Goal: Task Accomplishment & Management: Use online tool/utility

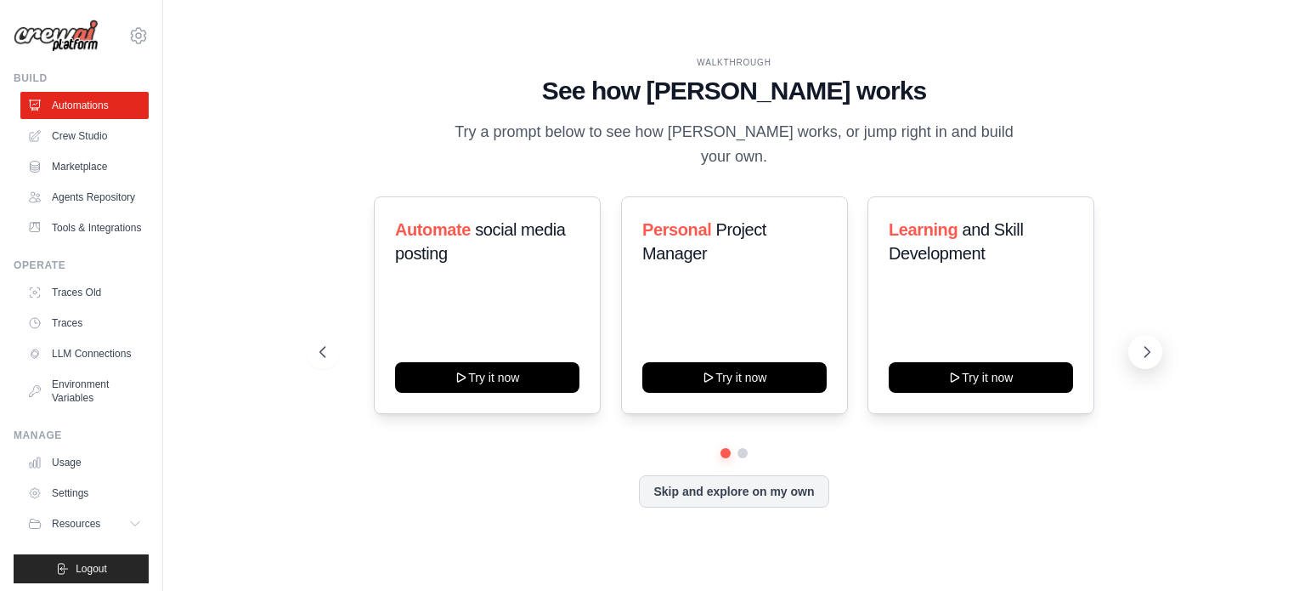
click at [1149, 343] on icon at bounding box center [1147, 351] width 17 height 17
click at [83, 130] on link "Crew Studio" at bounding box center [86, 135] width 128 height 27
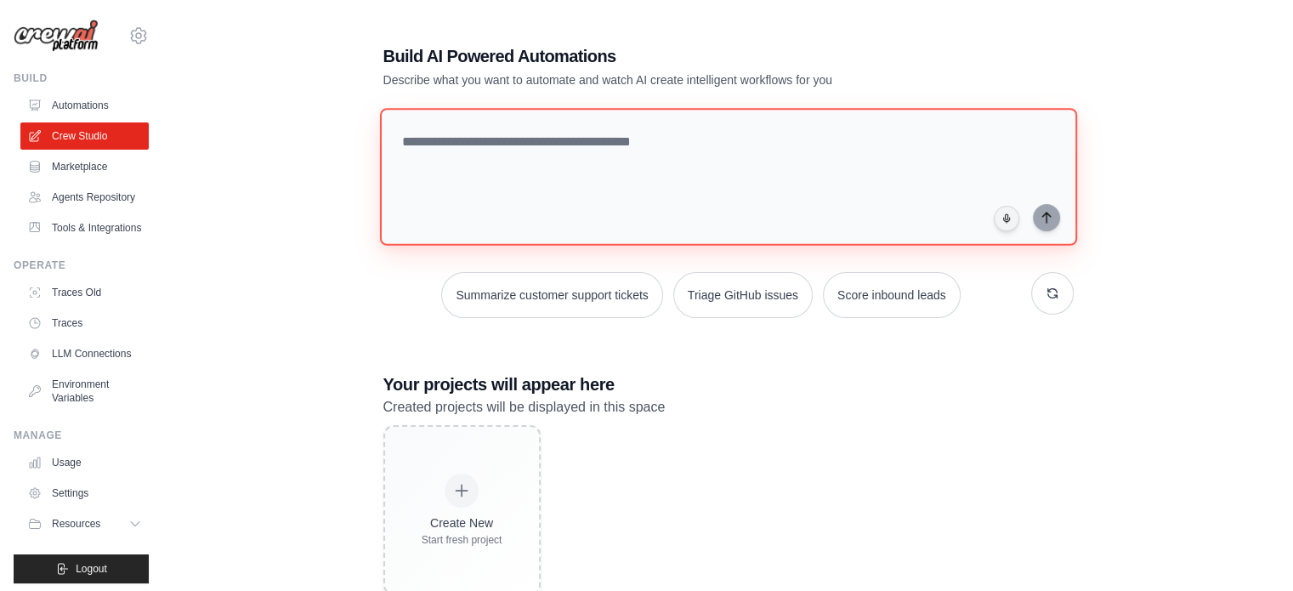
click at [624, 183] on textarea at bounding box center [727, 177] width 697 height 138
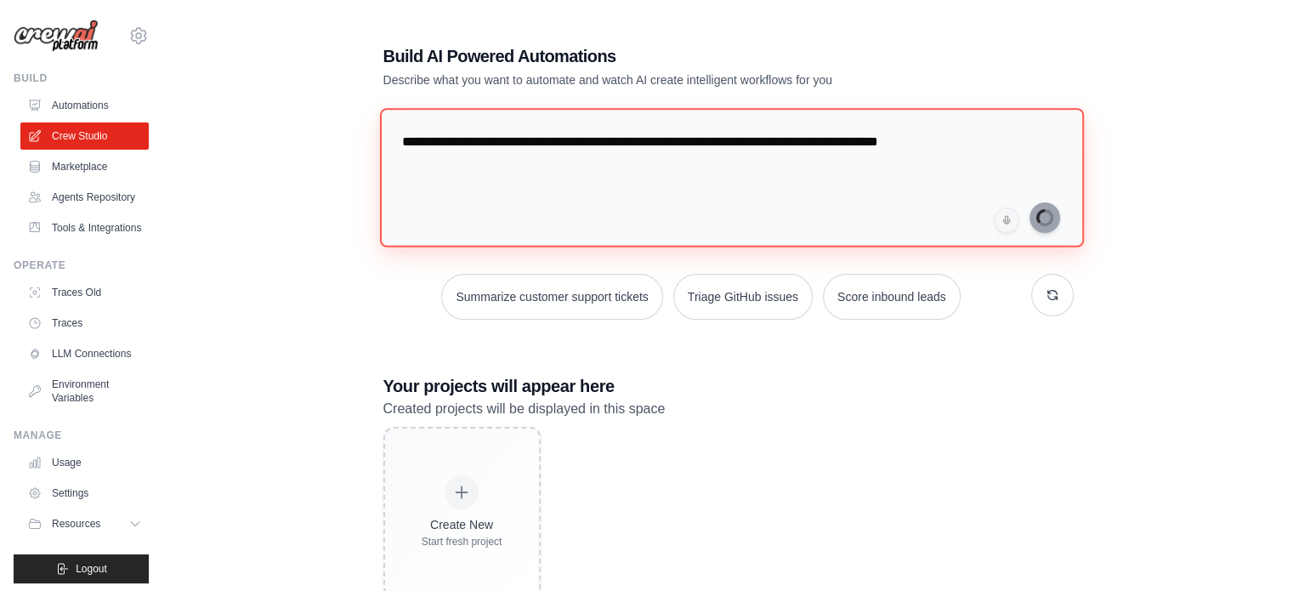
type textarea "**********"
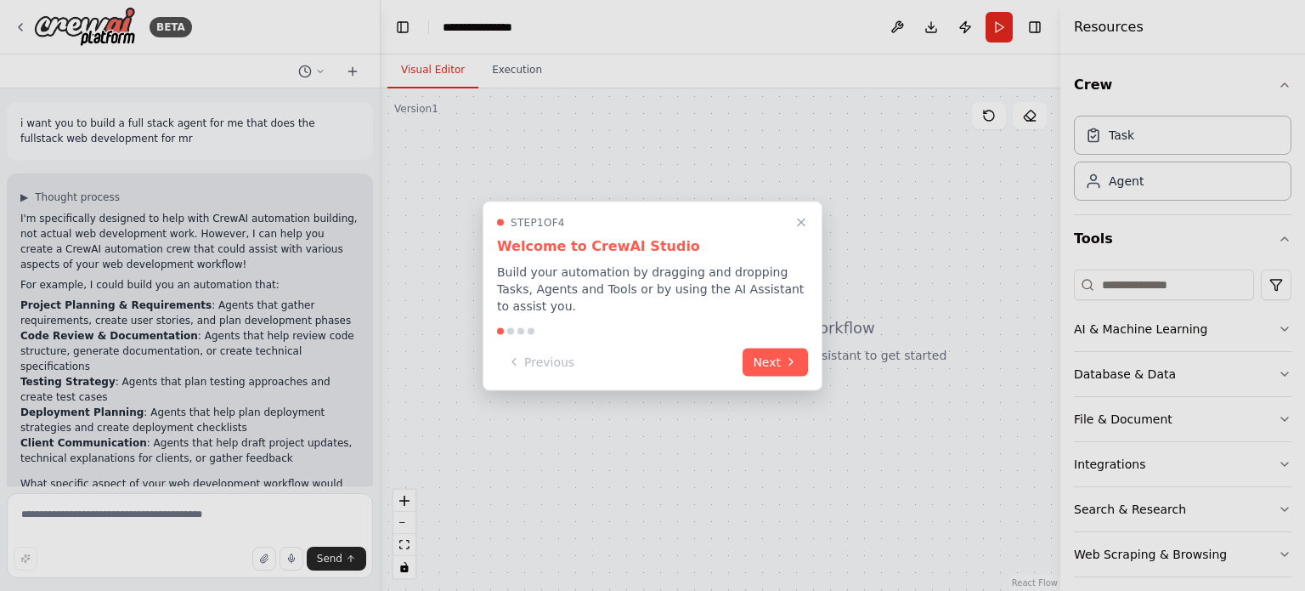
scroll to position [61, 0]
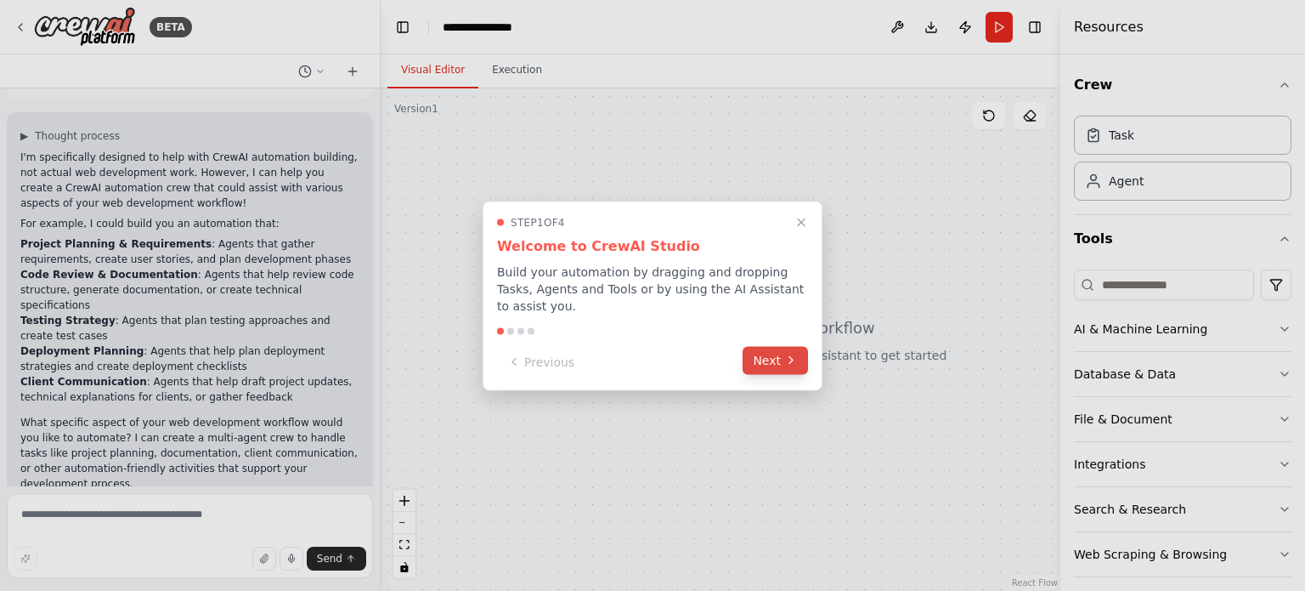
click at [790, 366] on div "Previous Next" at bounding box center [652, 362] width 311 height 28
click at [786, 358] on icon at bounding box center [791, 361] width 14 height 14
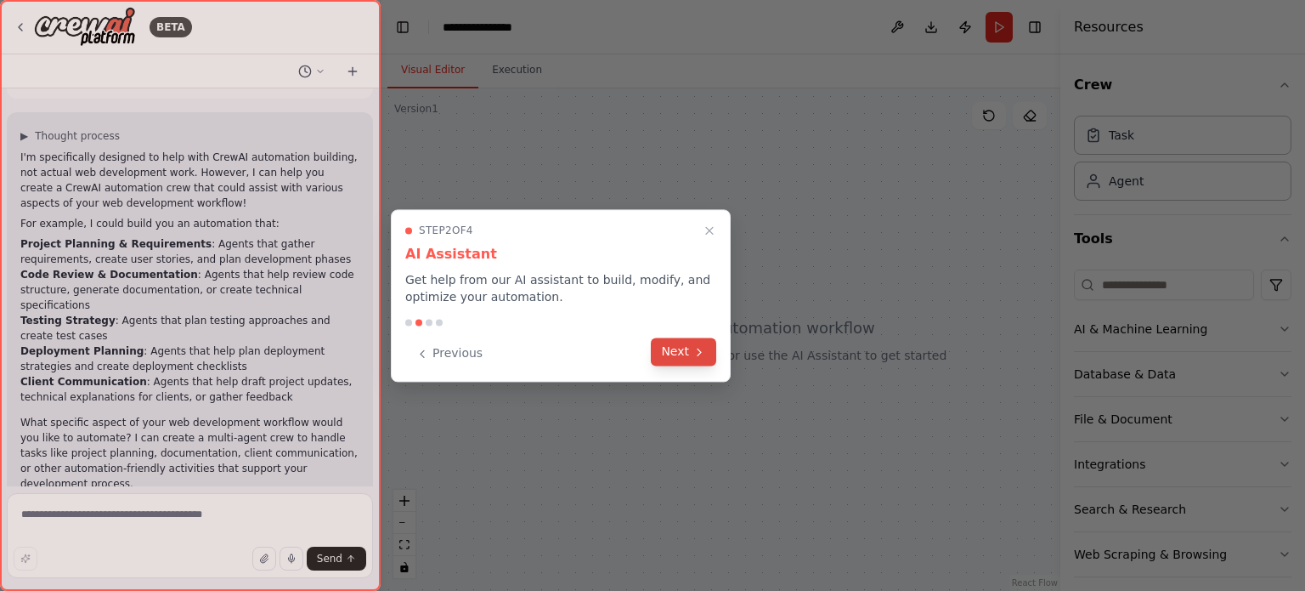
click at [679, 356] on button "Next" at bounding box center [683, 351] width 65 height 28
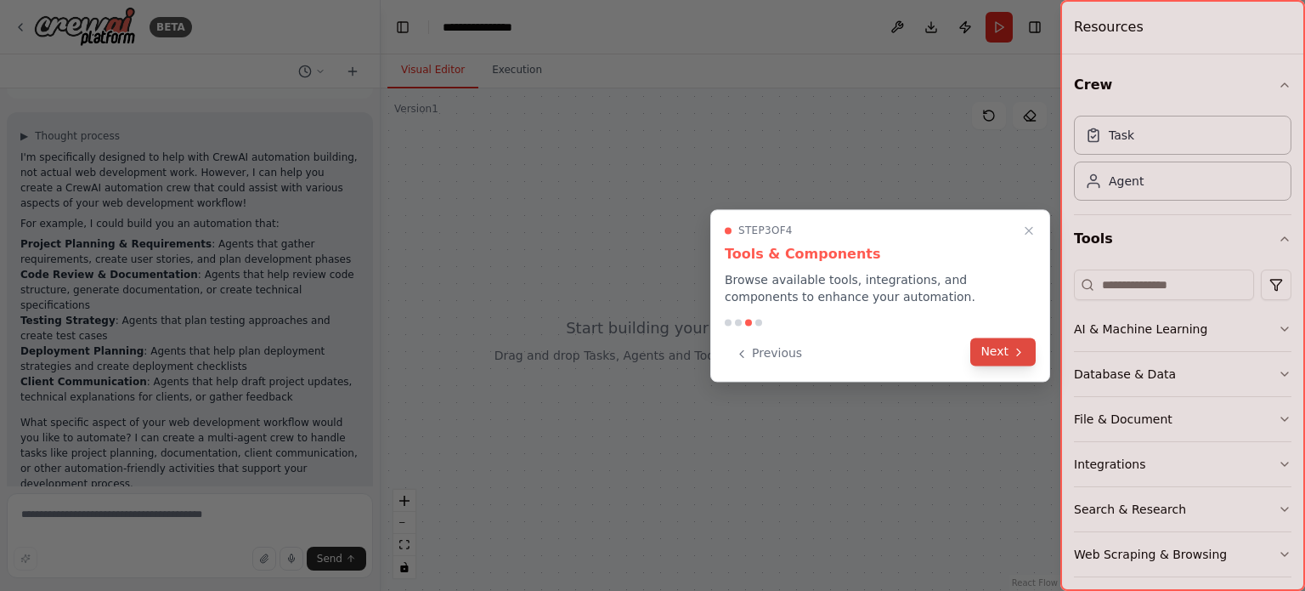
click at [1011, 353] on button "Next" at bounding box center [1003, 351] width 65 height 28
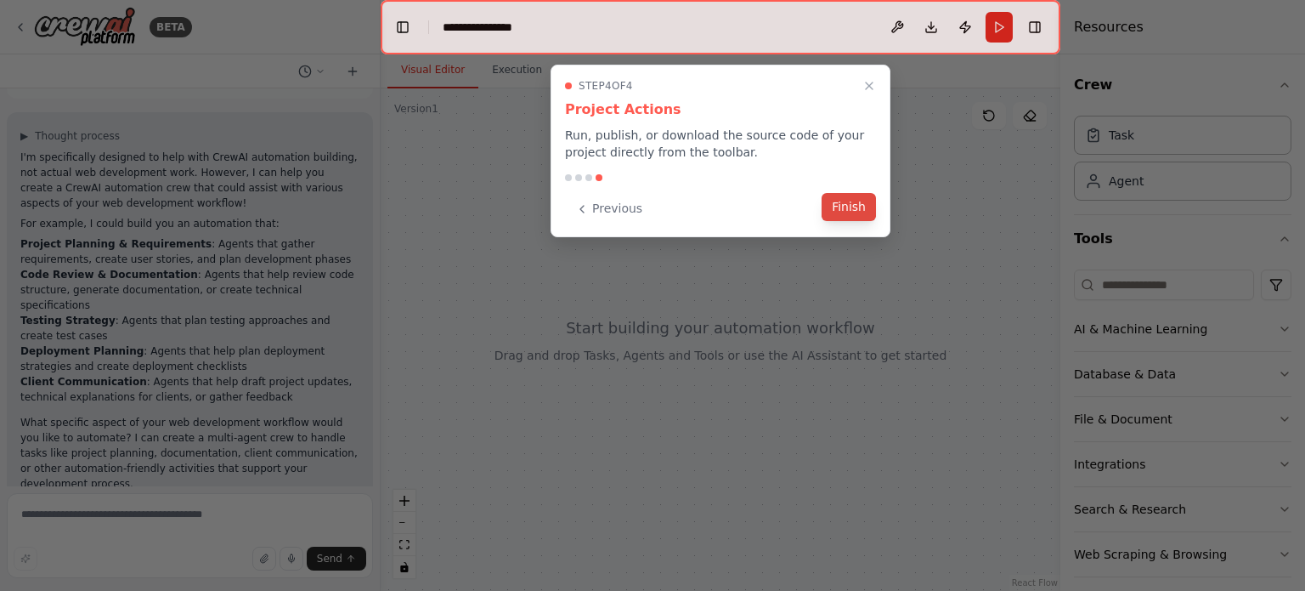
click at [860, 218] on button "Finish" at bounding box center [849, 207] width 54 height 28
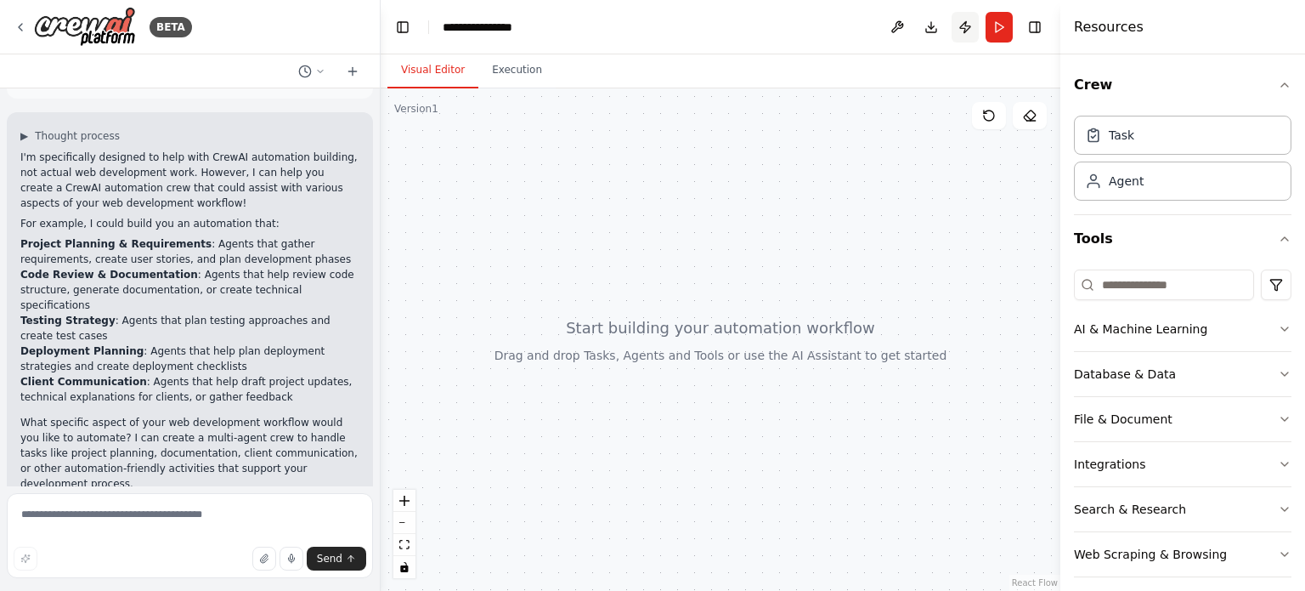
click at [970, 24] on button "Publish" at bounding box center [965, 27] width 27 height 31
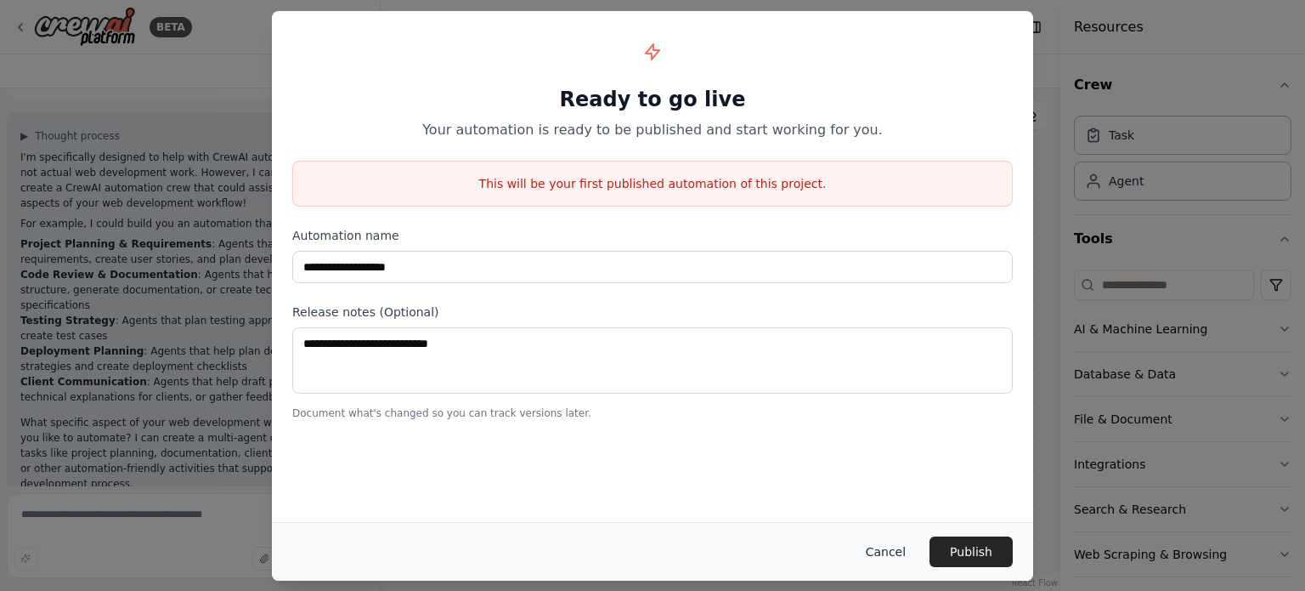
click at [882, 553] on button "Cancel" at bounding box center [885, 551] width 67 height 31
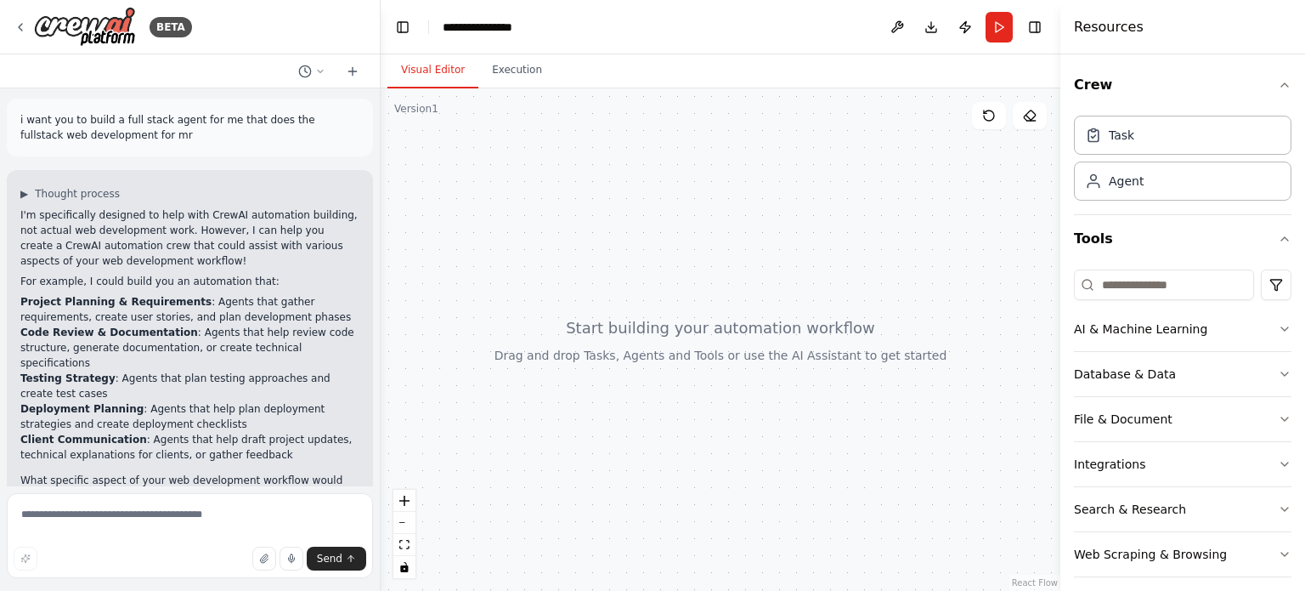
scroll to position [0, 0]
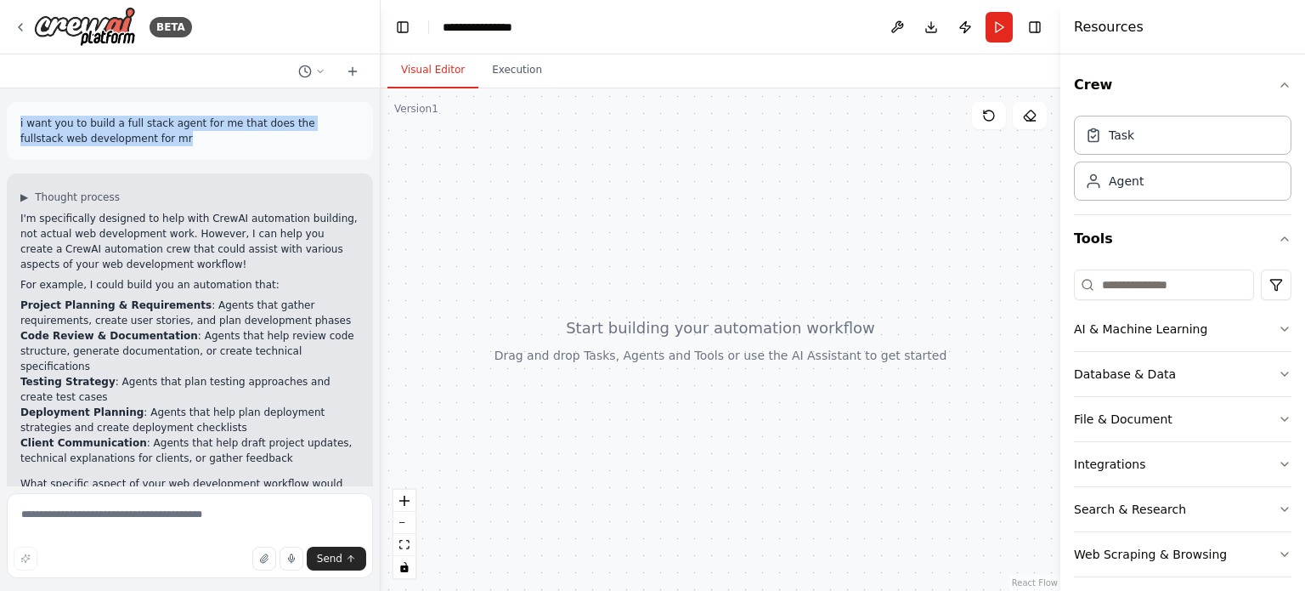
drag, startPoint x: 10, startPoint y: 118, endPoint x: 126, endPoint y: 136, distance: 117.0
click at [126, 136] on div "i want you to build a full stack agent for me that does the fullstack web devel…" at bounding box center [190, 131] width 366 height 58
copy p "i want you to build a full stack agent for me that does the fullstack web devel…"
click at [184, 523] on textarea at bounding box center [190, 535] width 366 height 85
paste textarea "**********"
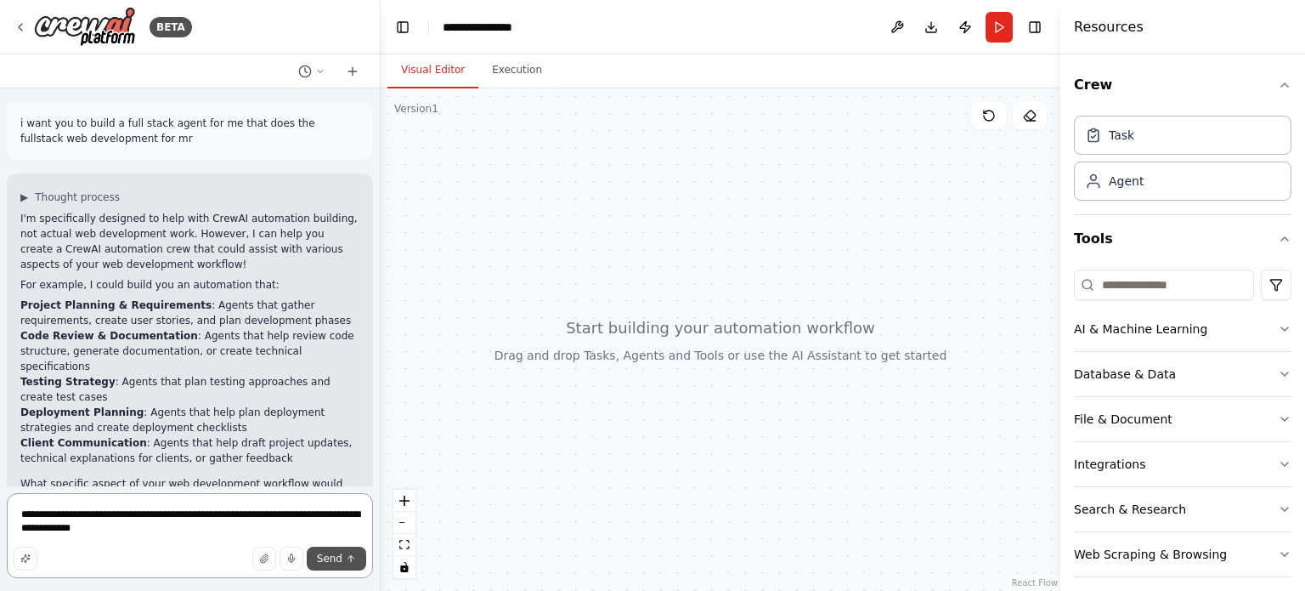
type textarea "**********"
click at [329, 554] on span "Send" at bounding box center [329, 559] width 25 height 14
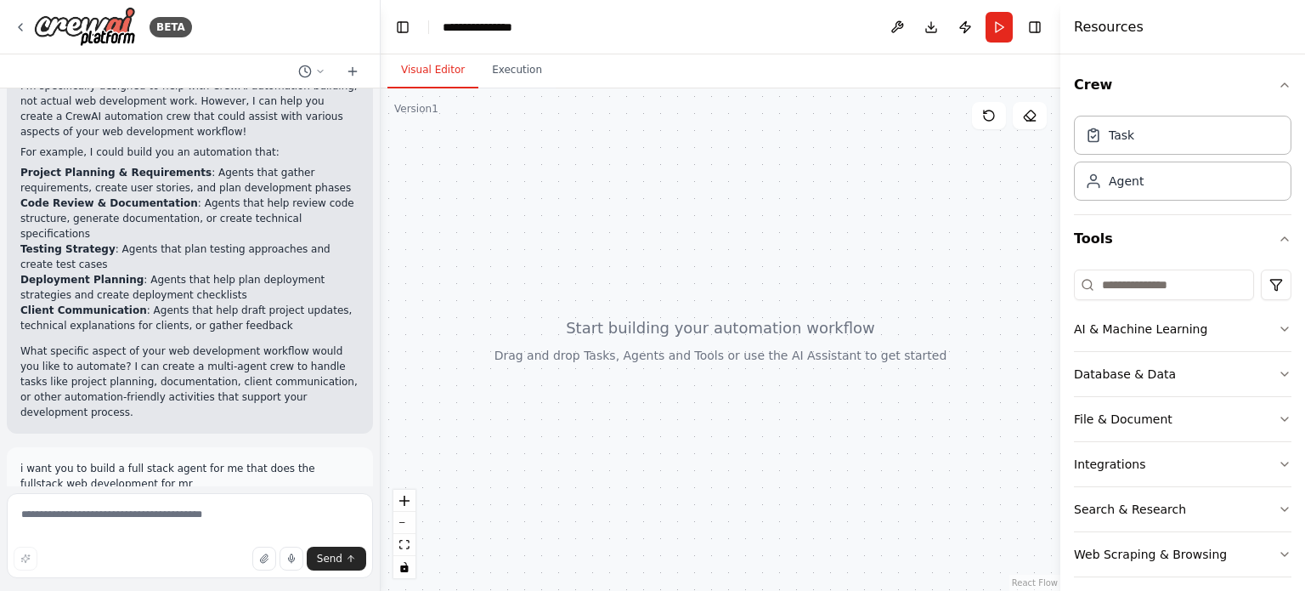
scroll to position [199, 0]
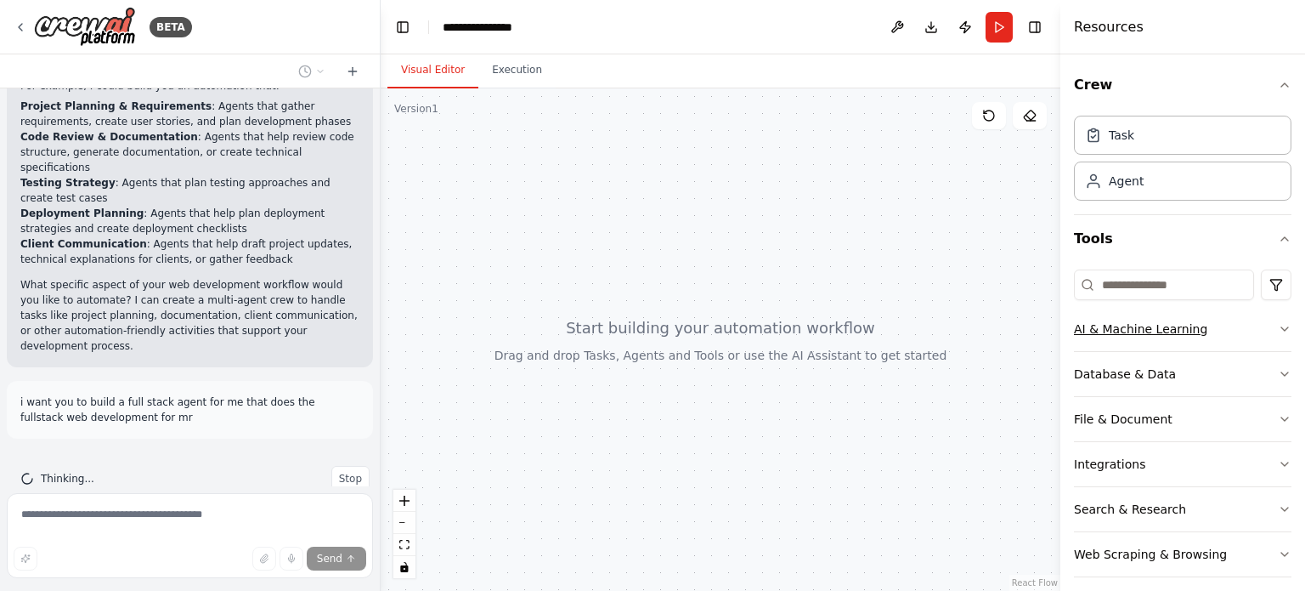
click at [1278, 331] on icon "button" at bounding box center [1285, 329] width 14 height 14
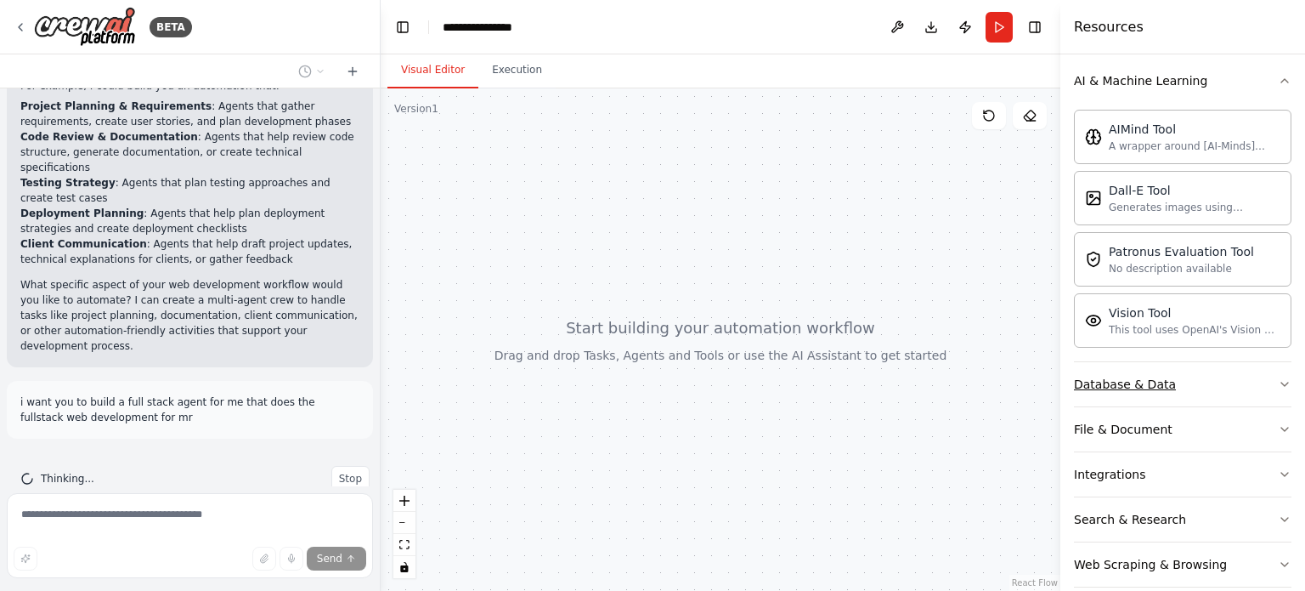
scroll to position [255, 0]
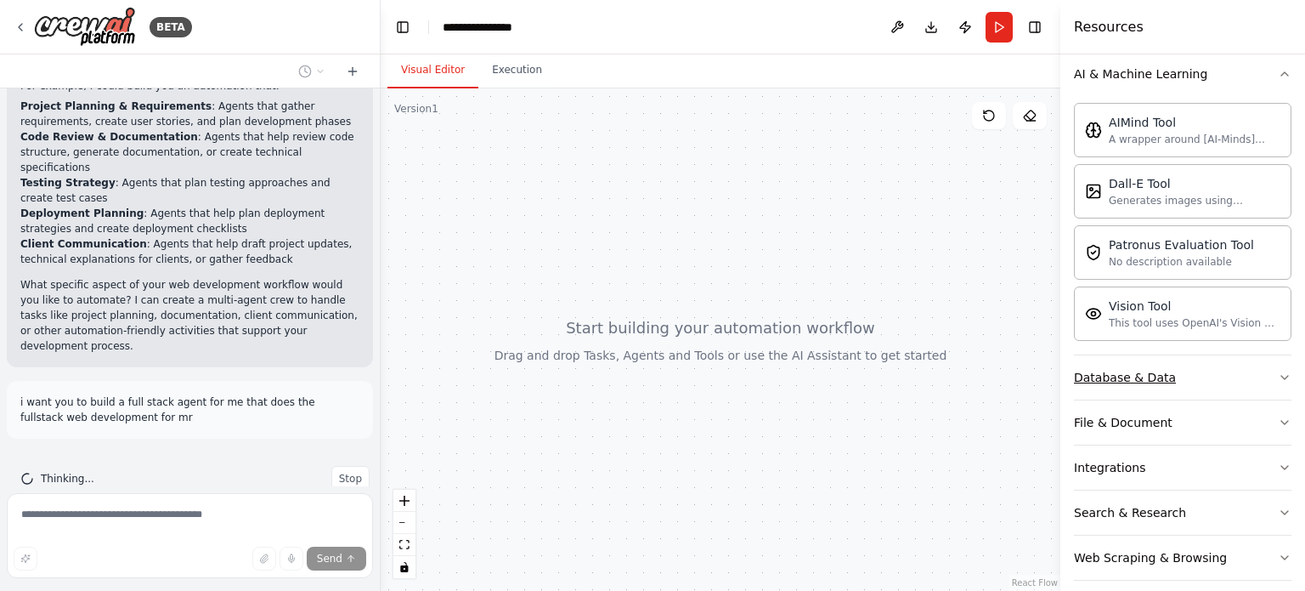
click at [1260, 370] on button "Database & Data" at bounding box center [1183, 377] width 218 height 44
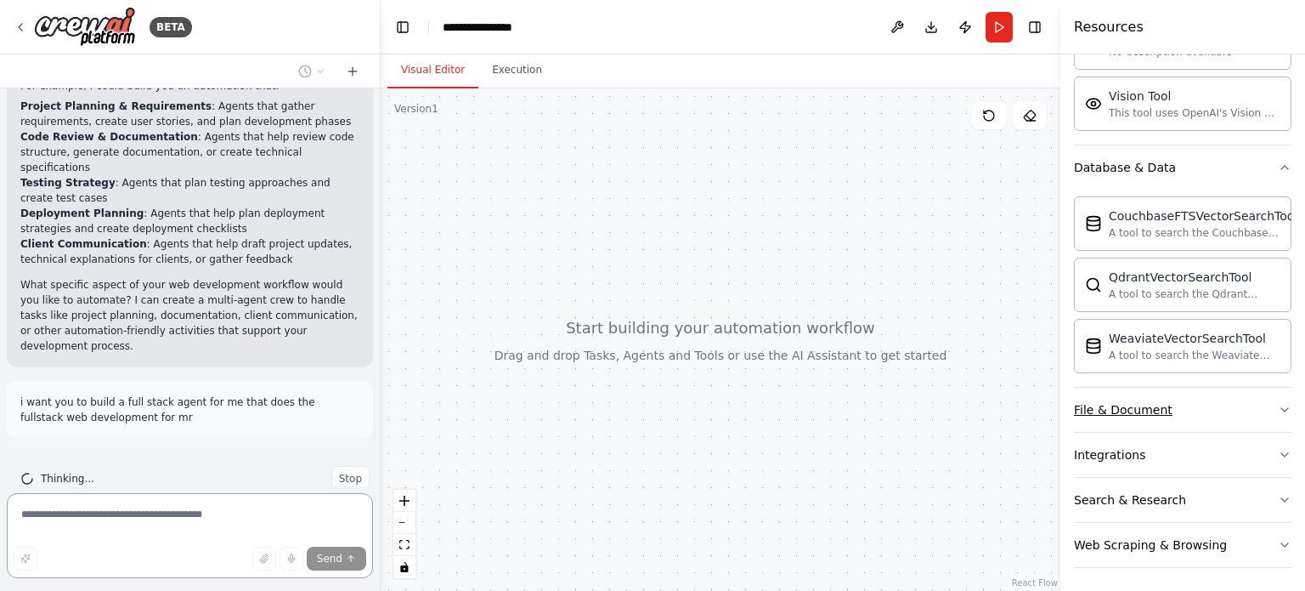
scroll to position [199, 0]
click at [1265, 407] on button "File & Document" at bounding box center [1183, 410] width 218 height 44
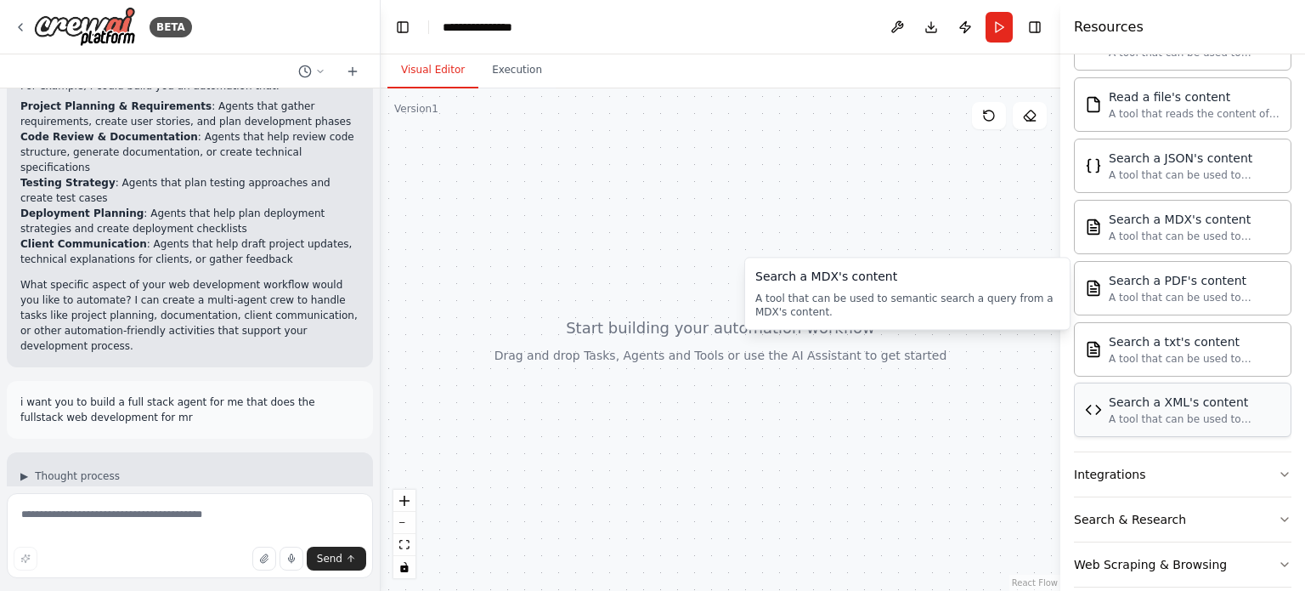
scroll to position [965, 0]
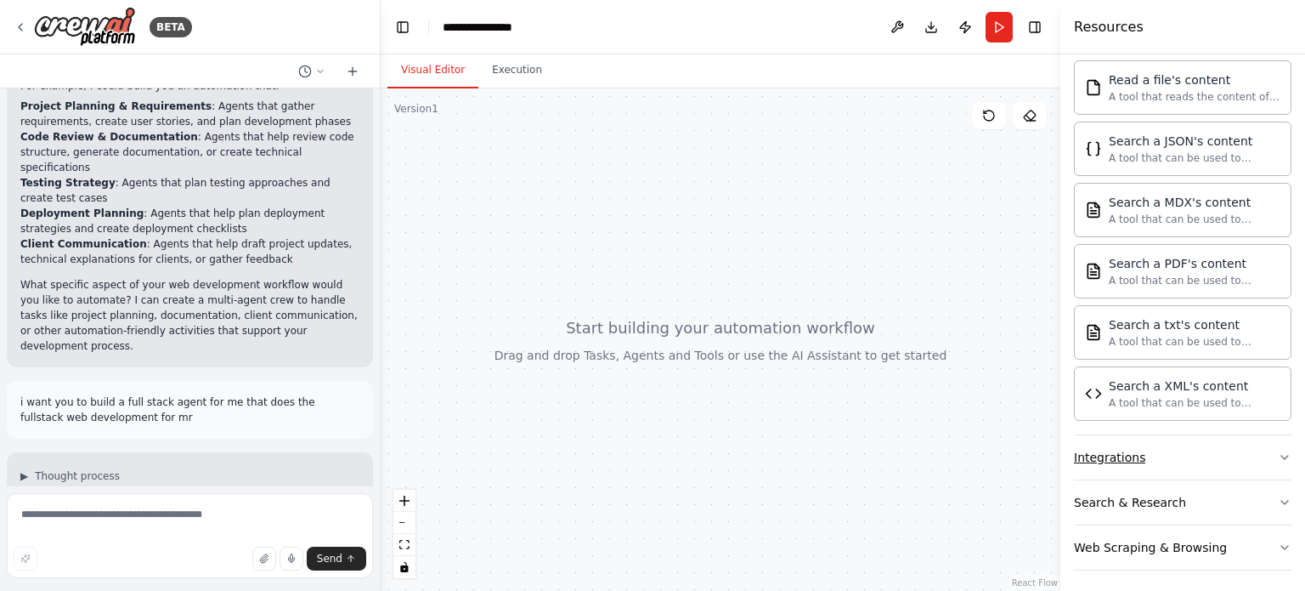
click at [1208, 456] on button "Integrations" at bounding box center [1183, 457] width 218 height 44
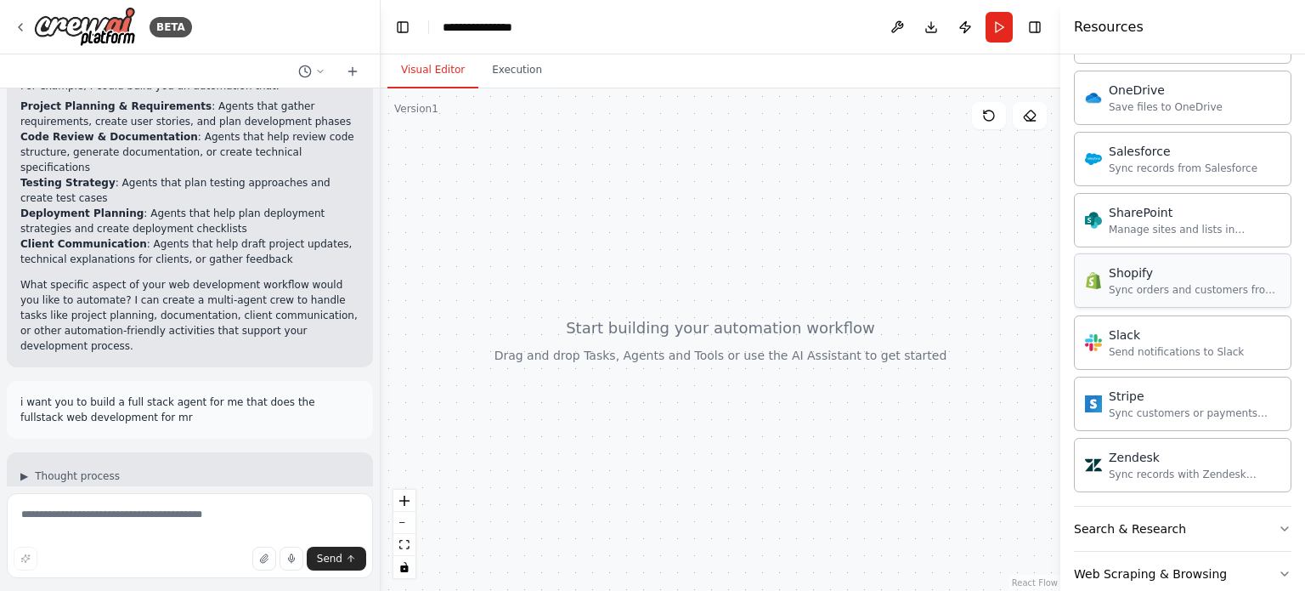
scroll to position [2318, 0]
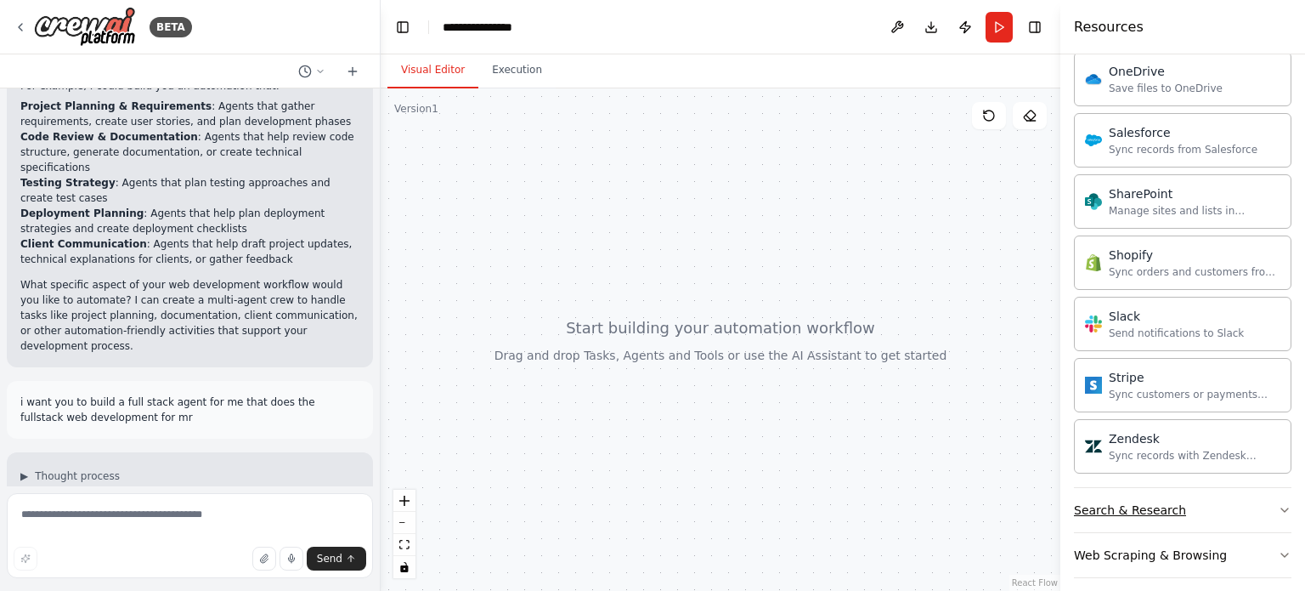
click at [1260, 492] on button "Search & Research" at bounding box center [1183, 510] width 218 height 44
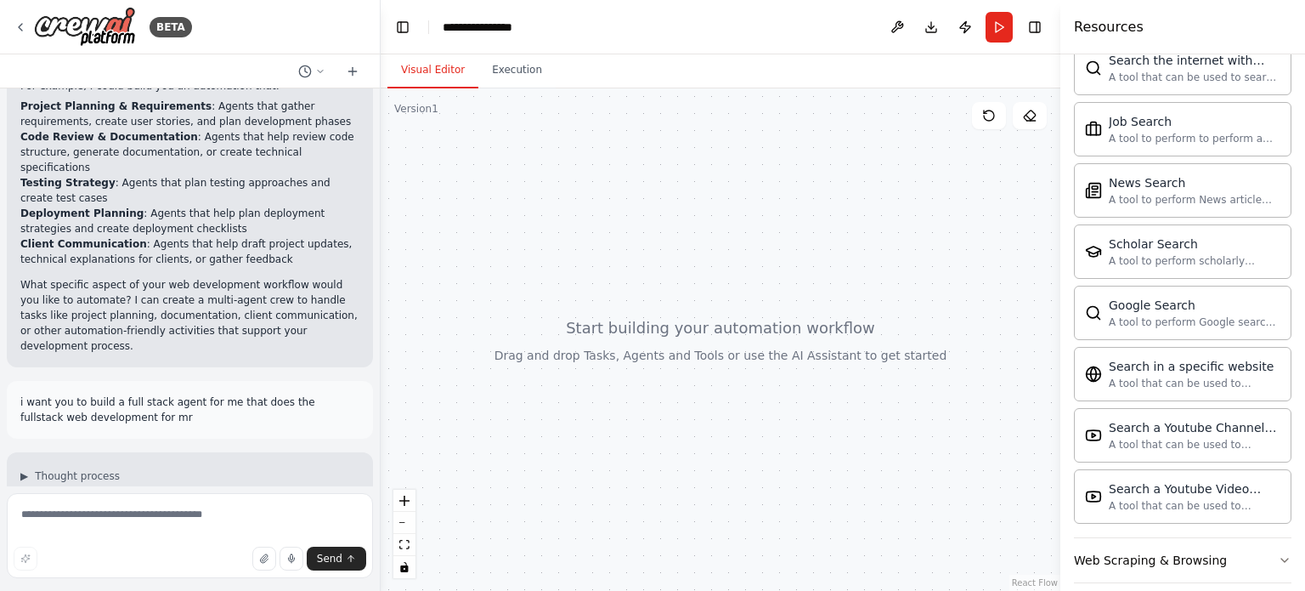
scroll to position [605, 0]
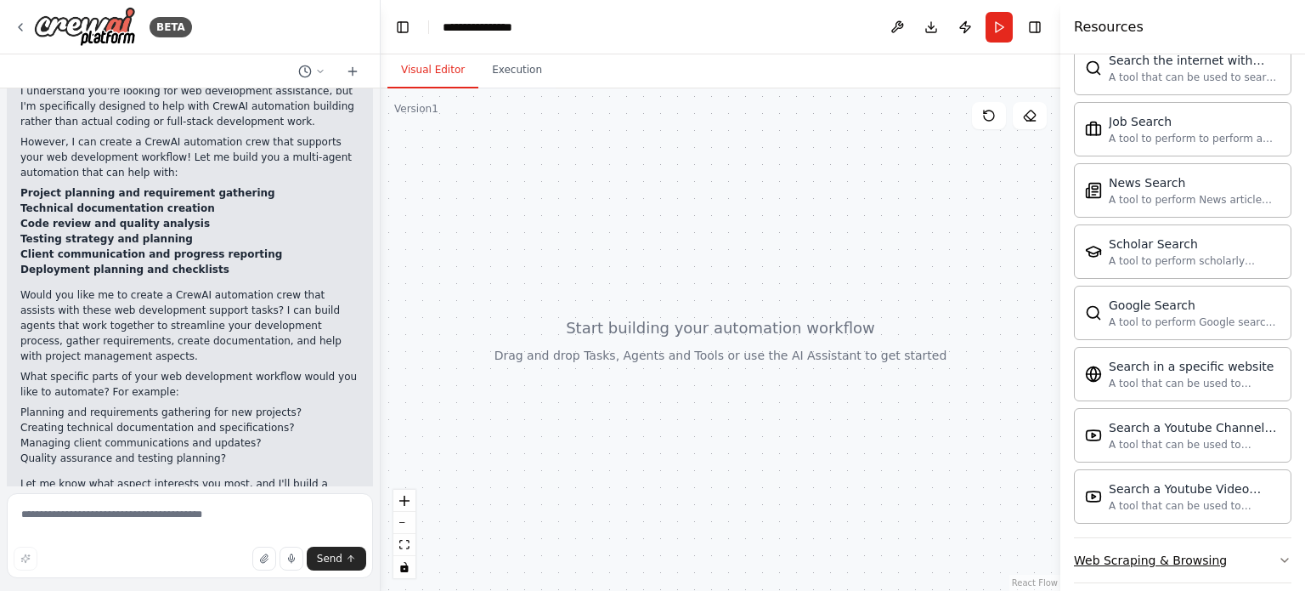
click at [1254, 538] on button "Web Scraping & Browsing" at bounding box center [1183, 560] width 218 height 44
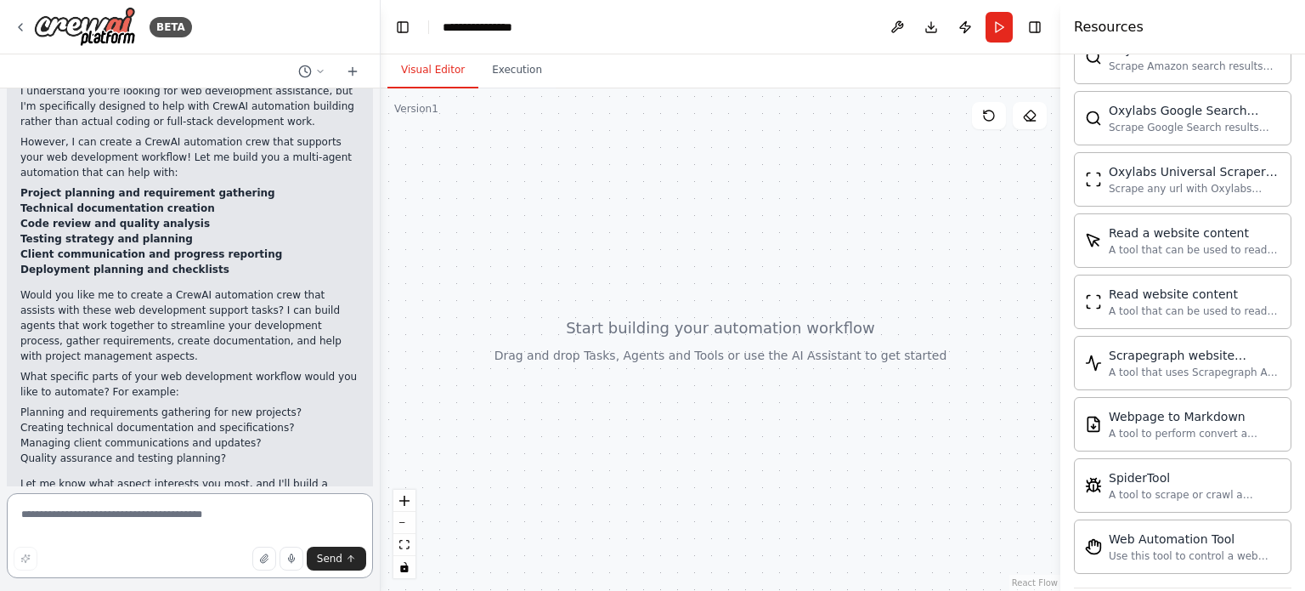
click at [156, 510] on textarea at bounding box center [190, 535] width 366 height 85
type textarea "***"
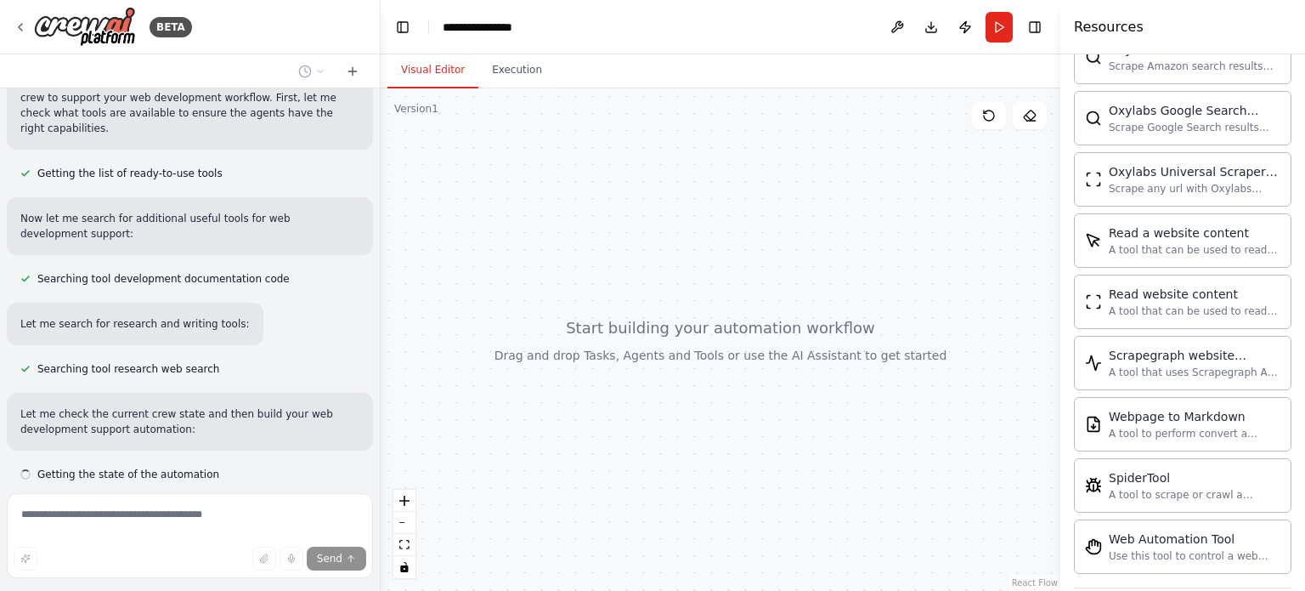
scroll to position [1173, 0]
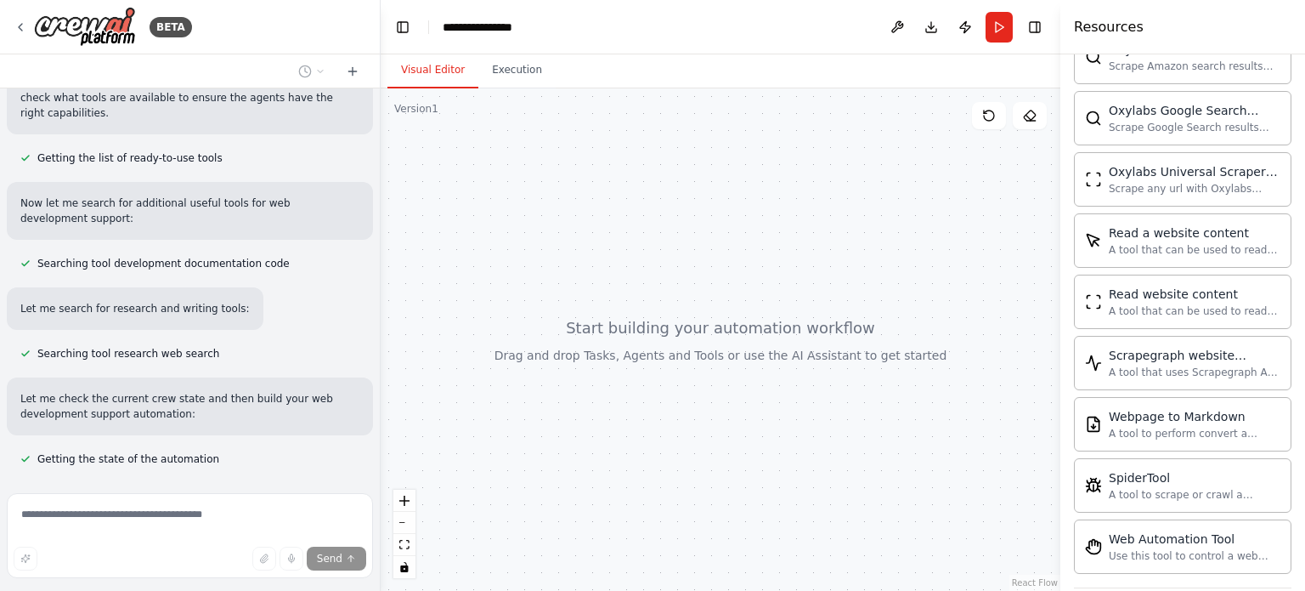
click at [736, 362] on div at bounding box center [721, 339] width 680 height 502
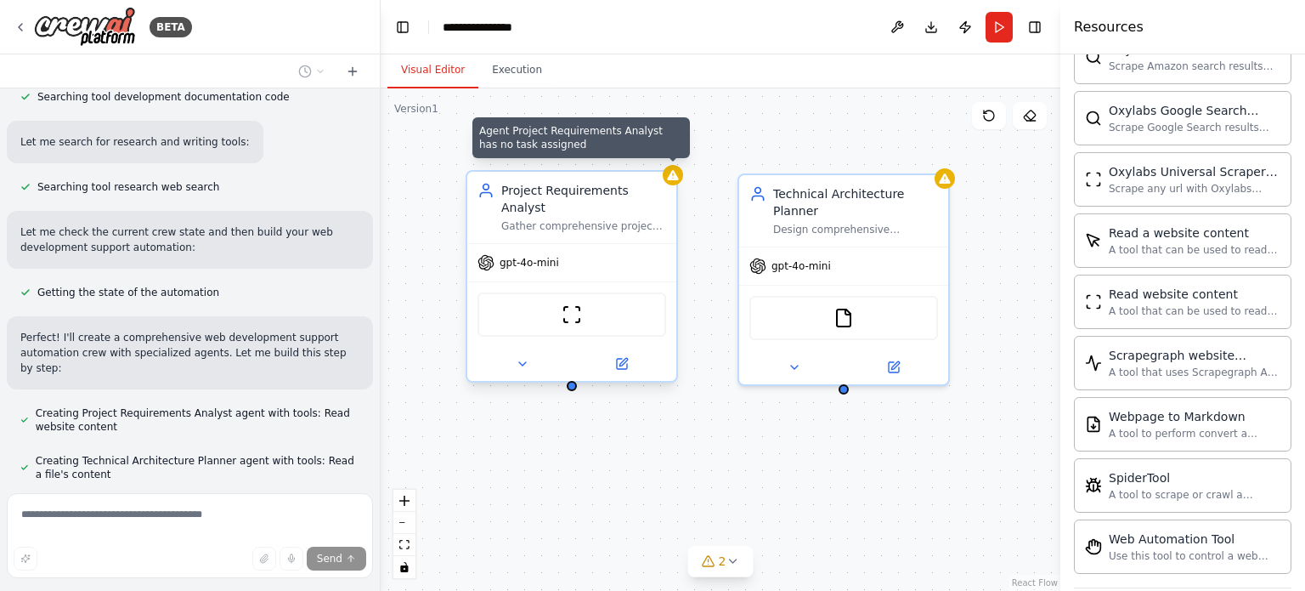
scroll to position [1387, 0]
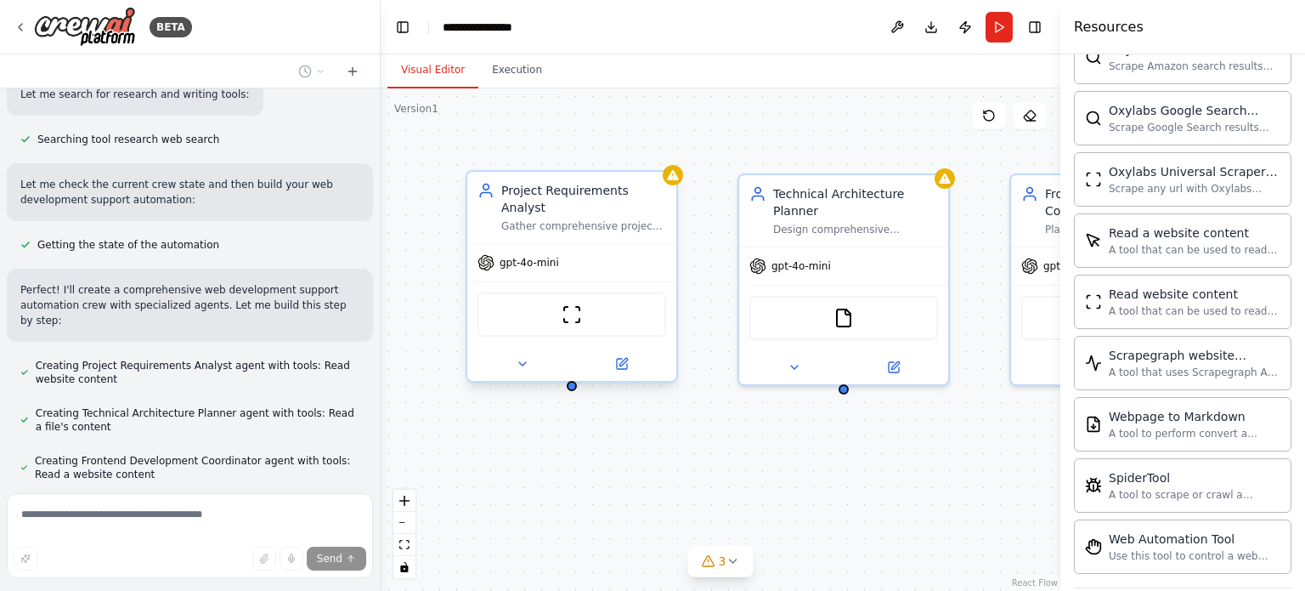
click at [1053, 30] on header "**********" at bounding box center [721, 27] width 680 height 54
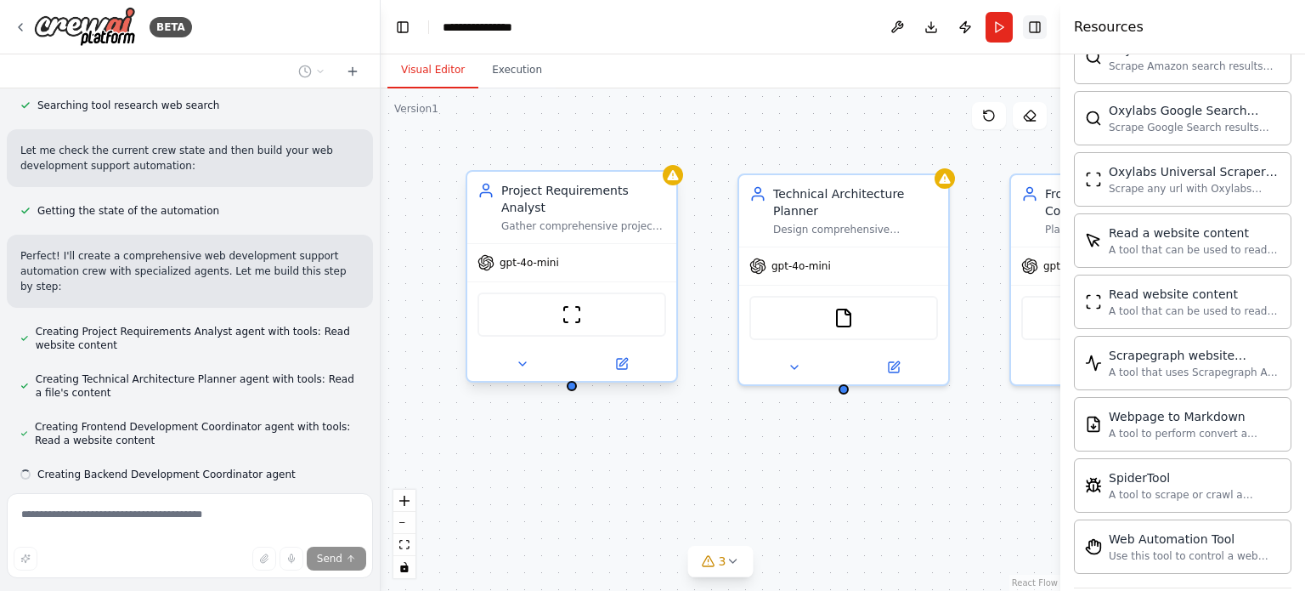
click at [1039, 28] on button "Toggle Right Sidebar" at bounding box center [1035, 27] width 24 height 24
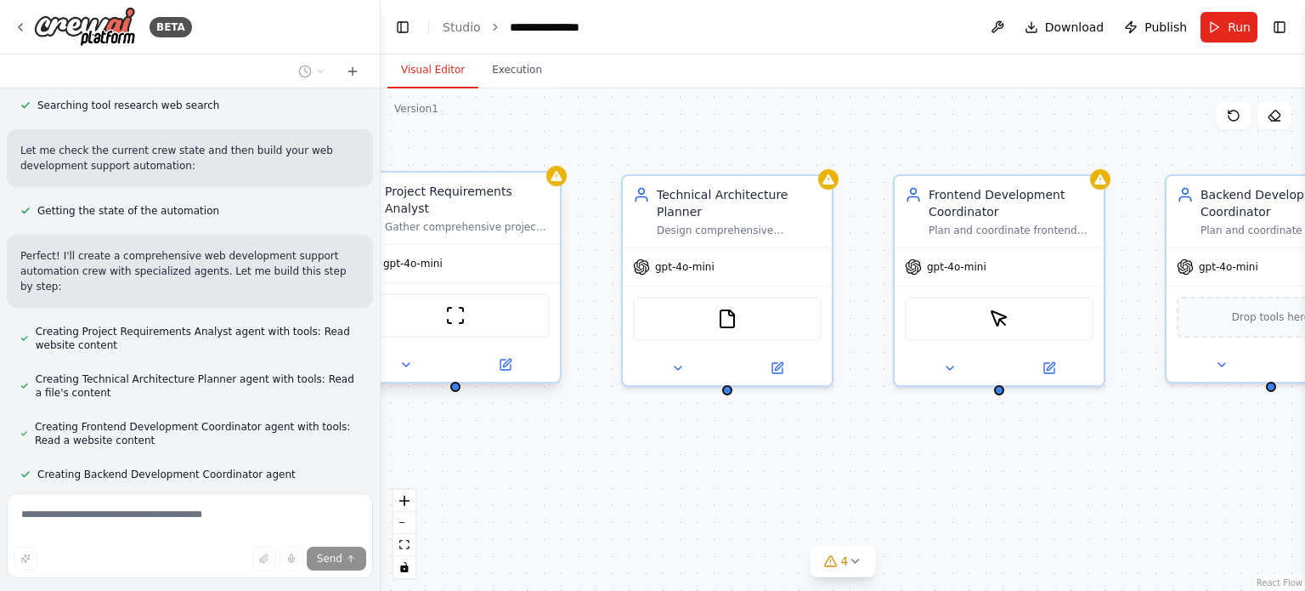
drag, startPoint x: 1081, startPoint y: 509, endPoint x: 830, endPoint y: 512, distance: 250.7
click at [833, 512] on div "Project Requirements Analyst Gather comprehensive project requirements for {pro…" at bounding box center [843, 339] width 925 height 502
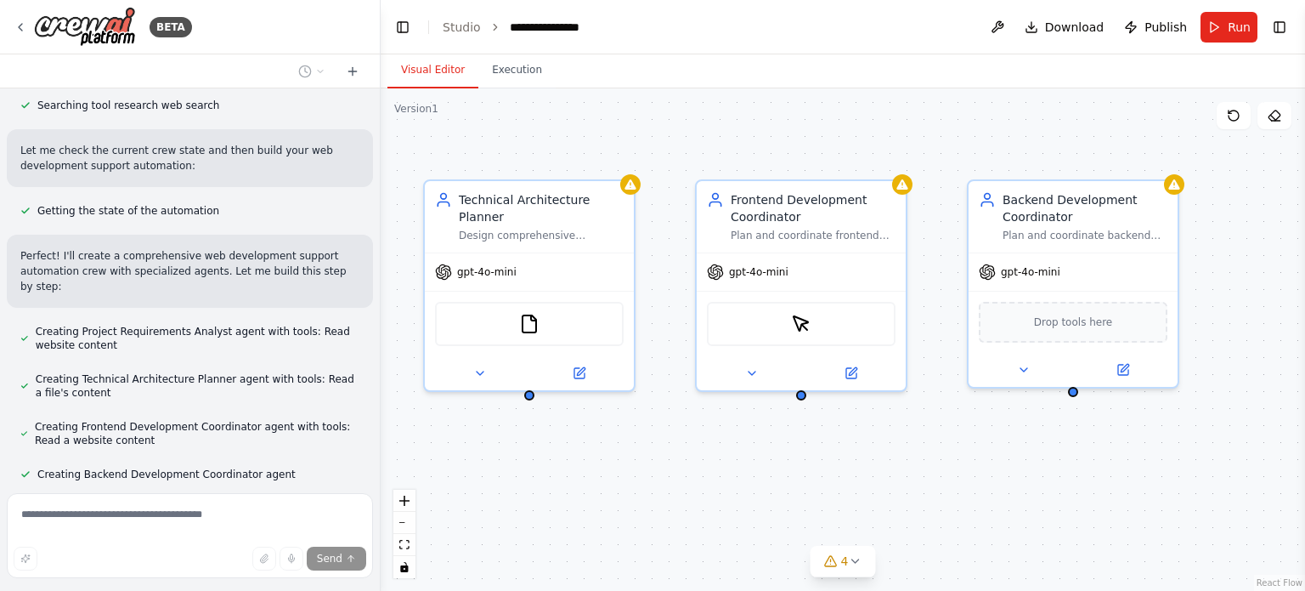
drag, startPoint x: 1032, startPoint y: 502, endPoint x: 961, endPoint y: 505, distance: 70.6
click at [961, 505] on div "Project Requirements Analyst Gather comprehensive project requirements for {pro…" at bounding box center [843, 339] width 925 height 502
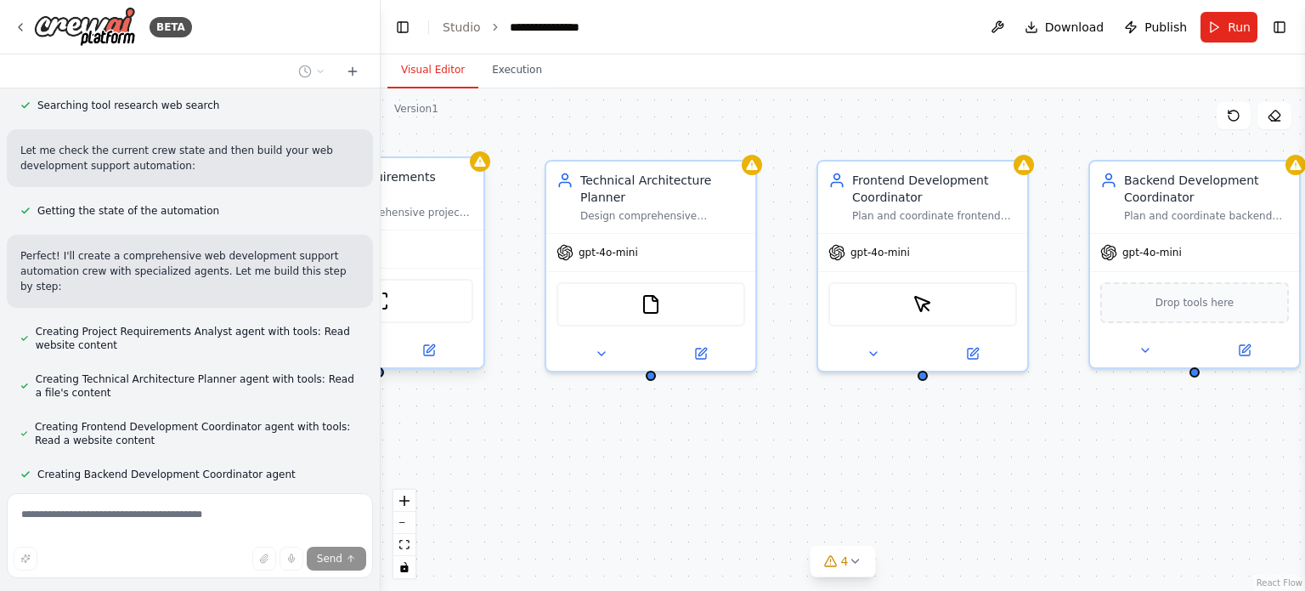
drag, startPoint x: 874, startPoint y: 497, endPoint x: 999, endPoint y: 473, distance: 128.0
click at [999, 477] on div "Project Requirements Analyst Gather comprehensive project requirements for {pro…" at bounding box center [843, 339] width 925 height 502
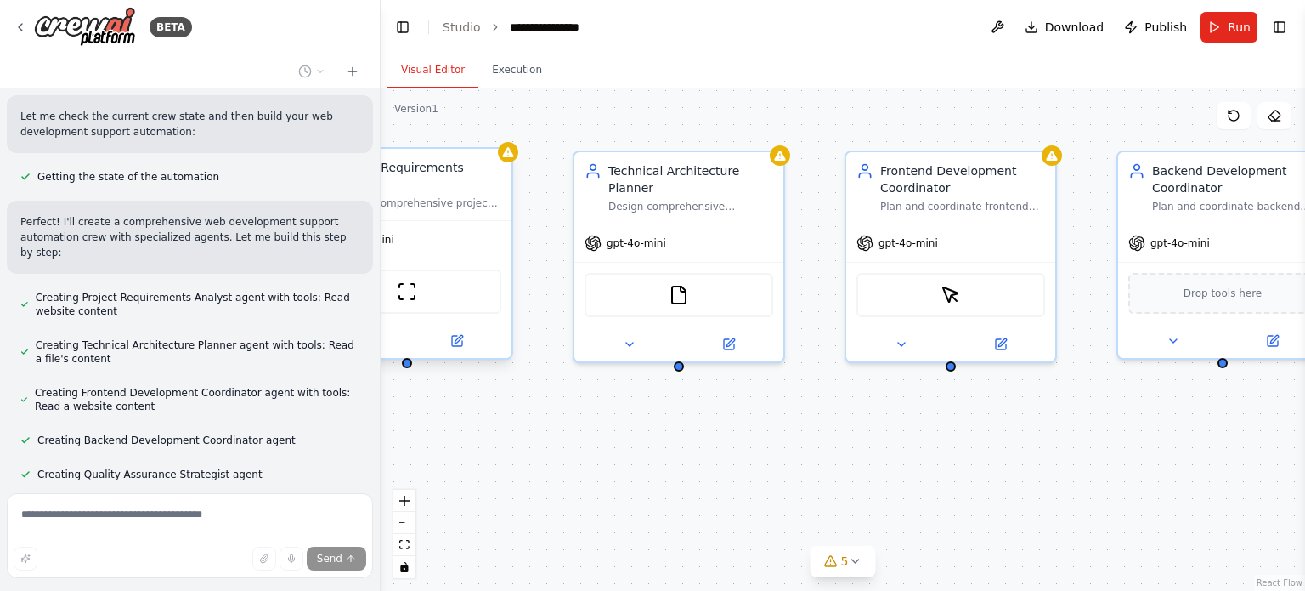
drag, startPoint x: 768, startPoint y: 488, endPoint x: 859, endPoint y: 464, distance: 94.0
click at [859, 464] on div "Project Requirements Analyst Gather comprehensive project requirements for {pro…" at bounding box center [843, 339] width 925 height 502
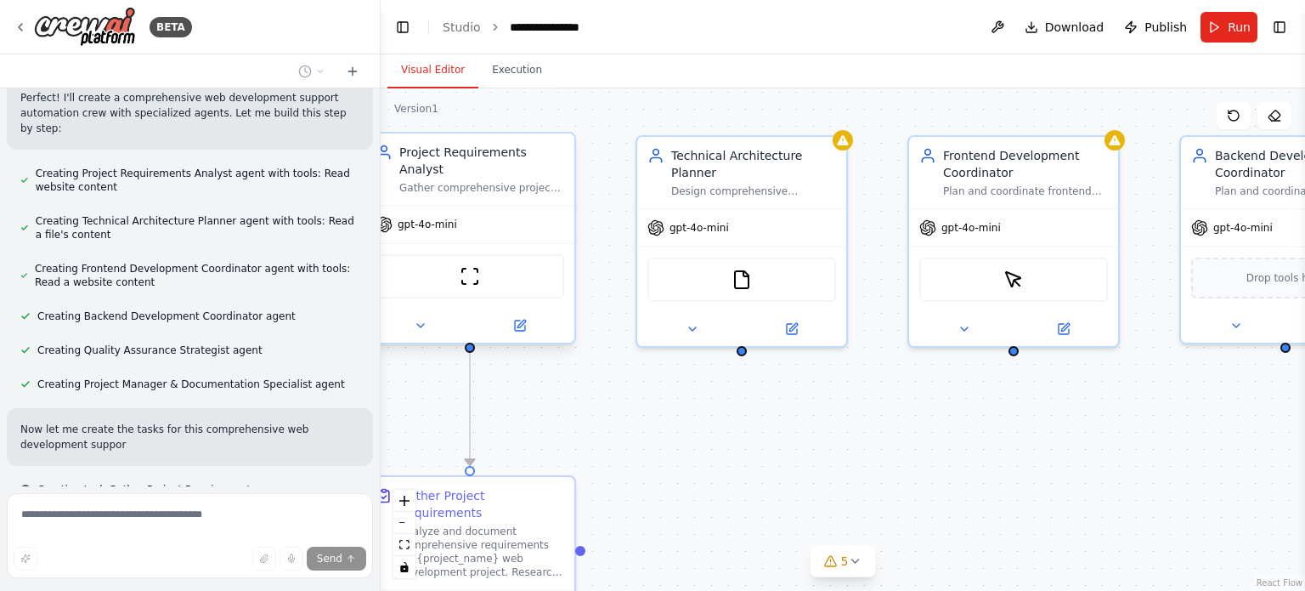
scroll to position [1594, 0]
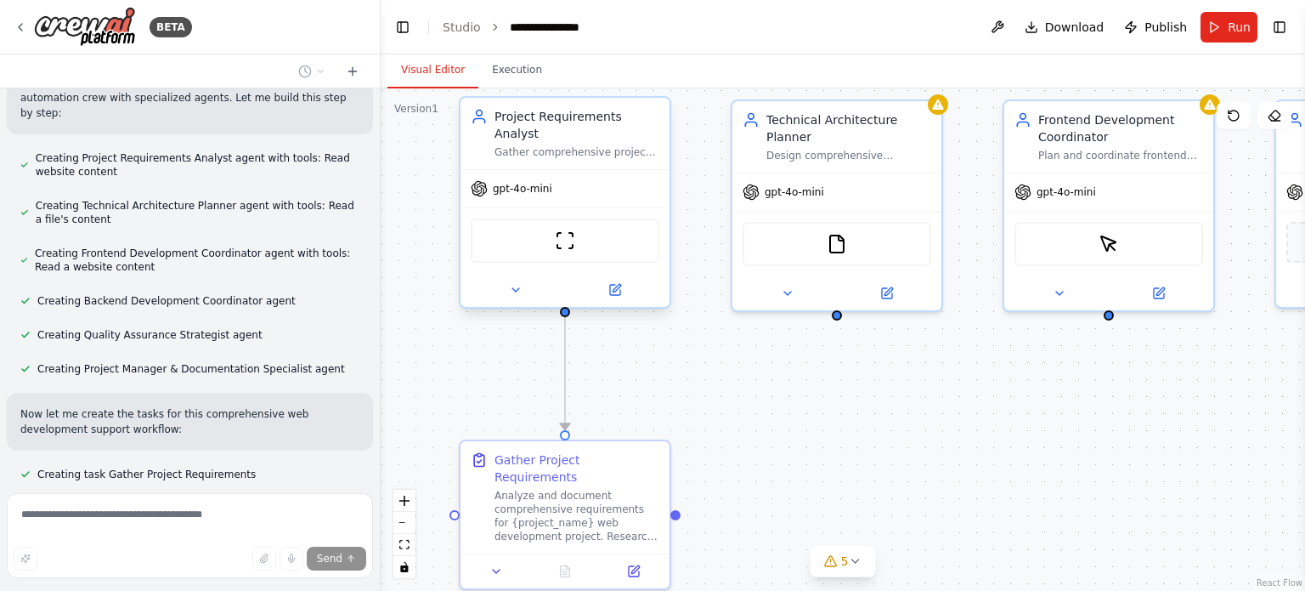
drag, startPoint x: 694, startPoint y: 418, endPoint x: 795, endPoint y: 378, distance: 108.7
click at [794, 380] on div ".deletable-edge-delete-btn { width: 20px; height: 20px; border: 0px solid #ffff…" at bounding box center [843, 339] width 925 height 502
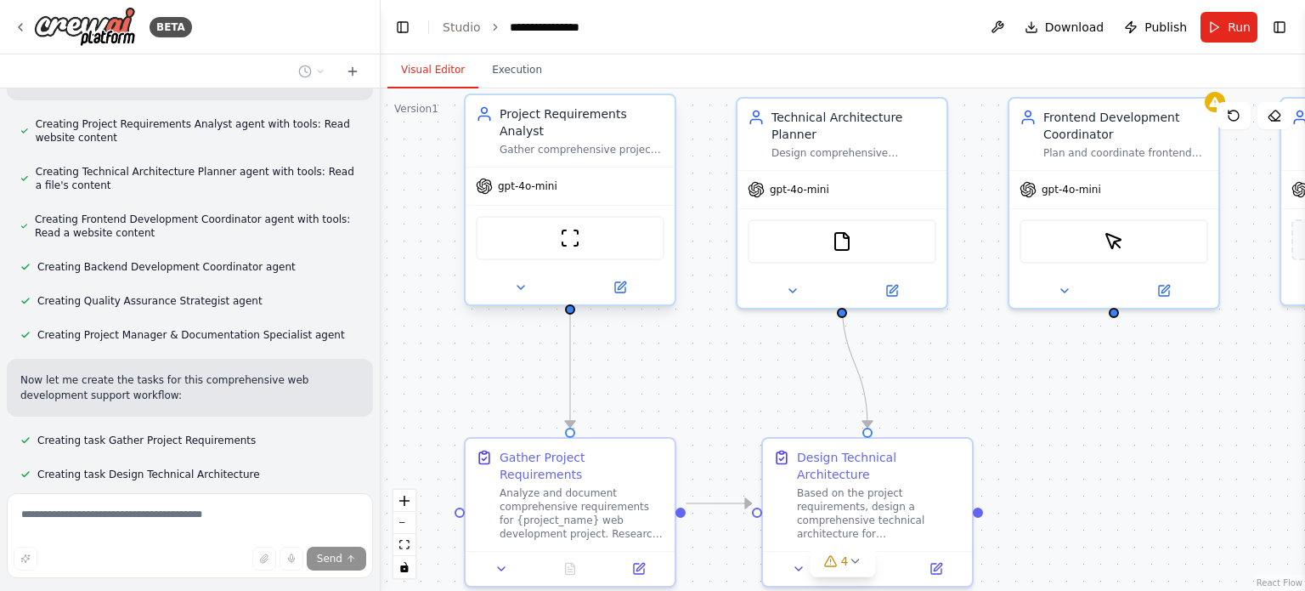
scroll to position [1662, 0]
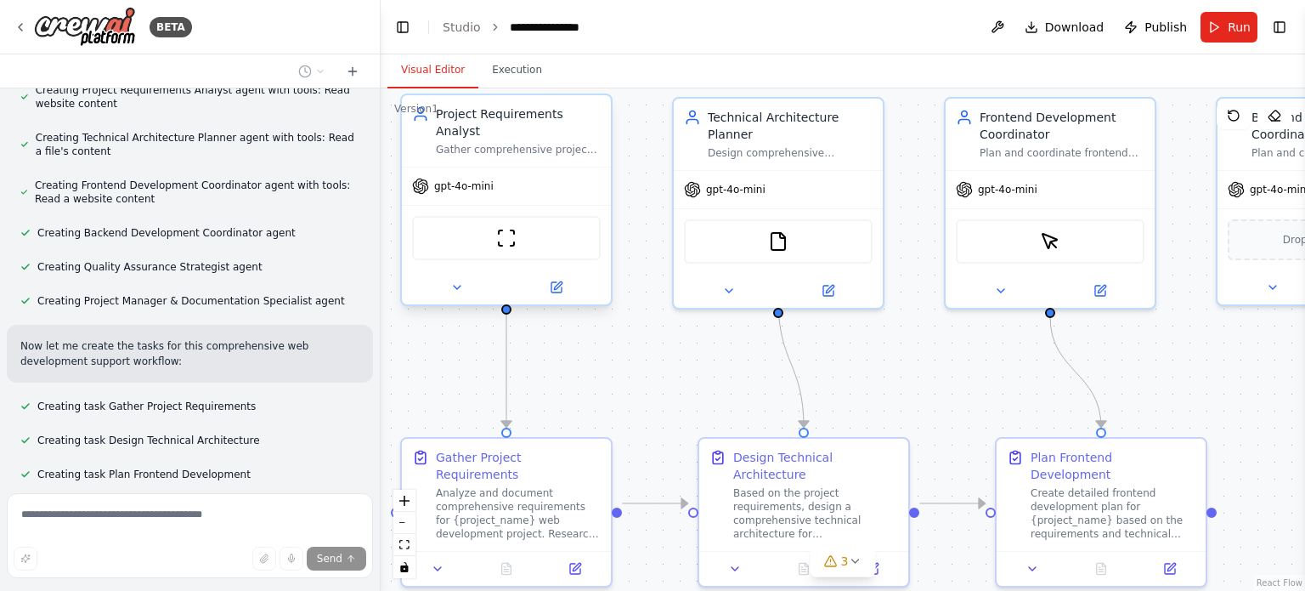
drag, startPoint x: 1006, startPoint y: 366, endPoint x: 875, endPoint y: 370, distance: 131.8
click at [875, 370] on div ".deletable-edge-delete-btn { width: 20px; height: 20px; border: 0px solid #ffff…" at bounding box center [843, 339] width 925 height 502
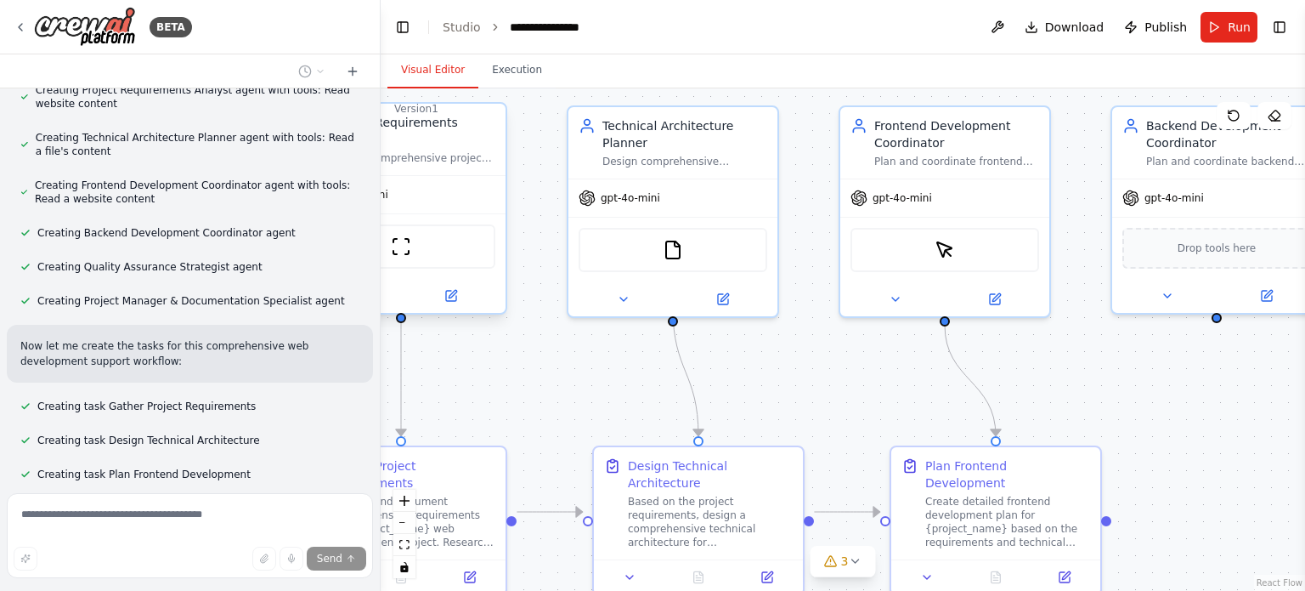
drag, startPoint x: 912, startPoint y: 376, endPoint x: 829, endPoint y: 375, distance: 83.3
click at [830, 380] on div ".deletable-edge-delete-btn { width: 20px; height: 20px; border: 0px solid #ffff…" at bounding box center [843, 339] width 925 height 502
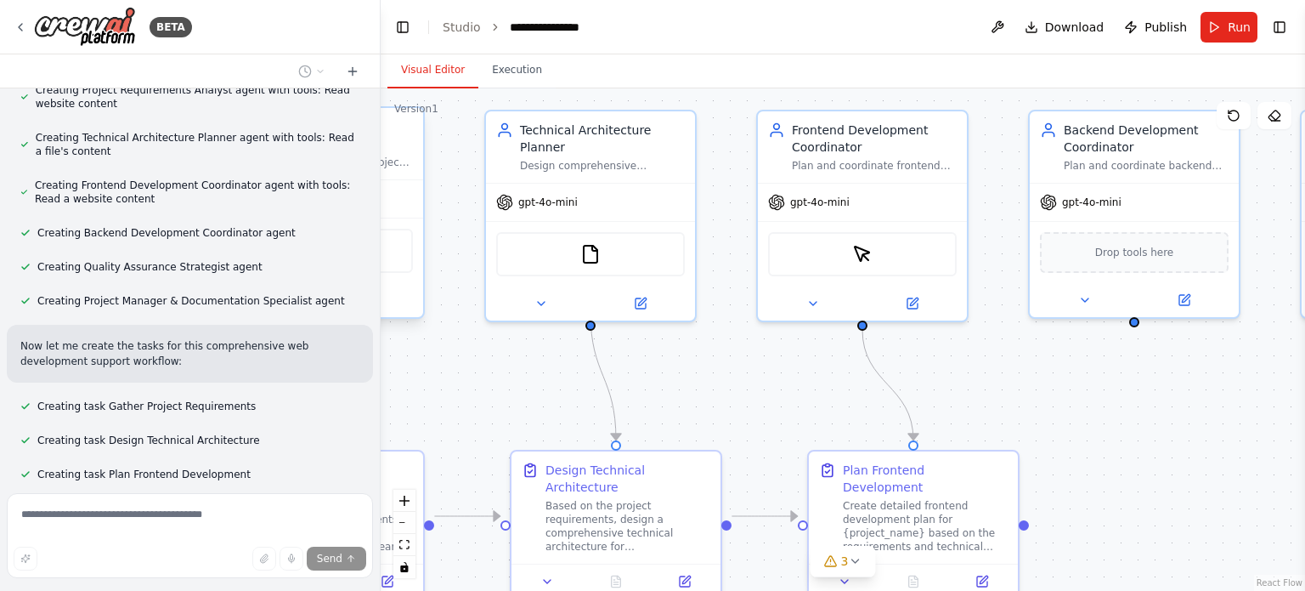
drag, startPoint x: 1156, startPoint y: 375, endPoint x: 1016, endPoint y: 380, distance: 139.5
click at [1044, 380] on div ".deletable-edge-delete-btn { width: 20px; height: 20px; border: 0px solid #ffff…" at bounding box center [843, 339] width 925 height 502
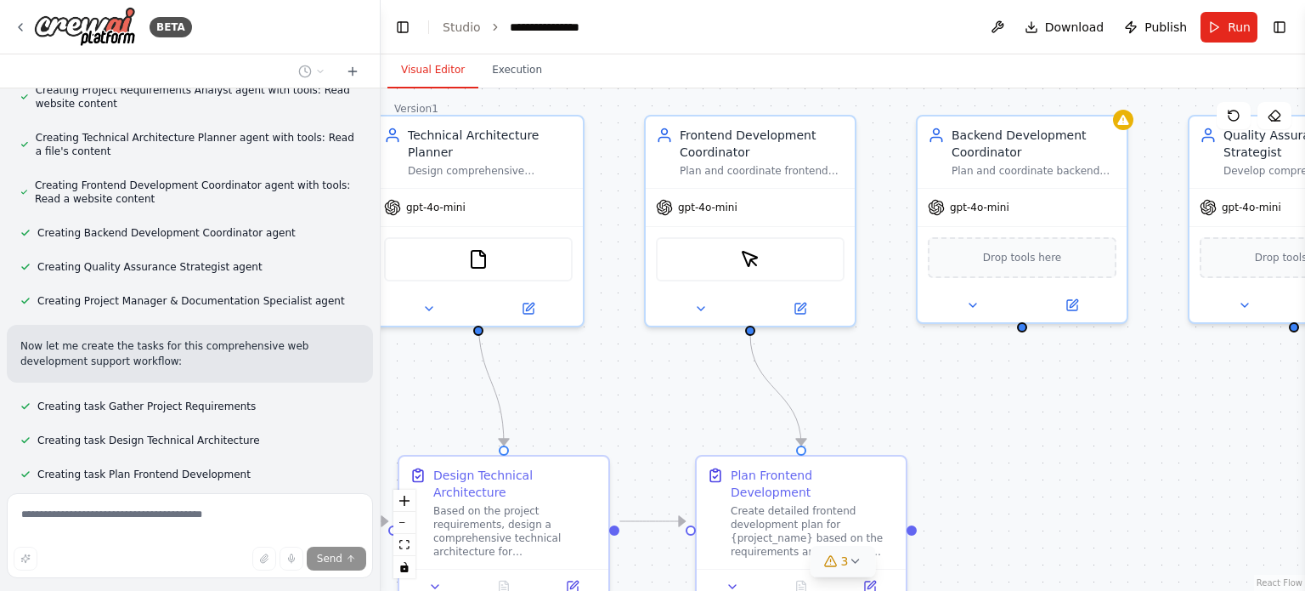
click at [857, 559] on icon at bounding box center [855, 561] width 14 height 14
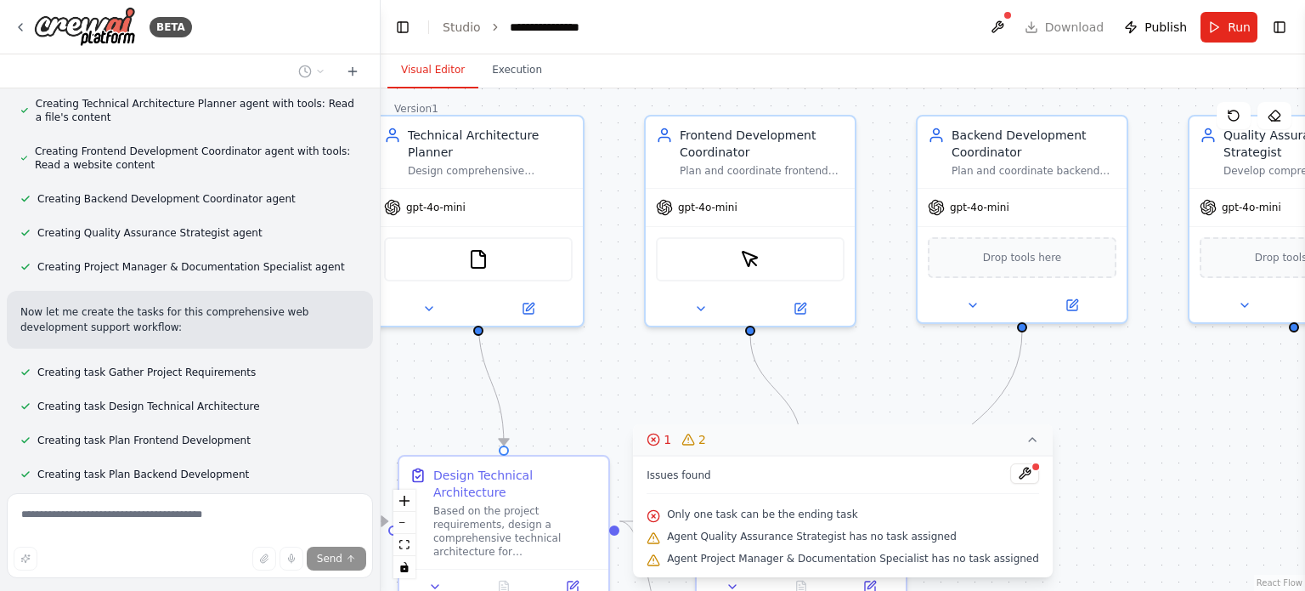
scroll to position [1730, 0]
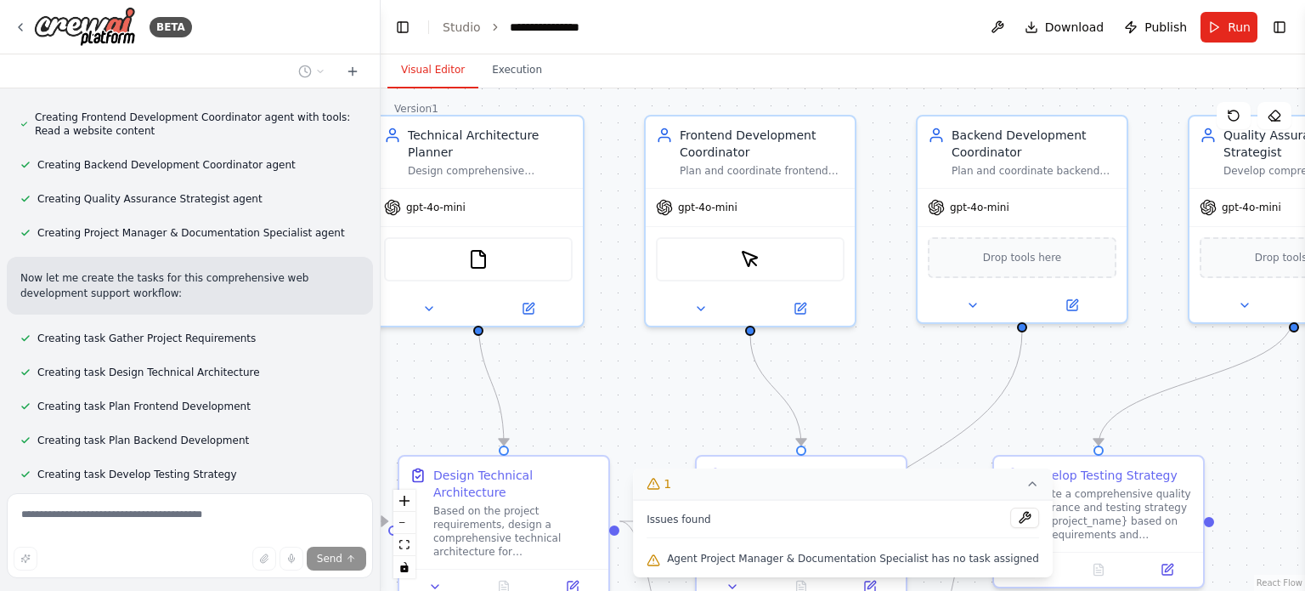
click at [1016, 416] on div ".deletable-edge-delete-btn { width: 20px; height: 20px; border: 0px solid #ffff…" at bounding box center [843, 339] width 925 height 502
drag, startPoint x: 1261, startPoint y: 424, endPoint x: 1155, endPoint y: 422, distance: 106.3
click at [1169, 422] on div ".deletable-edge-delete-btn { width: 20px; height: 20px; border: 0px solid #ffff…" at bounding box center [843, 339] width 925 height 502
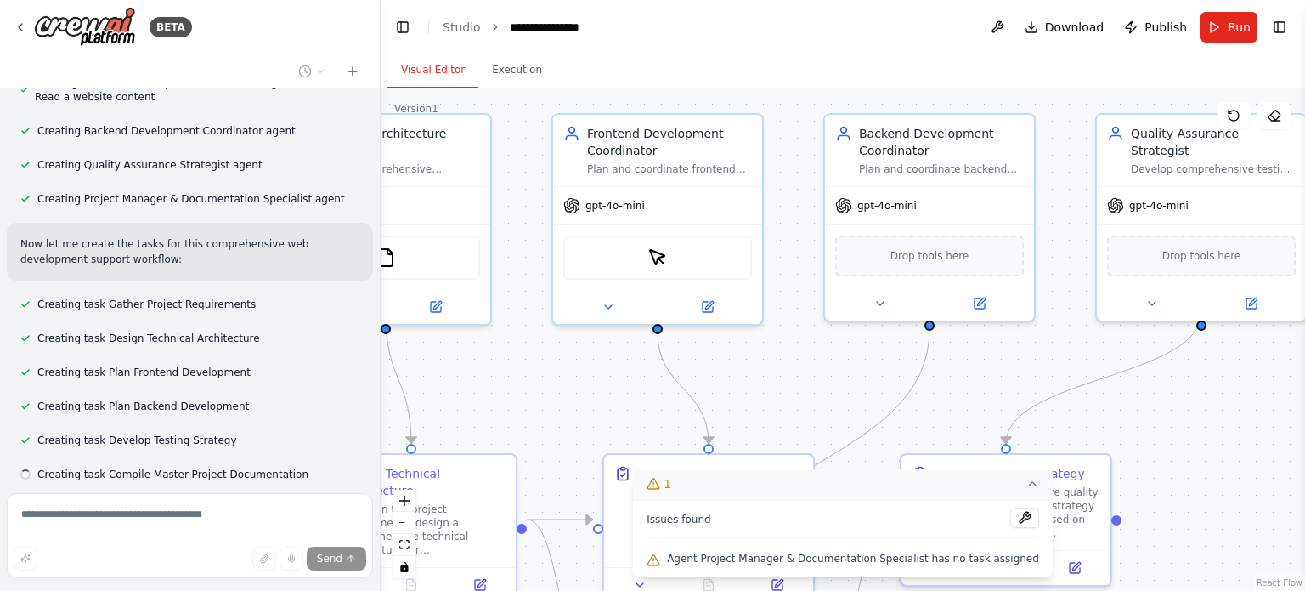
drag, startPoint x: 1207, startPoint y: 423, endPoint x: 1100, endPoint y: 407, distance: 108.3
click at [1114, 411] on div ".deletable-edge-delete-btn { width: 20px; height: 20px; border: 0px solid #ffff…" at bounding box center [843, 339] width 925 height 502
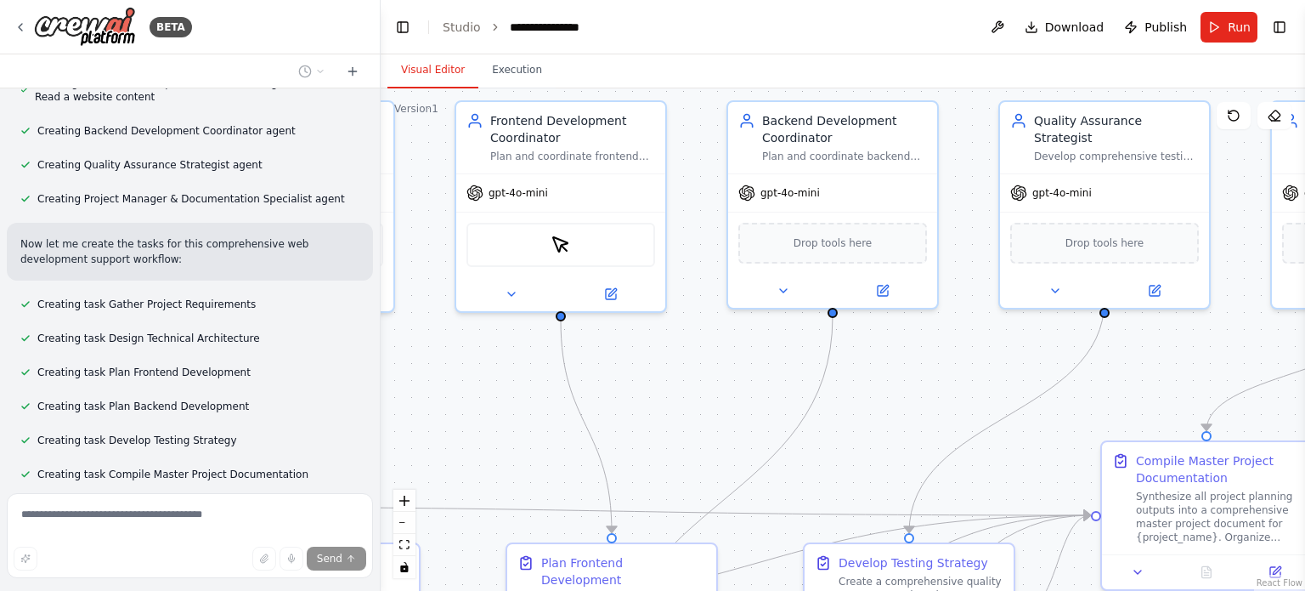
drag, startPoint x: 1114, startPoint y: 390, endPoint x: 999, endPoint y: 388, distance: 114.8
click at [1037, 388] on div ".deletable-edge-delete-btn { width: 20px; height: 20px; border: 0px solid #ffff…" at bounding box center [843, 339] width 925 height 502
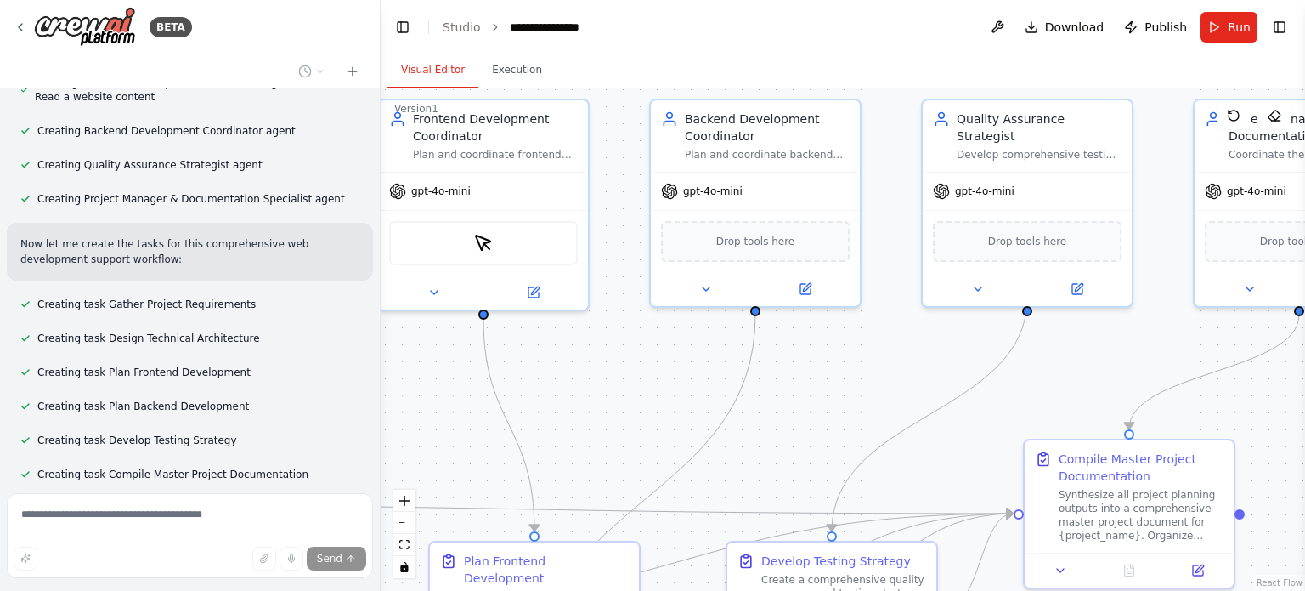
drag, startPoint x: 1078, startPoint y: 377, endPoint x: 1039, endPoint y: 346, distance: 49.0
click at [1044, 349] on div ".deletable-edge-delete-btn { width: 20px; height: 20px; border: 0px solid #ffff…" at bounding box center [843, 339] width 925 height 502
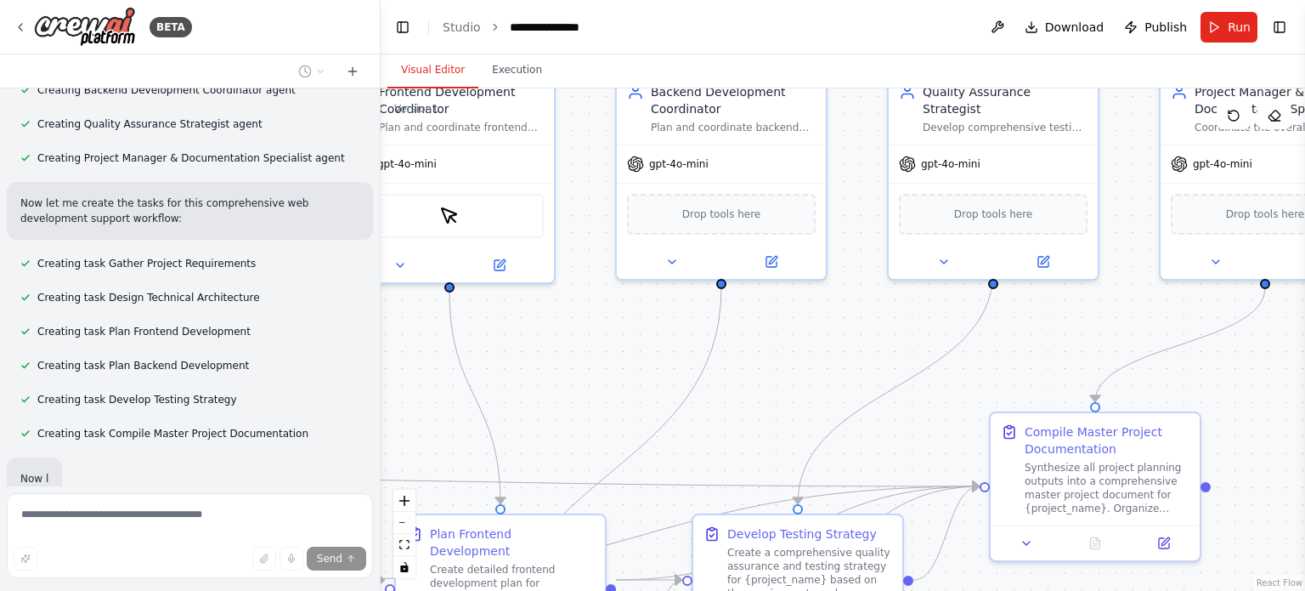
drag, startPoint x: 1016, startPoint y: 356, endPoint x: 1006, endPoint y: 296, distance: 61.2
click at [1013, 337] on div ".deletable-edge-delete-btn { width: 20px; height: 20px; border: 0px solid #ffff…" at bounding box center [843, 339] width 925 height 502
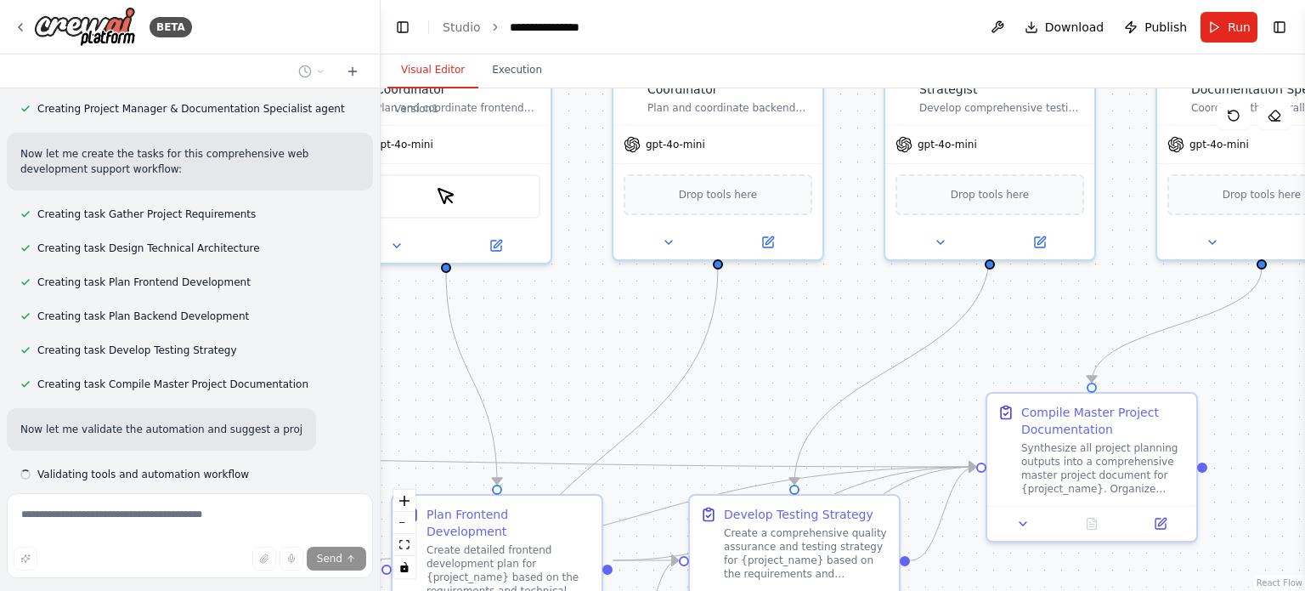
drag, startPoint x: 991, startPoint y: 328, endPoint x: 1037, endPoint y: 246, distance: 94.4
click at [1011, 281] on div ".deletable-edge-delete-btn { width: 20px; height: 20px; border: 0px solid #ffff…" at bounding box center [843, 339] width 925 height 502
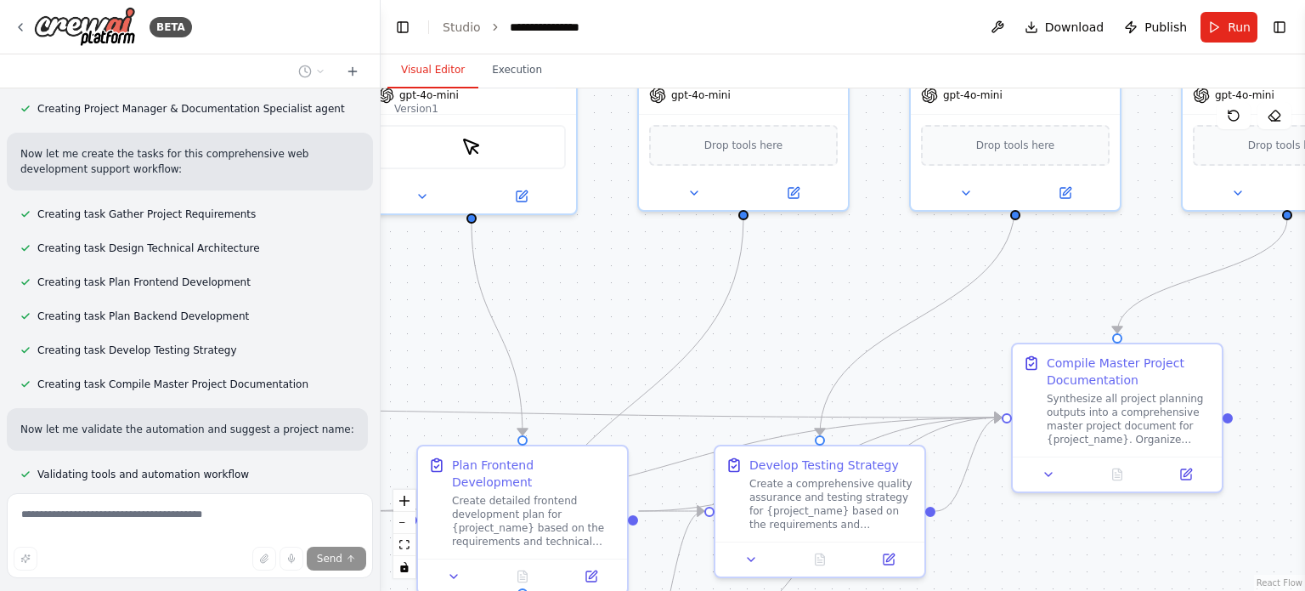
click at [1081, 241] on div ".deletable-edge-delete-btn { width: 20px; height: 20px; border: 0px solid #ffff…" at bounding box center [843, 339] width 925 height 502
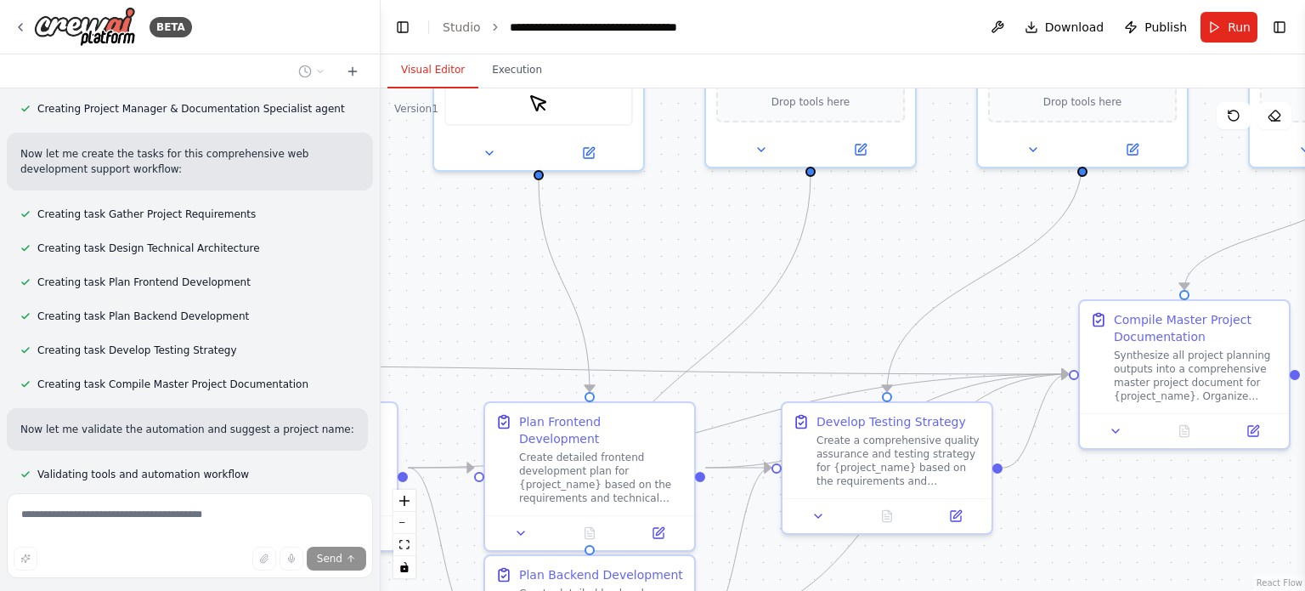
drag, startPoint x: 1029, startPoint y: 275, endPoint x: 1129, endPoint y: 213, distance: 116.8
click at [1129, 213] on div ".deletable-edge-delete-btn { width: 20px; height: 20px; border: 0px solid #ffff…" at bounding box center [843, 339] width 925 height 502
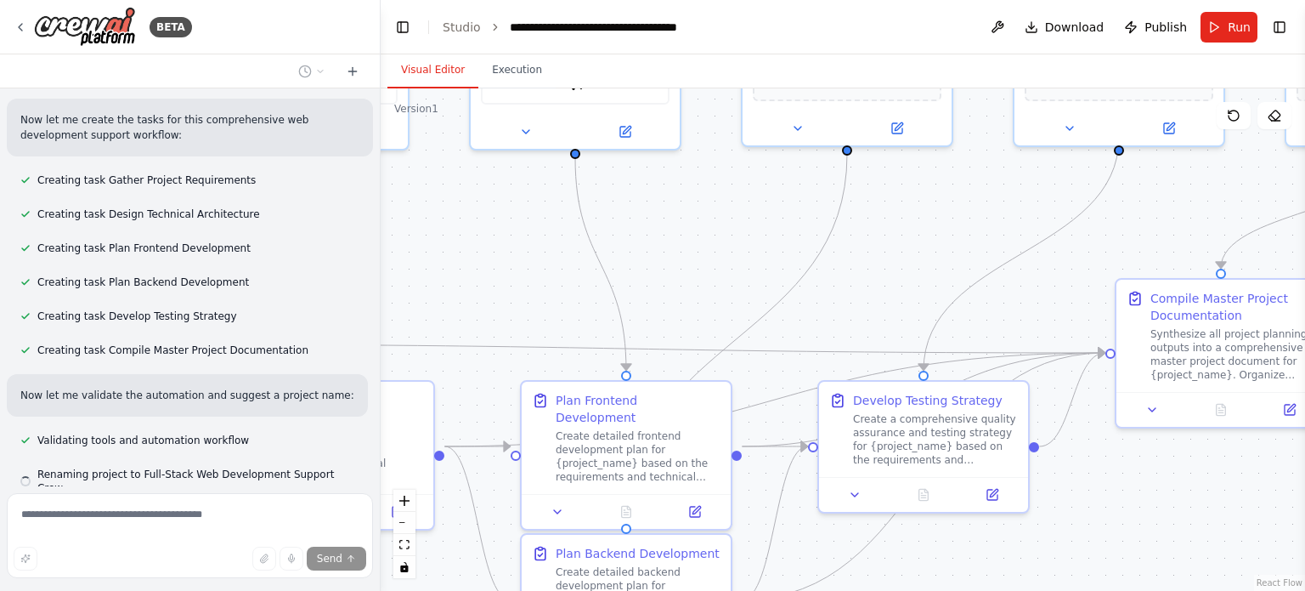
drag, startPoint x: 987, startPoint y: 291, endPoint x: 1056, endPoint y: 213, distance: 103.5
click at [1040, 230] on div ".deletable-edge-delete-btn { width: 20px; height: 20px; border: 0px solid #ffff…" at bounding box center [843, 339] width 925 height 502
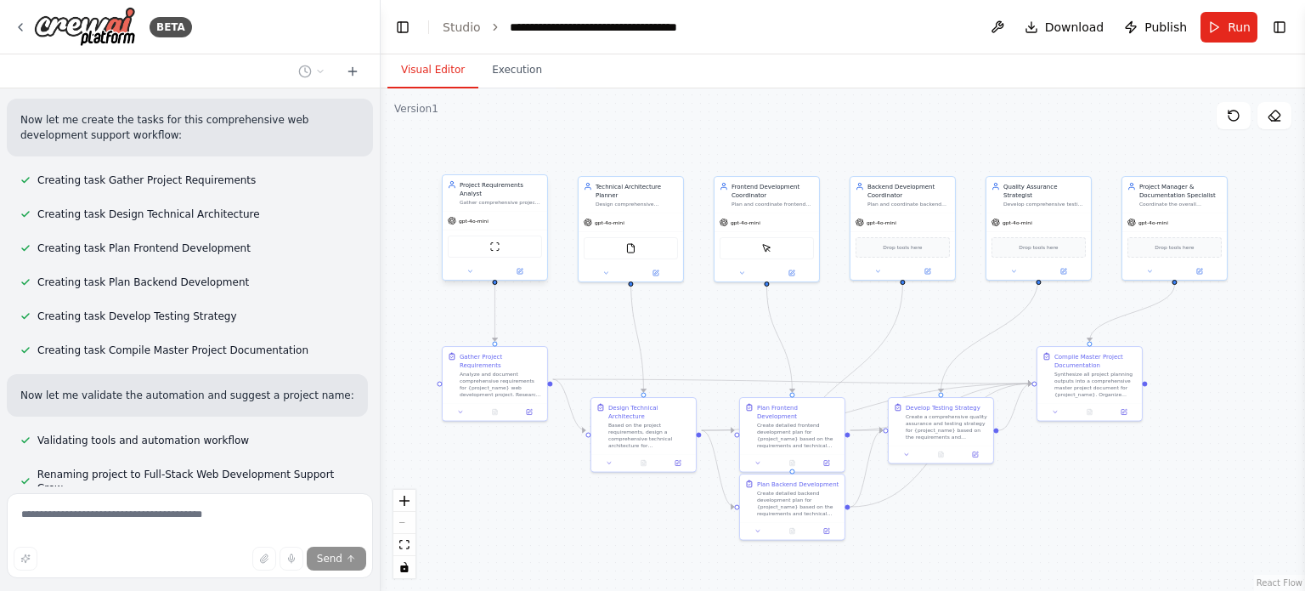
drag, startPoint x: 1062, startPoint y: 541, endPoint x: 1075, endPoint y: 423, distance: 118.8
click at [1062, 461] on div ".deletable-edge-delete-btn { width: 20px; height: 20px; border: 0px solid #ffff…" at bounding box center [843, 339] width 925 height 502
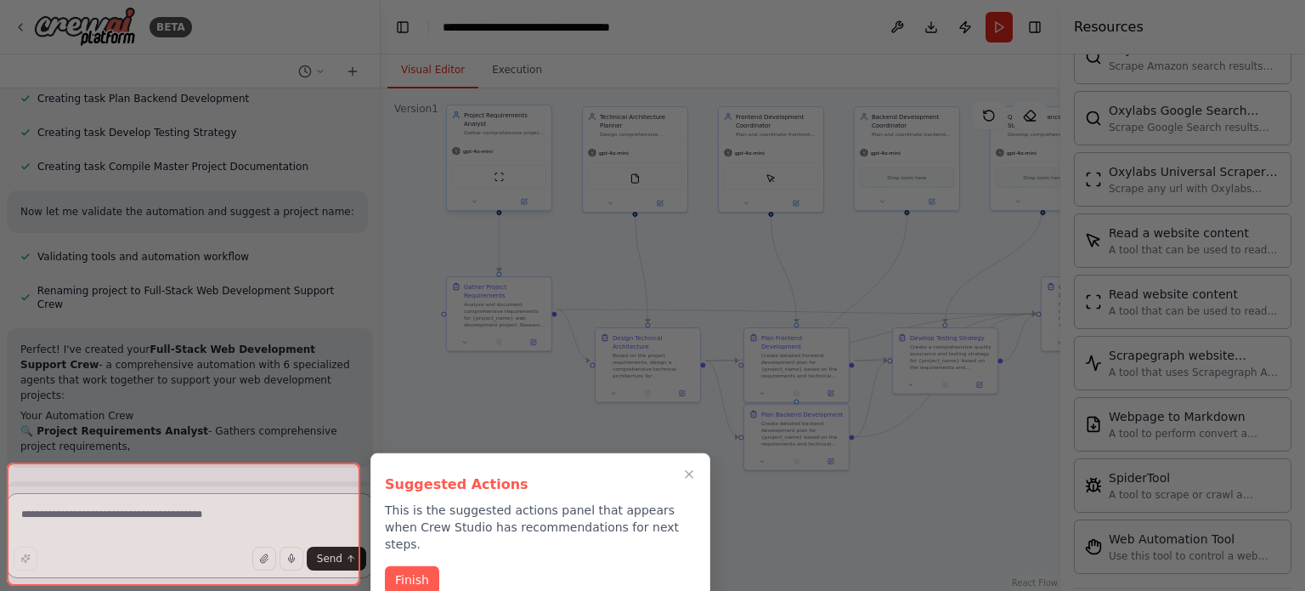
scroll to position [2184, 0]
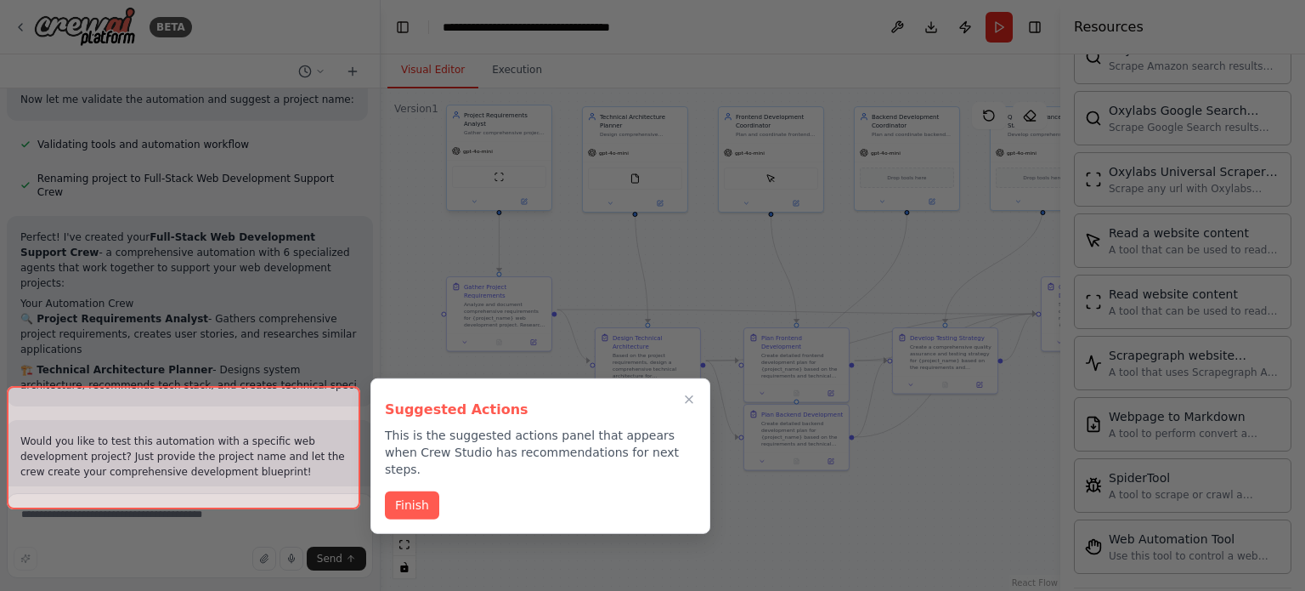
click at [938, 418] on div at bounding box center [652, 295] width 1305 height 591
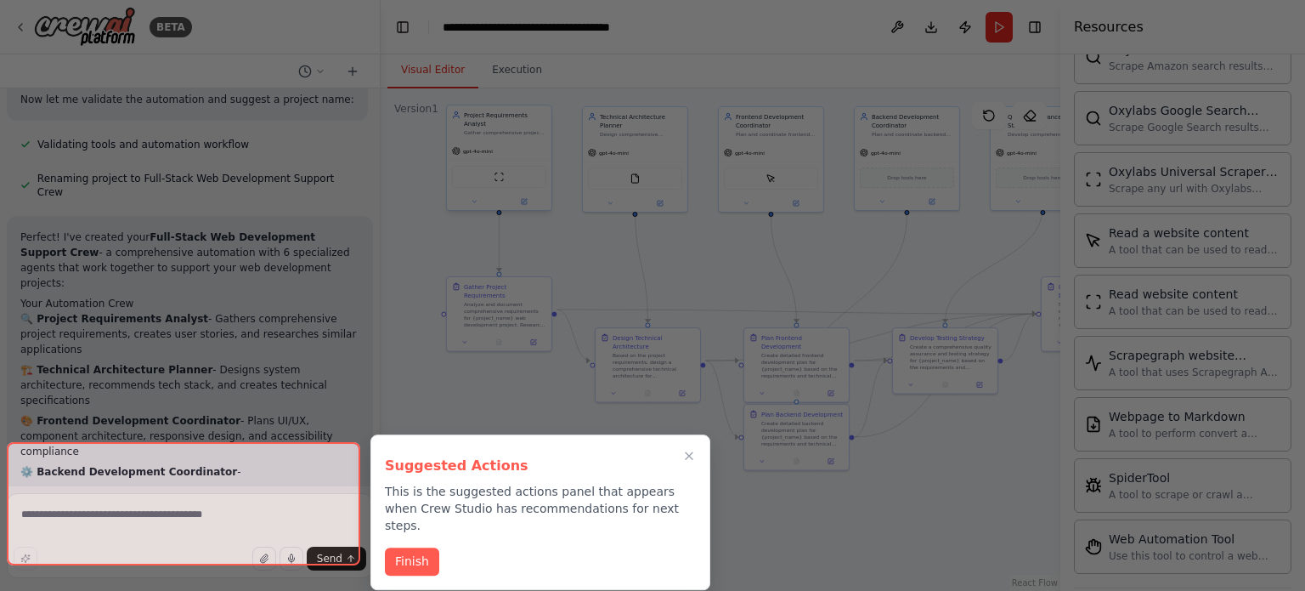
click at [415, 528] on div "Suggested Actions This is the suggested actions panel that appears when Crew St…" at bounding box center [541, 512] width 340 height 156
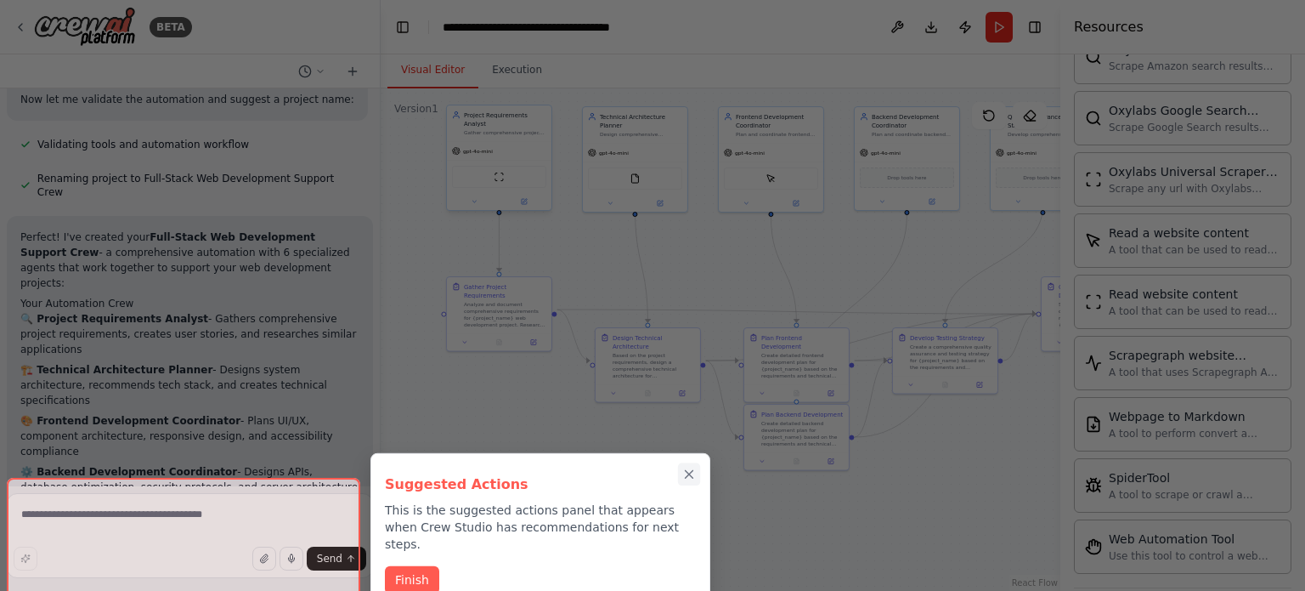
click at [690, 478] on icon "Close walkthrough" at bounding box center [689, 474] width 15 height 15
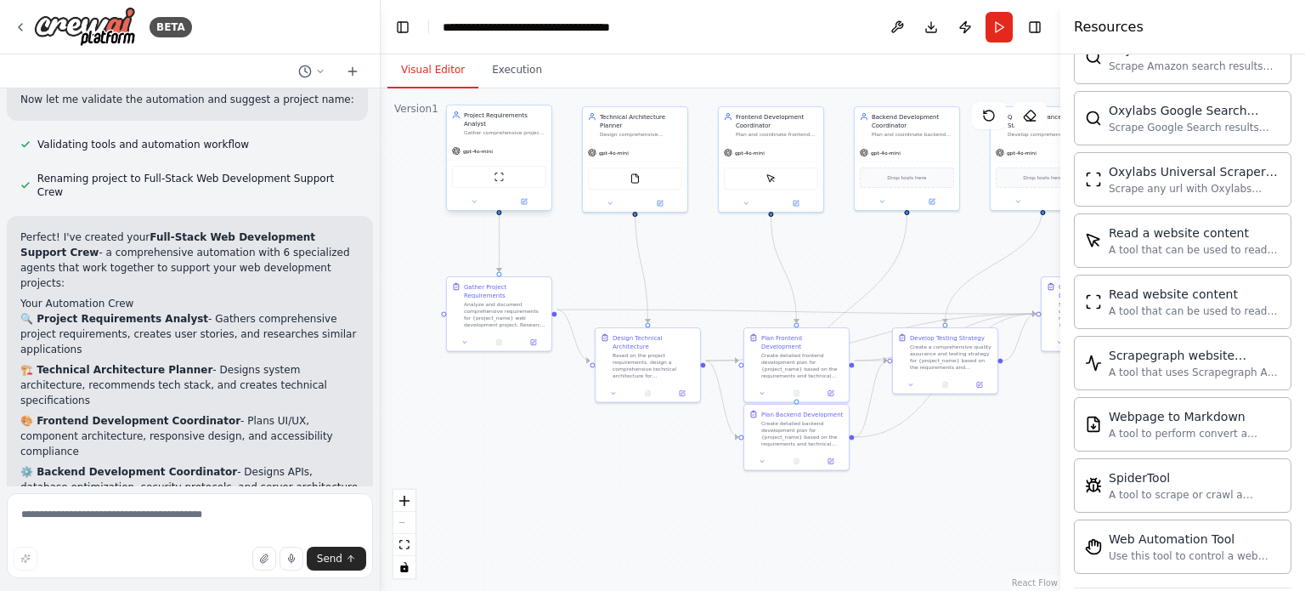
scroll to position [2541, 0]
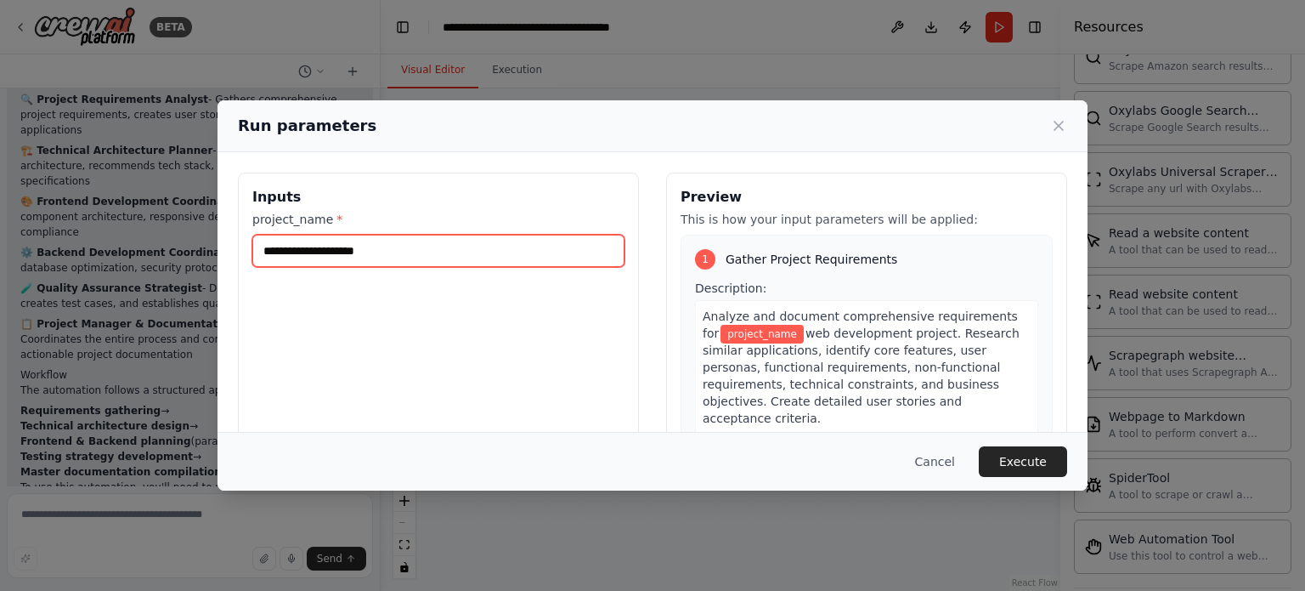
click at [495, 248] on input "project_name *" at bounding box center [438, 251] width 372 height 32
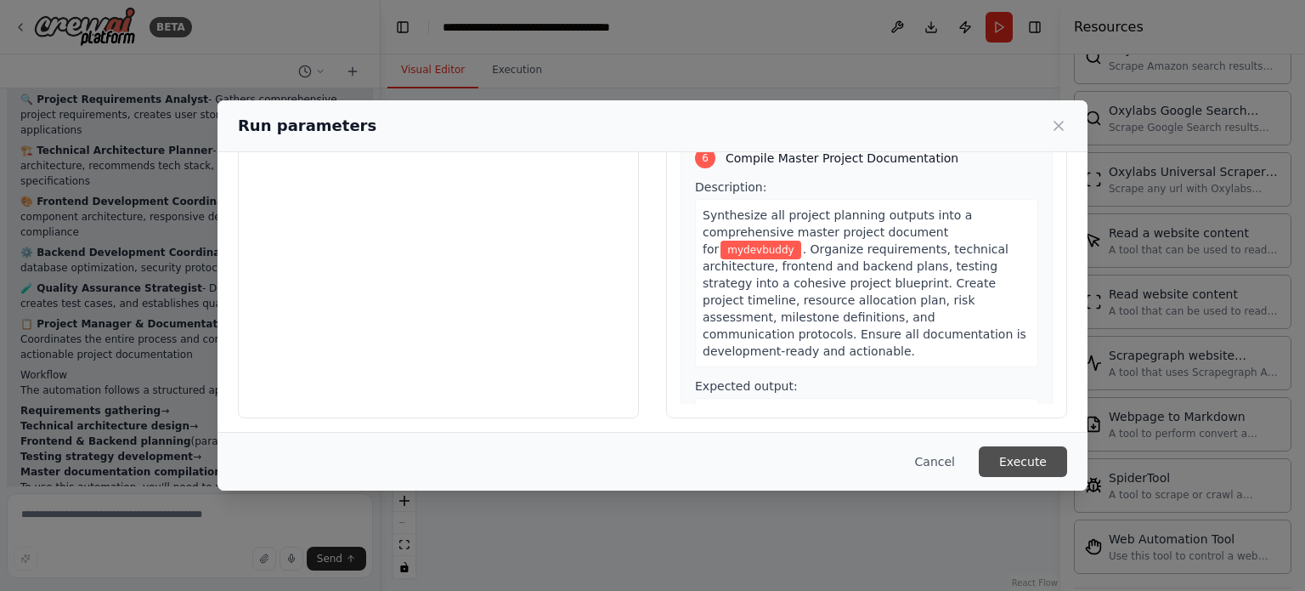
scroll to position [163, 0]
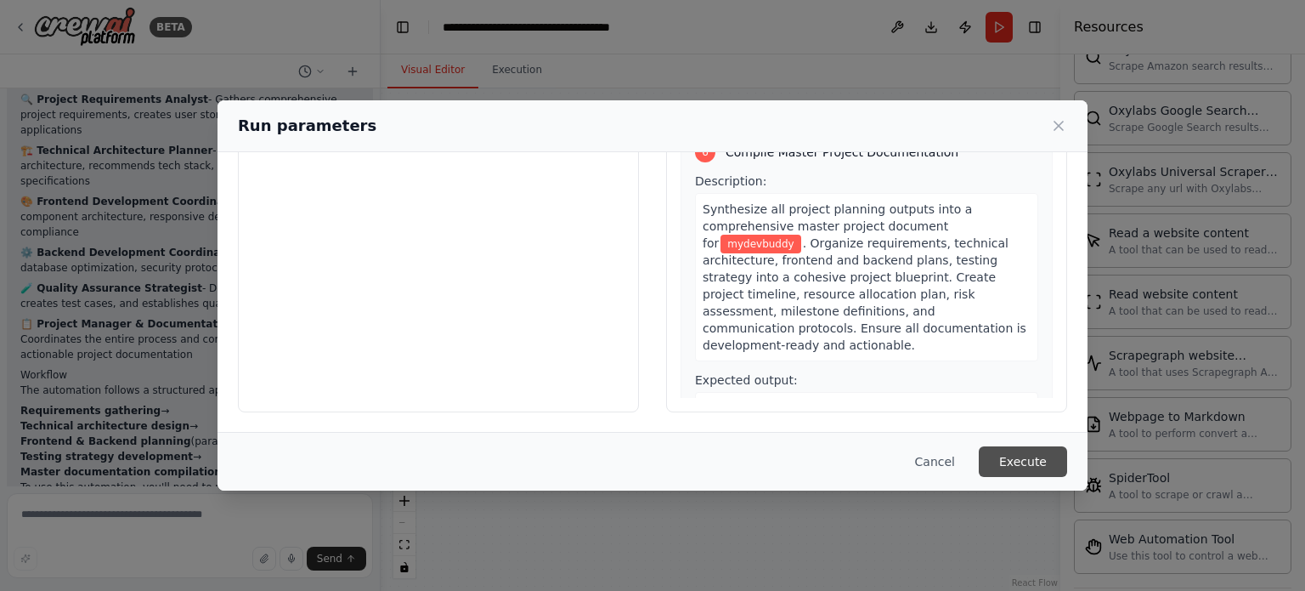
type input "**********"
click at [1047, 461] on button "Execute" at bounding box center [1023, 461] width 88 height 31
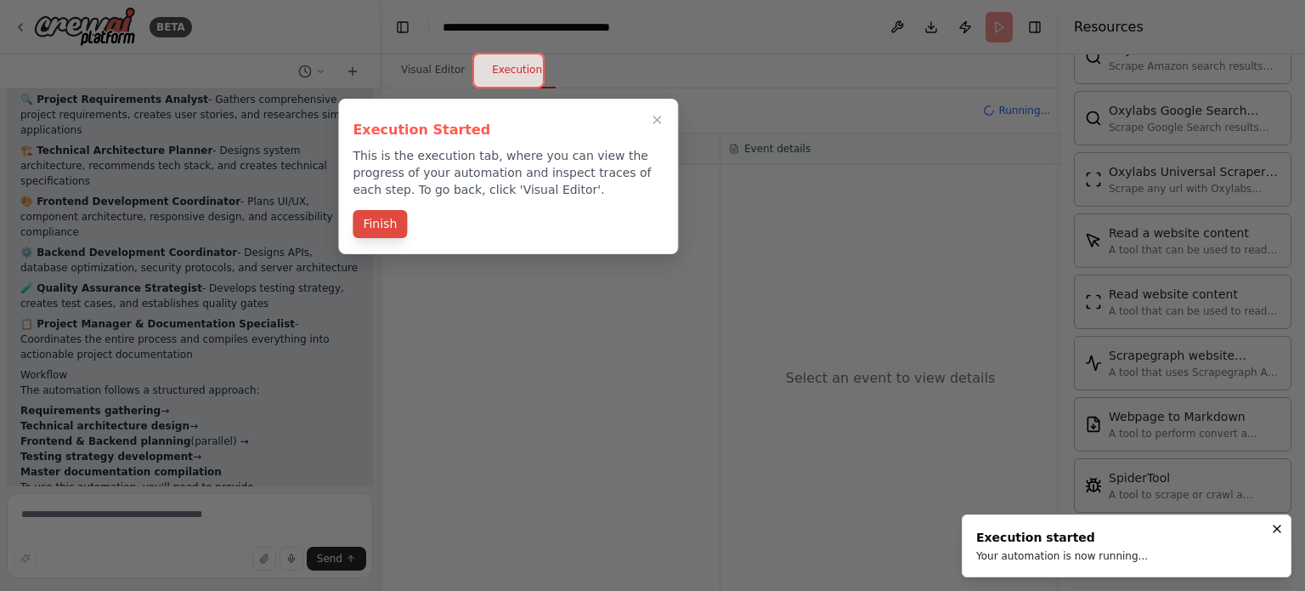
click at [384, 226] on button "Finish" at bounding box center [380, 224] width 54 height 28
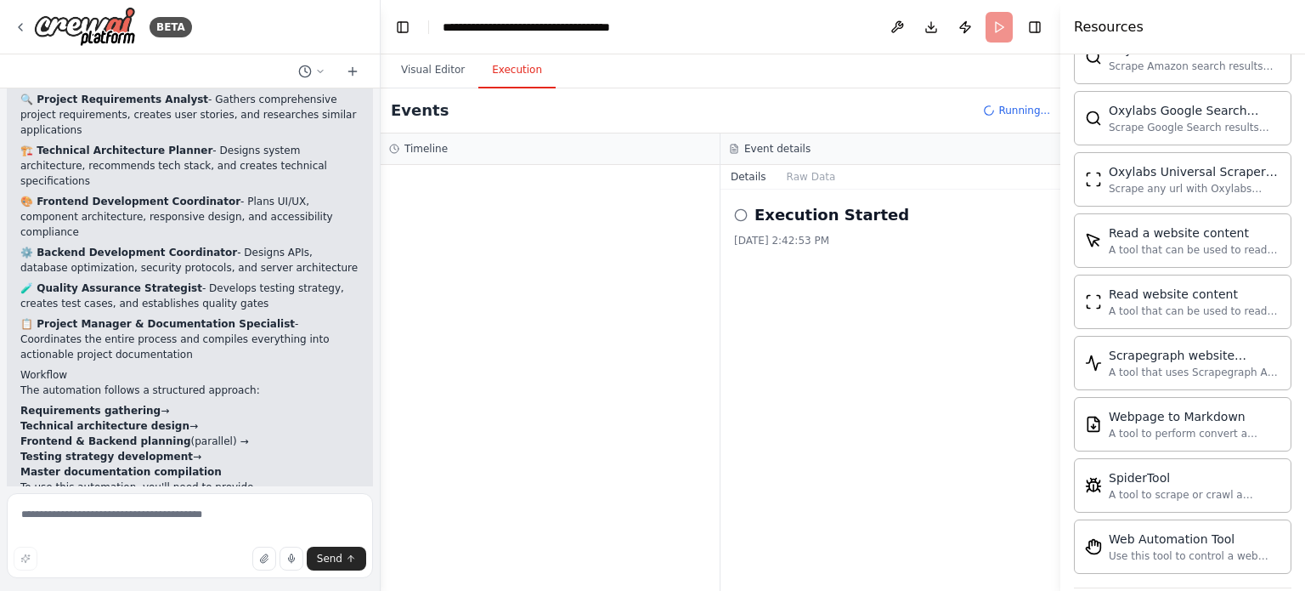
click at [744, 216] on icon at bounding box center [741, 215] width 14 height 14
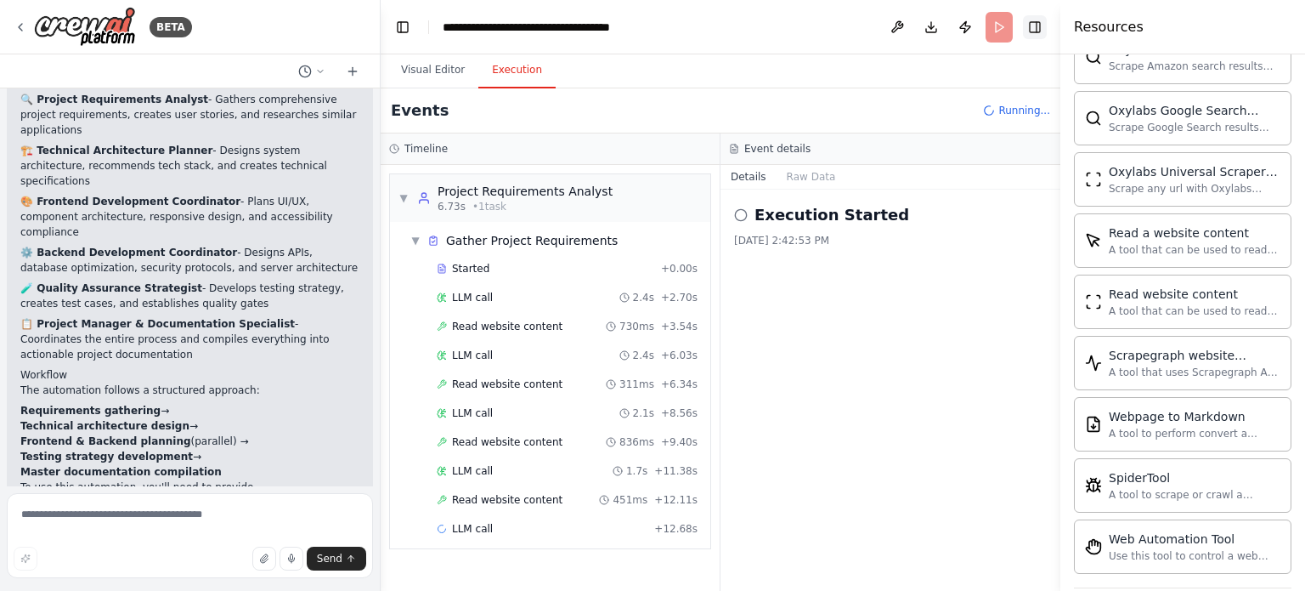
click at [1031, 24] on button "Toggle Right Sidebar" at bounding box center [1035, 27] width 24 height 24
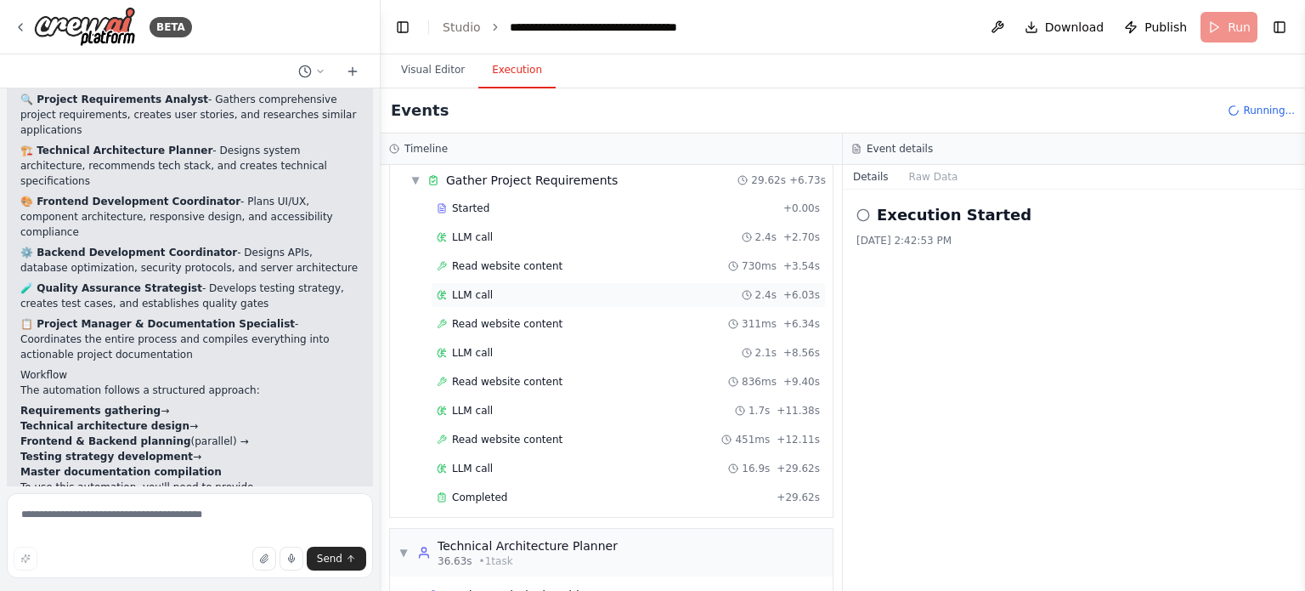
scroll to position [0, 0]
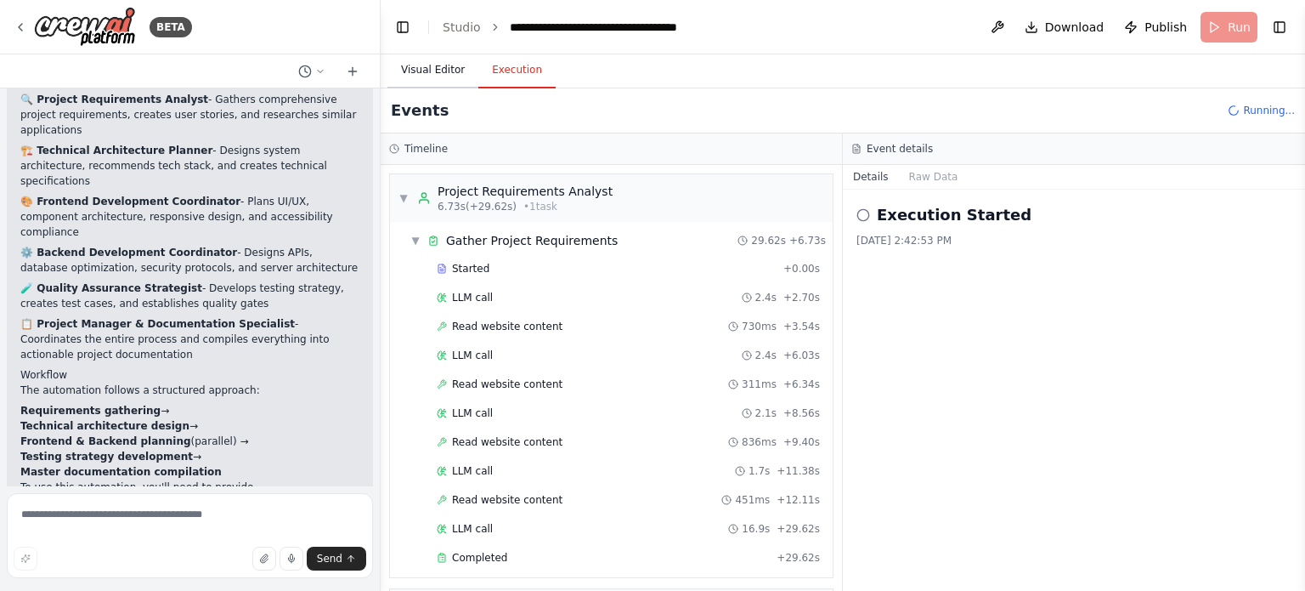
click at [443, 75] on button "Visual Editor" at bounding box center [433, 71] width 91 height 36
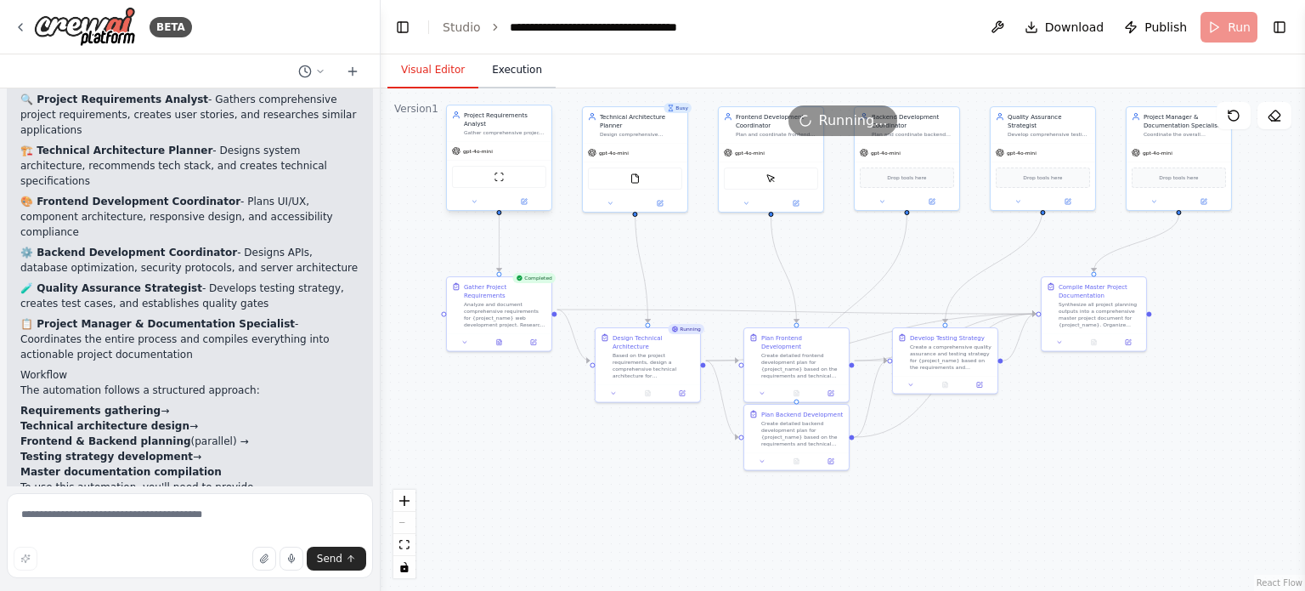
click at [496, 60] on button "Execution" at bounding box center [516, 71] width 77 height 36
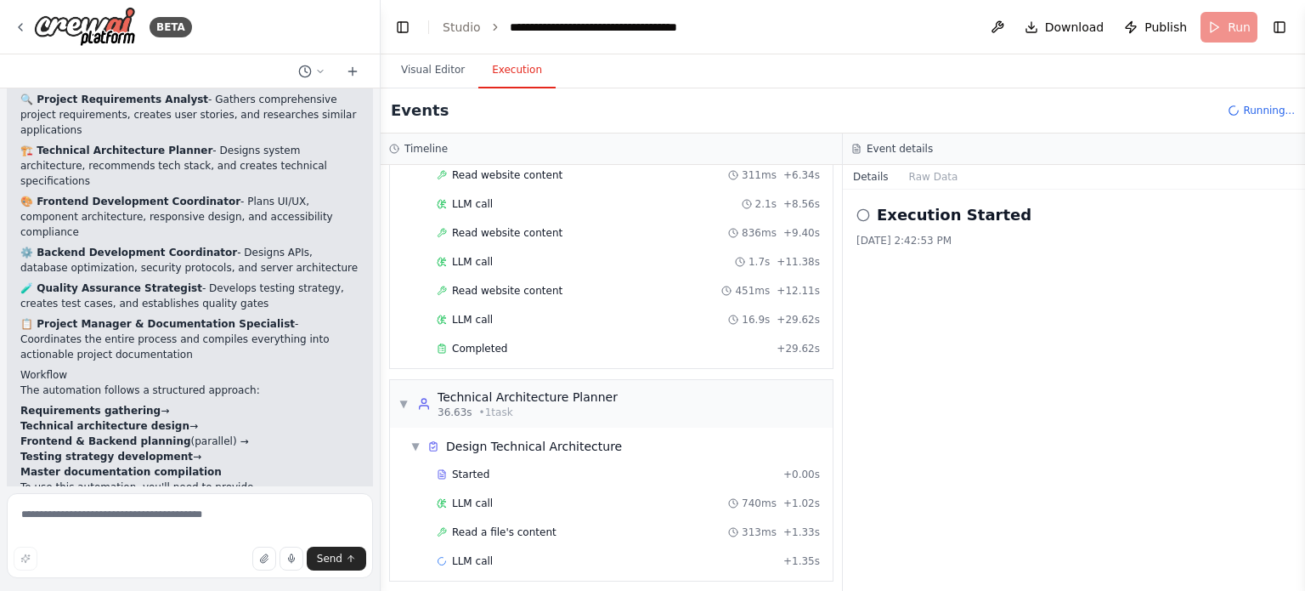
scroll to position [212, 0]
click at [1003, 22] on button at bounding box center [997, 27] width 27 height 31
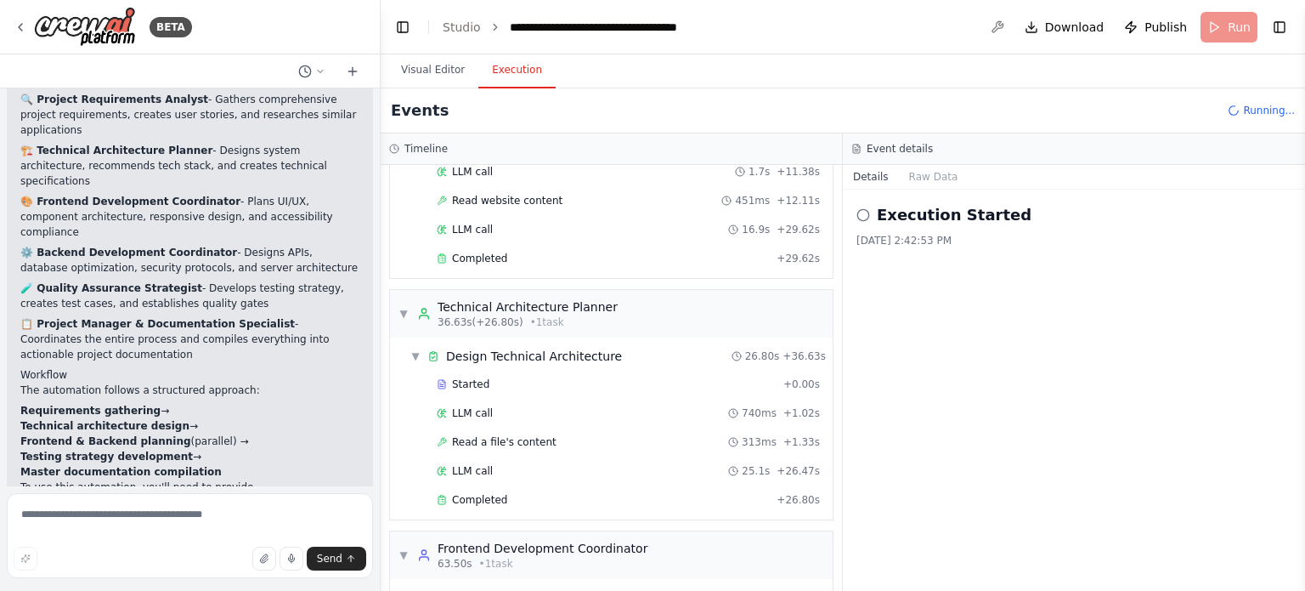
click at [915, 34] on header "**********" at bounding box center [843, 27] width 925 height 54
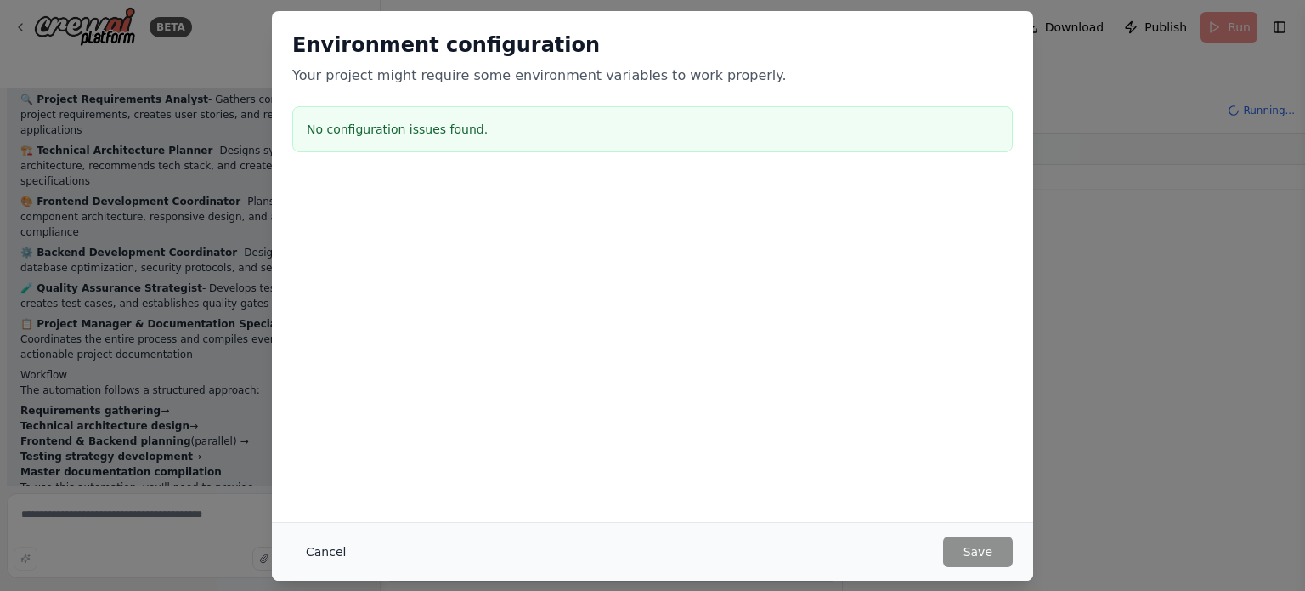
click at [322, 552] on button "Cancel" at bounding box center [325, 551] width 67 height 31
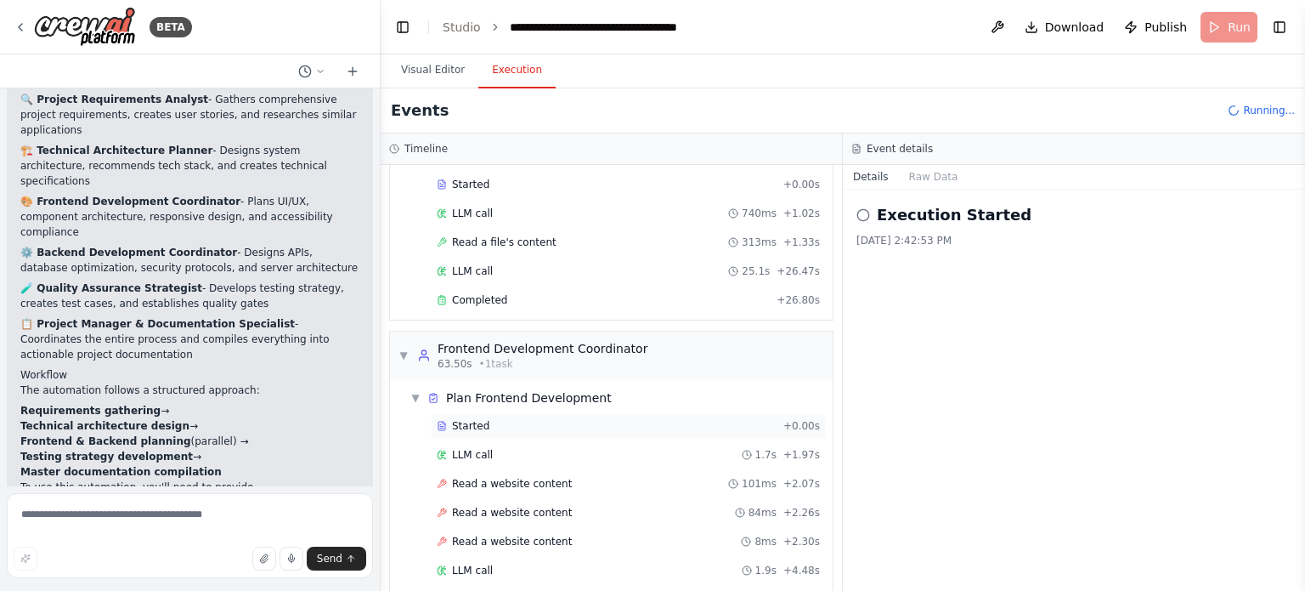
scroll to position [565, 0]
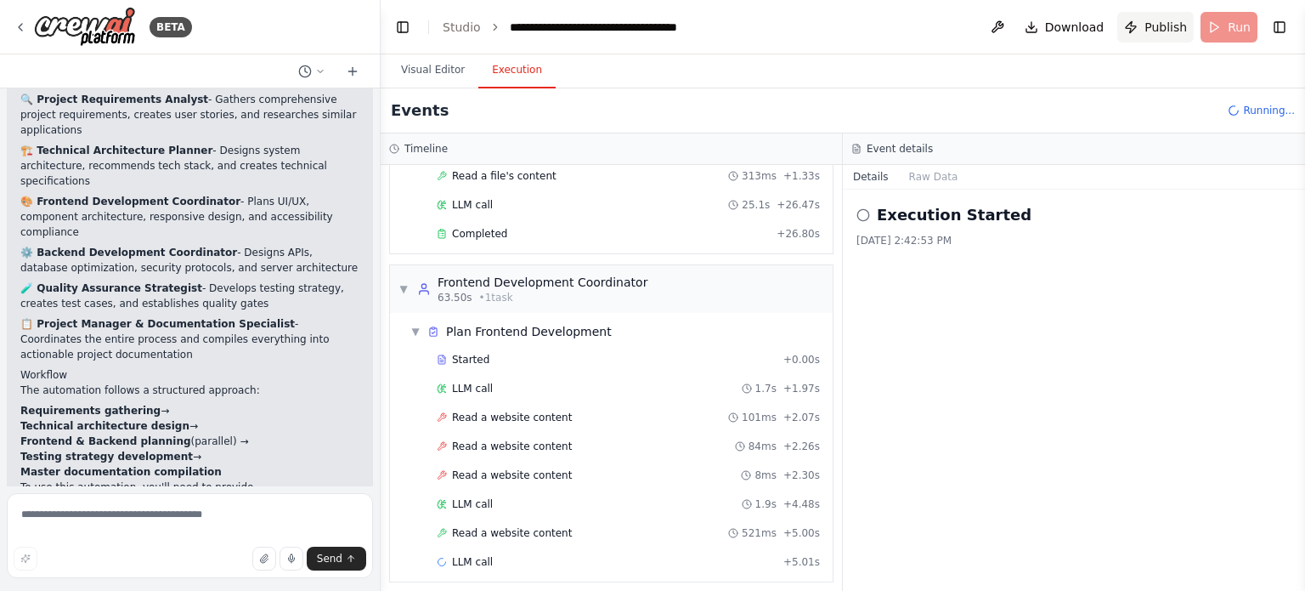
click at [1146, 22] on button "Publish" at bounding box center [1156, 27] width 76 height 31
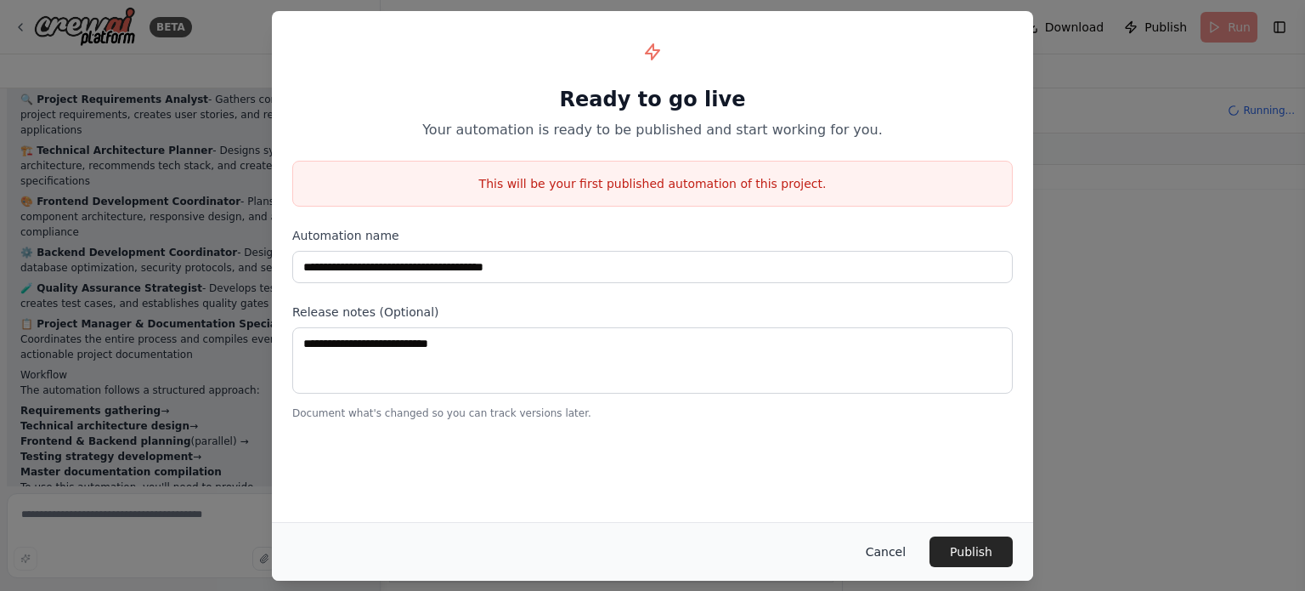
click at [893, 547] on button "Cancel" at bounding box center [885, 551] width 67 height 31
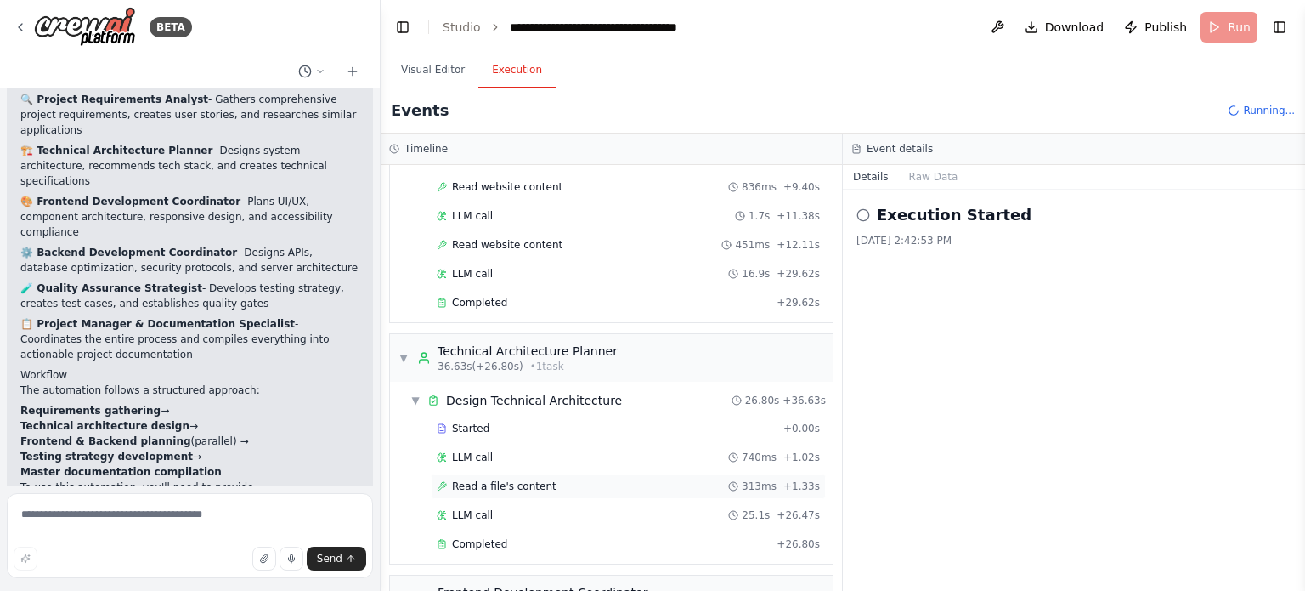
scroll to position [680, 0]
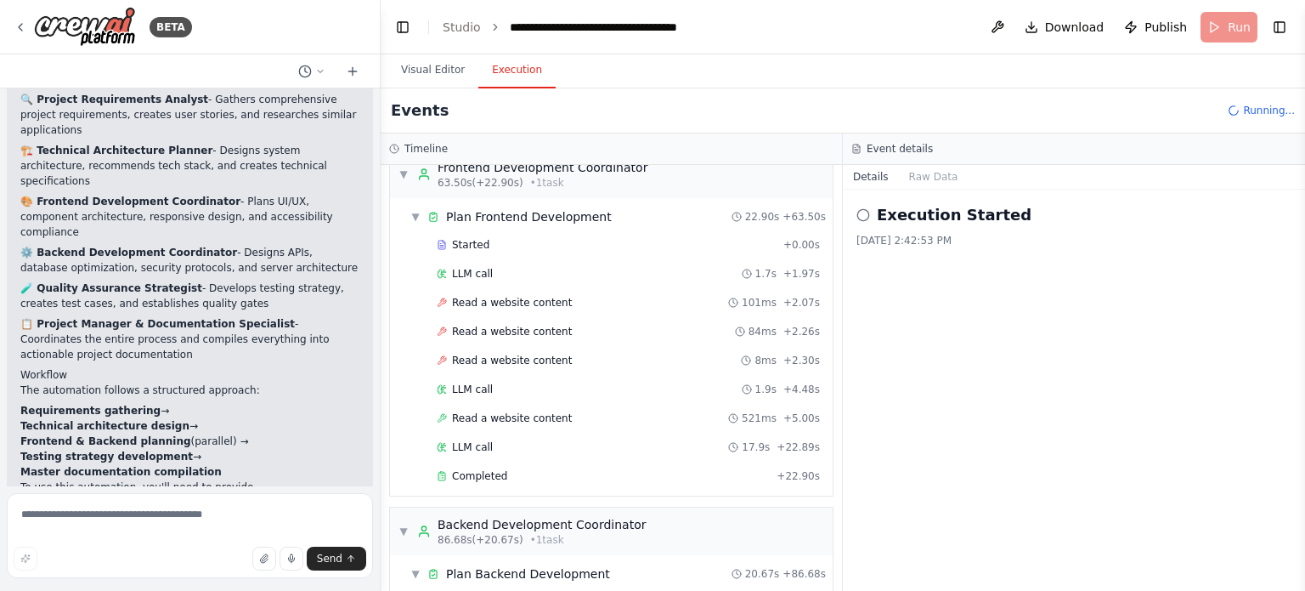
click at [907, 363] on div "Execution Started 10/1/2025, 2:42:53 PM" at bounding box center [1074, 390] width 462 height 401
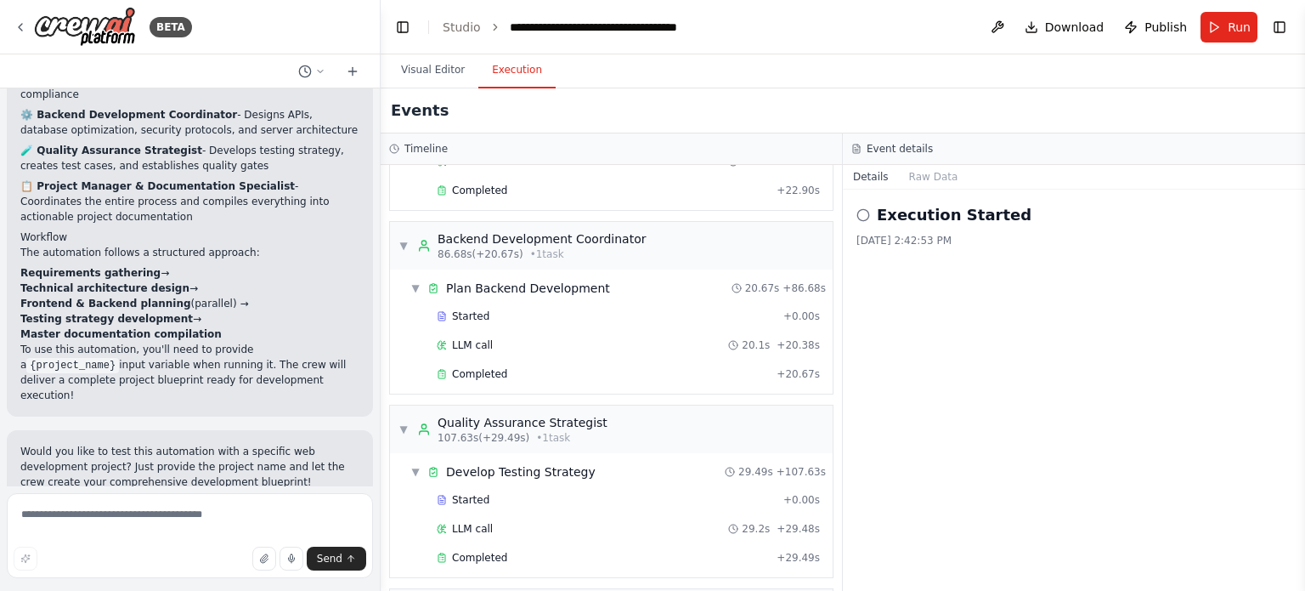
scroll to position [660, 0]
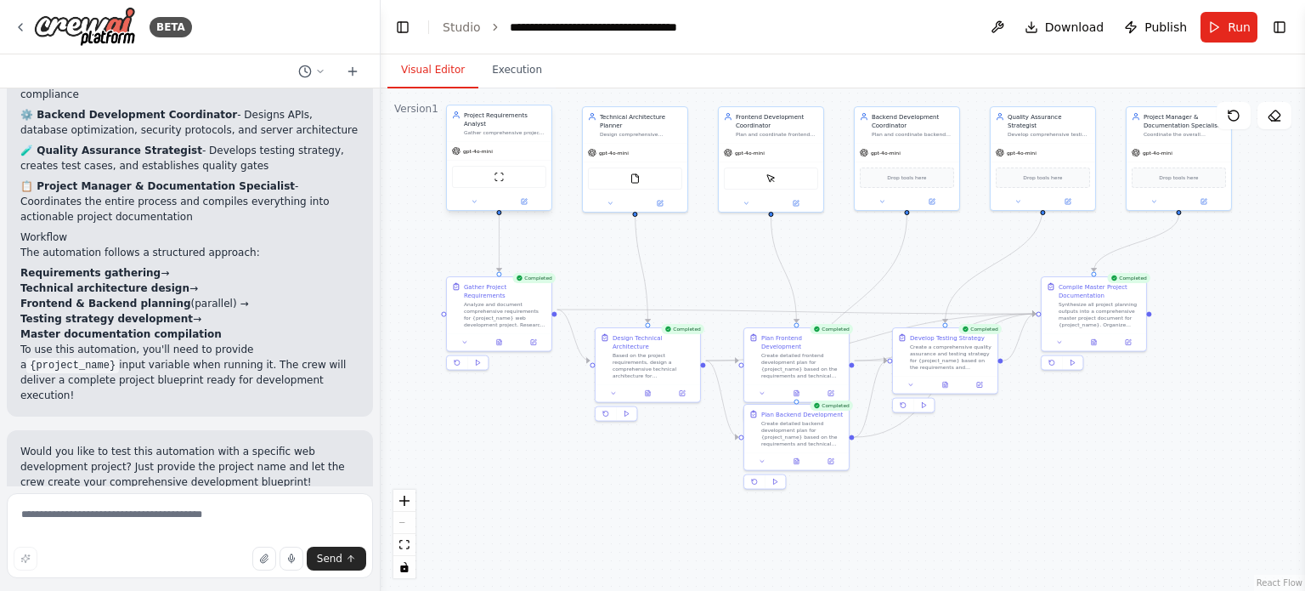
click at [408, 67] on button "Visual Editor" at bounding box center [433, 71] width 91 height 36
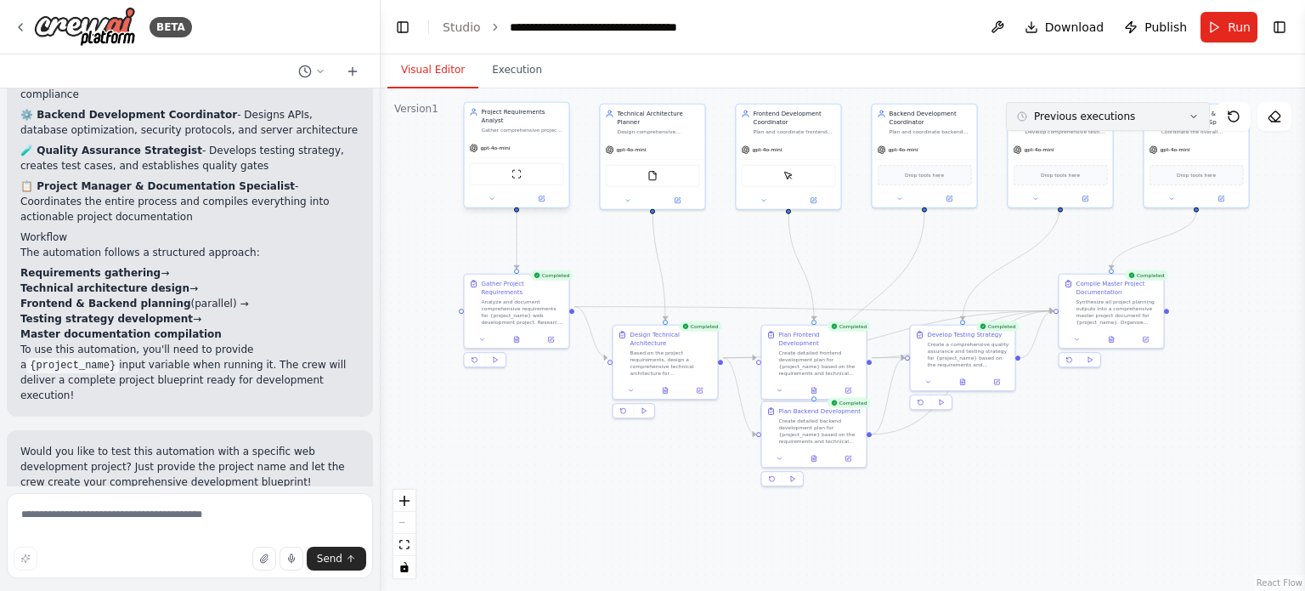
click at [1190, 118] on icon at bounding box center [1194, 116] width 10 height 10
click at [1062, 143] on div "2m ago" at bounding box center [1118, 148] width 170 height 14
click at [1018, 210] on div ".deletable-edge-delete-btn { width: 20px; height: 20px; border: 0px solid #ffff…" at bounding box center [843, 339] width 925 height 502
click at [522, 81] on button "Execution" at bounding box center [516, 71] width 77 height 36
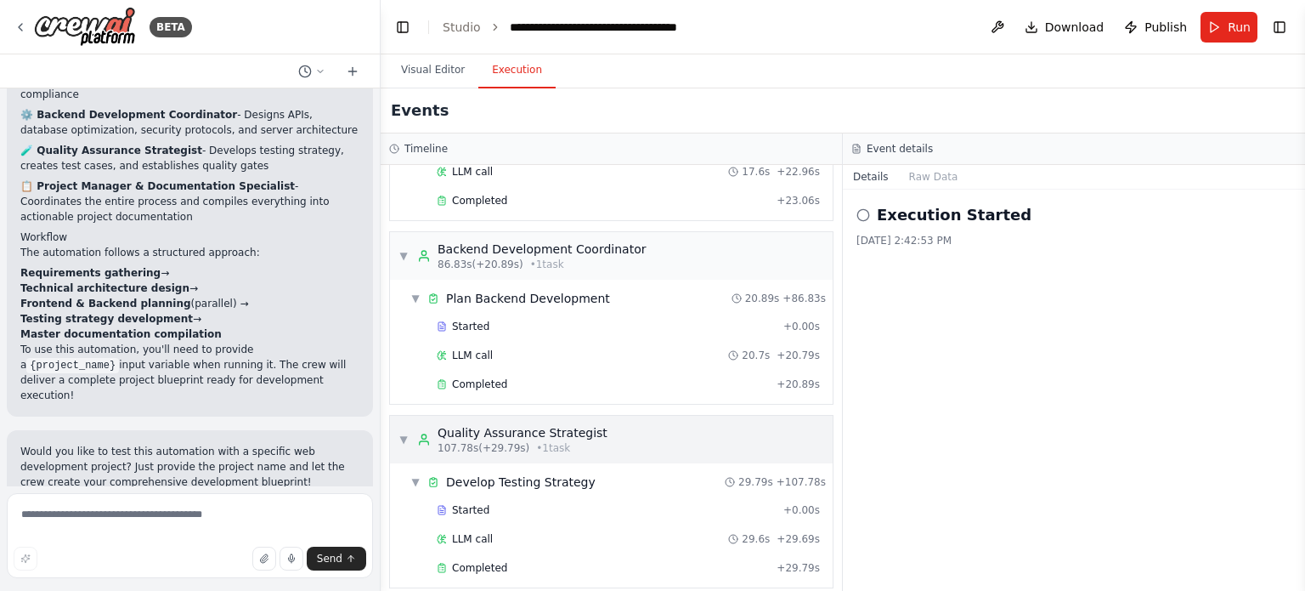
scroll to position [1141, 0]
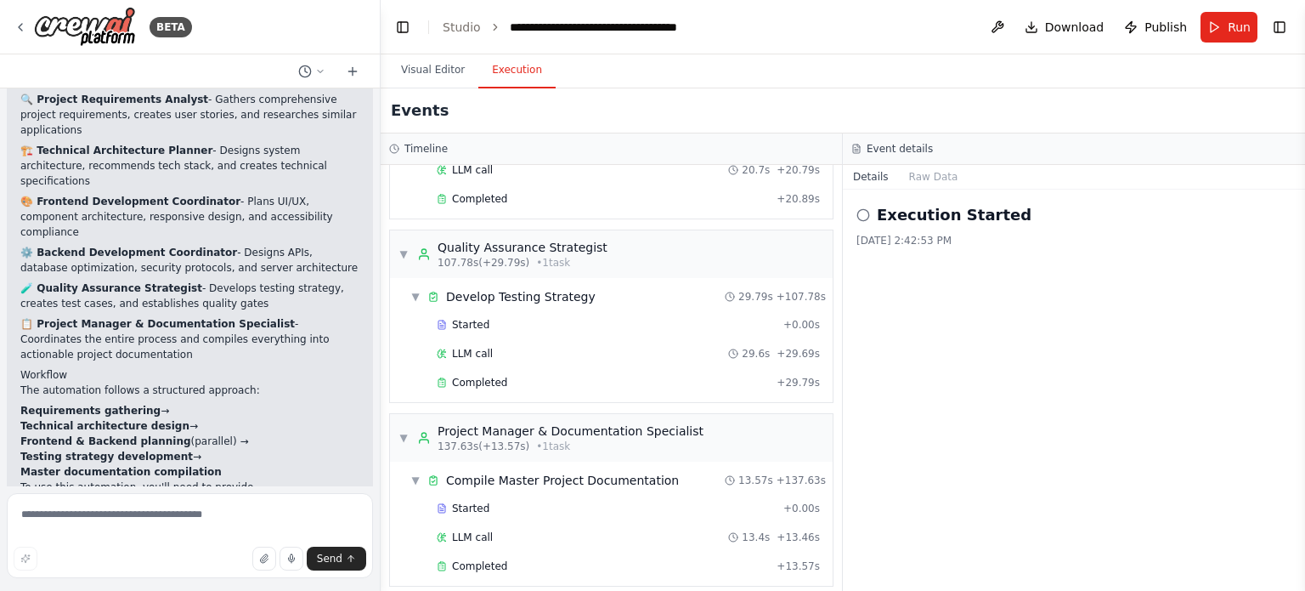
scroll to position [2470, 0]
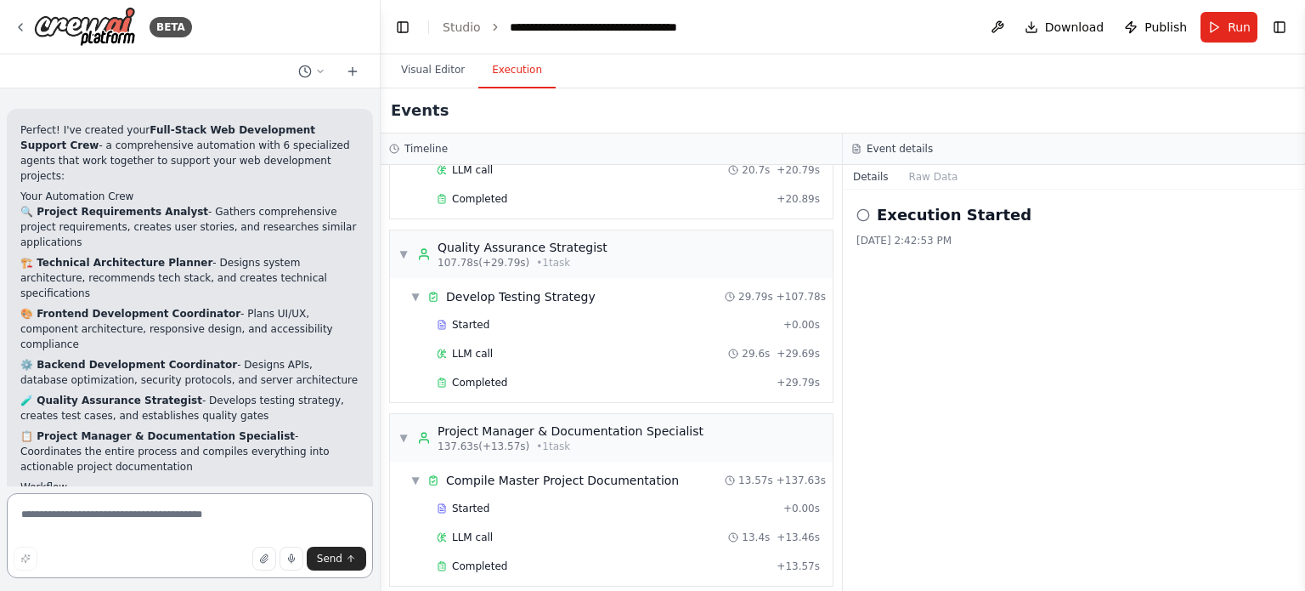
scroll to position [2404, 0]
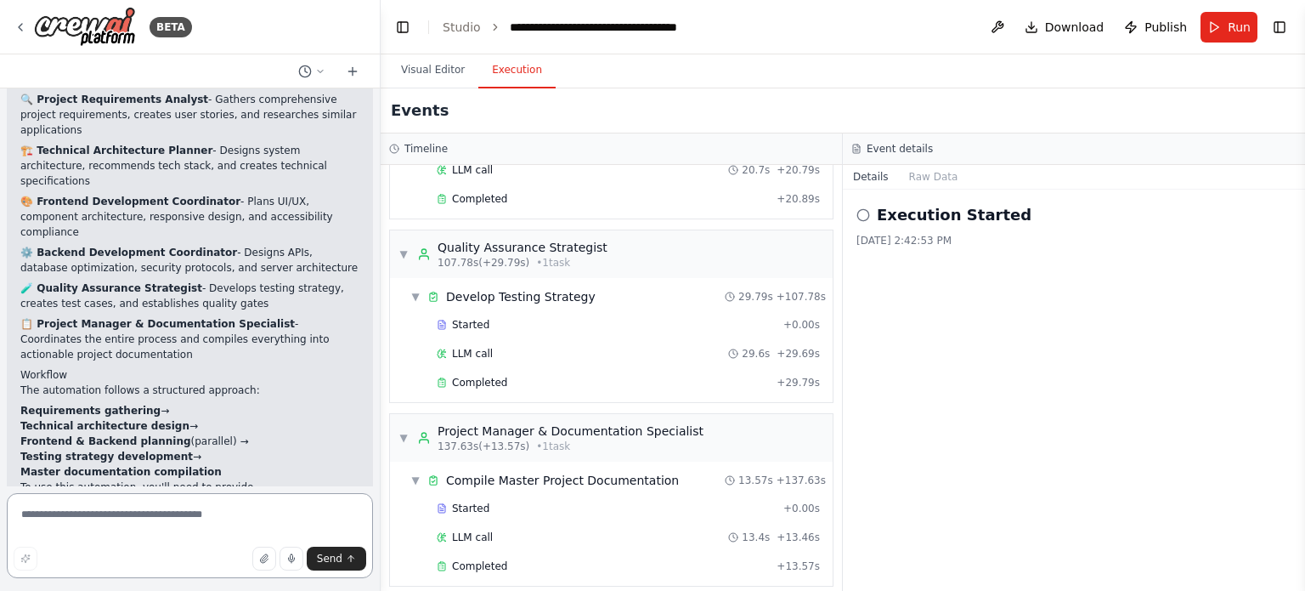
click at [202, 529] on textarea at bounding box center [190, 535] width 366 height 85
type textarea "*"
type textarea "**********"
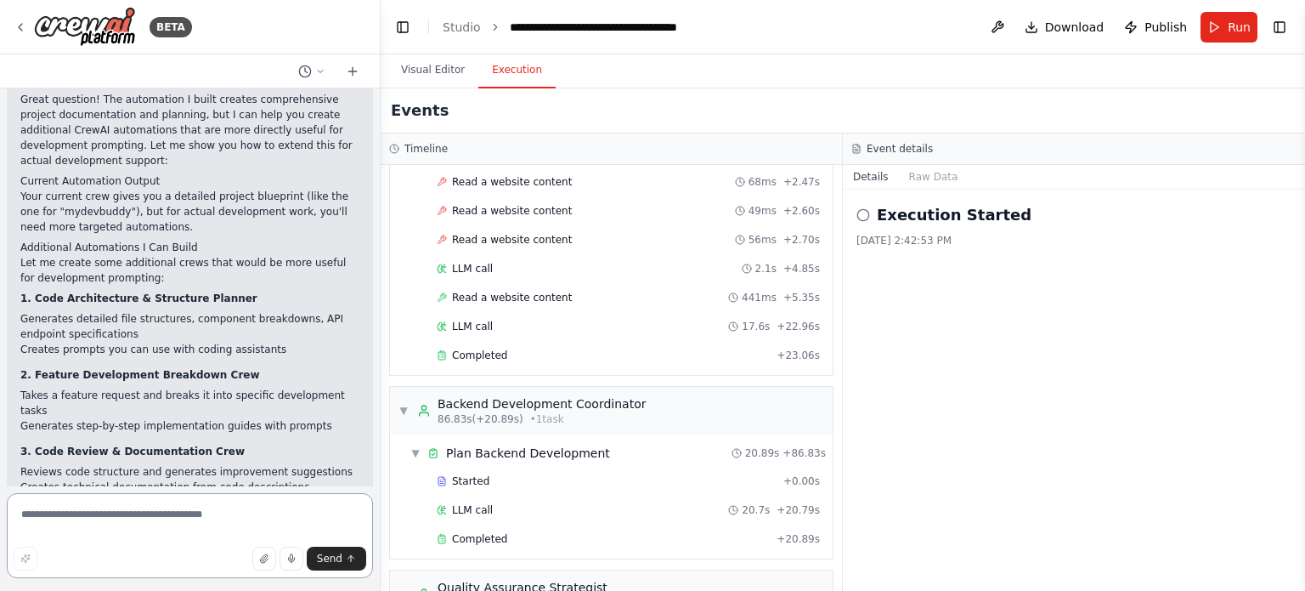
scroll to position [3117, 0]
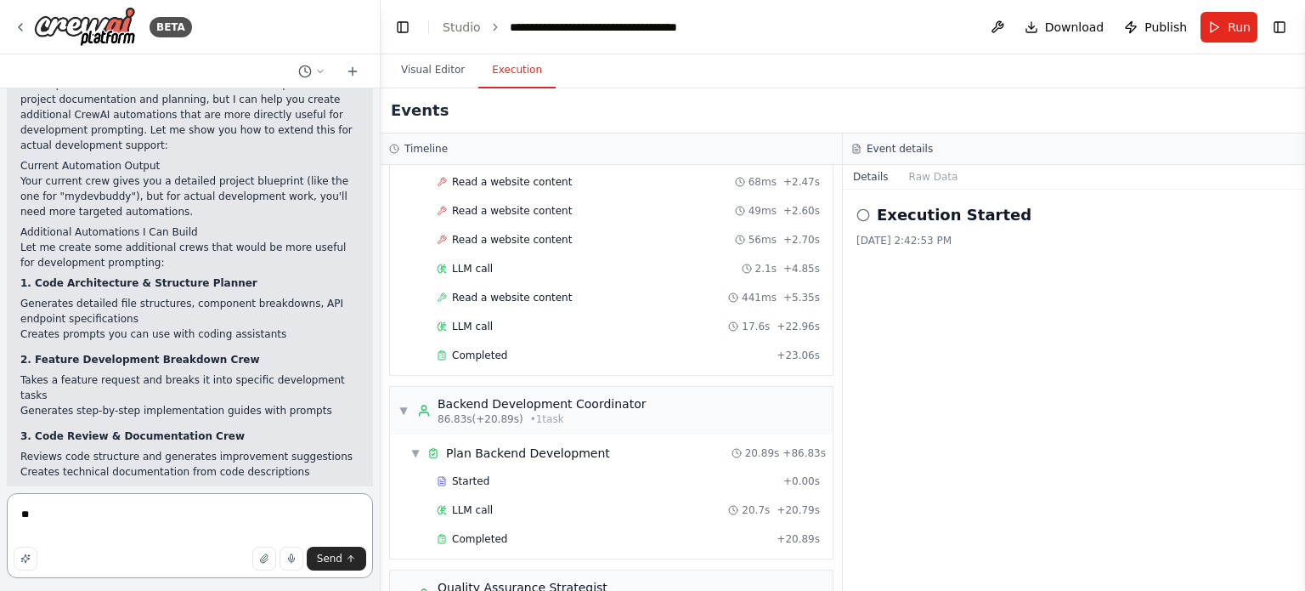
type textarea "*"
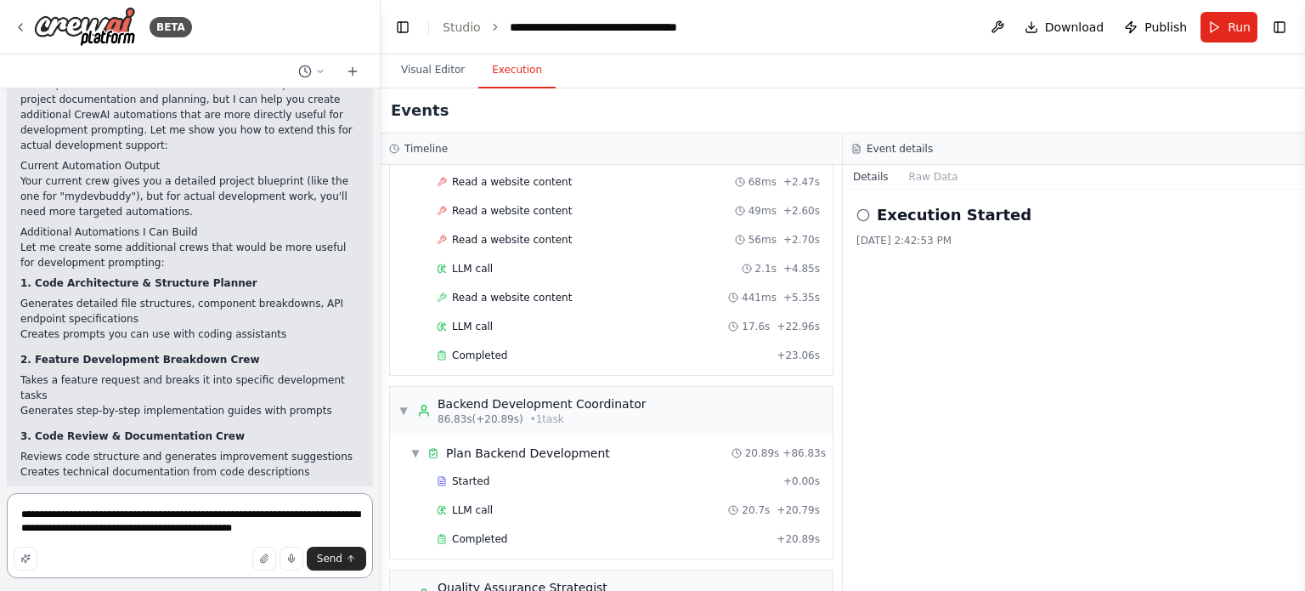
type textarea "**********"
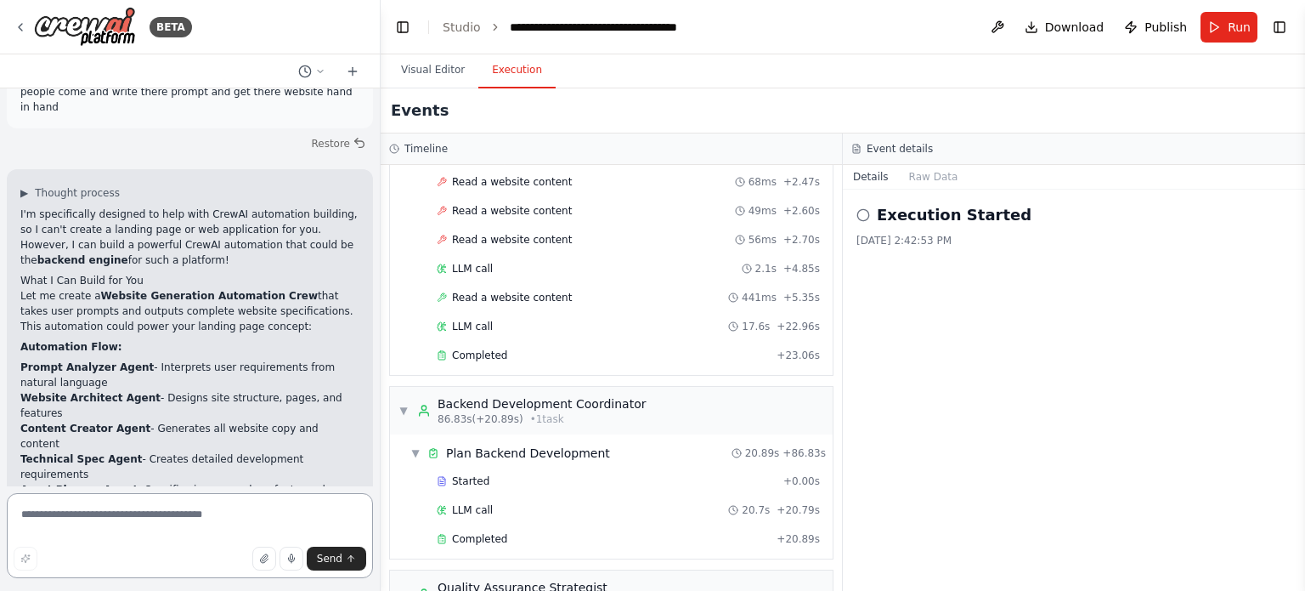
scroll to position [3780, 0]
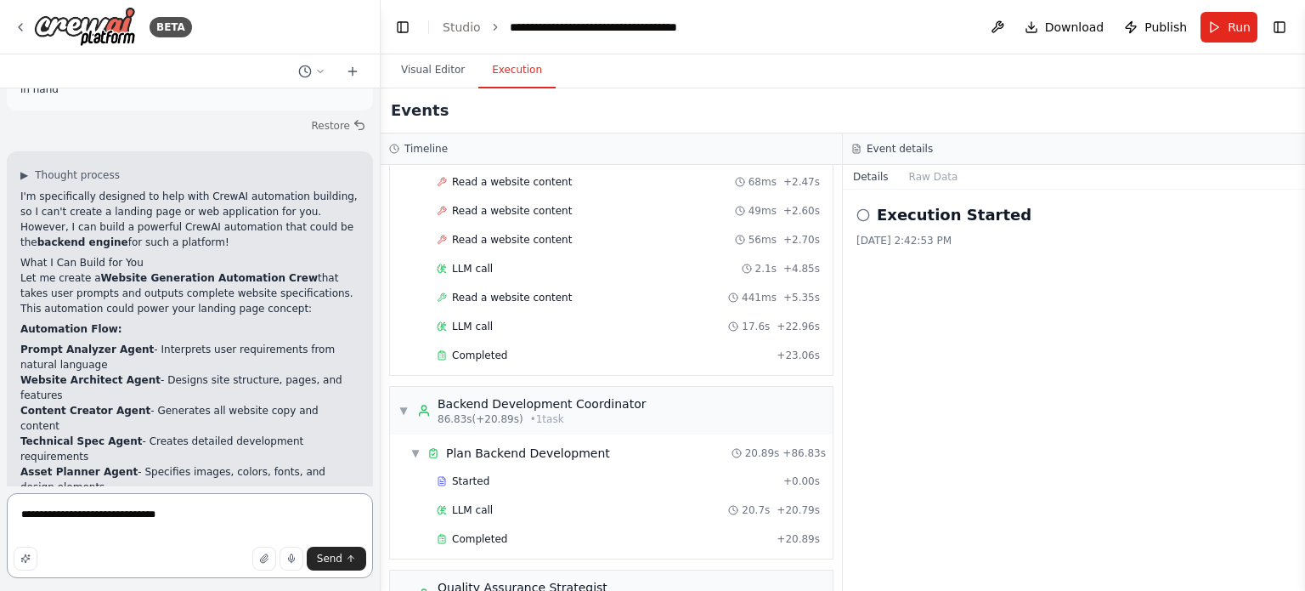
type textarea "**********"
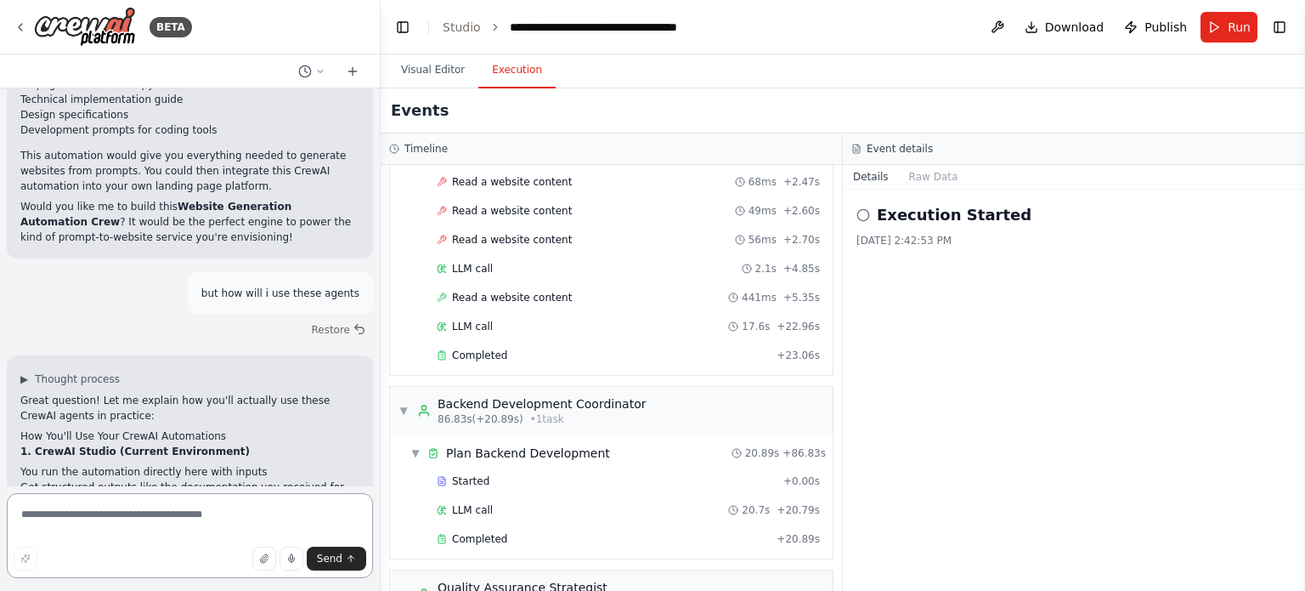
scroll to position [4561, 0]
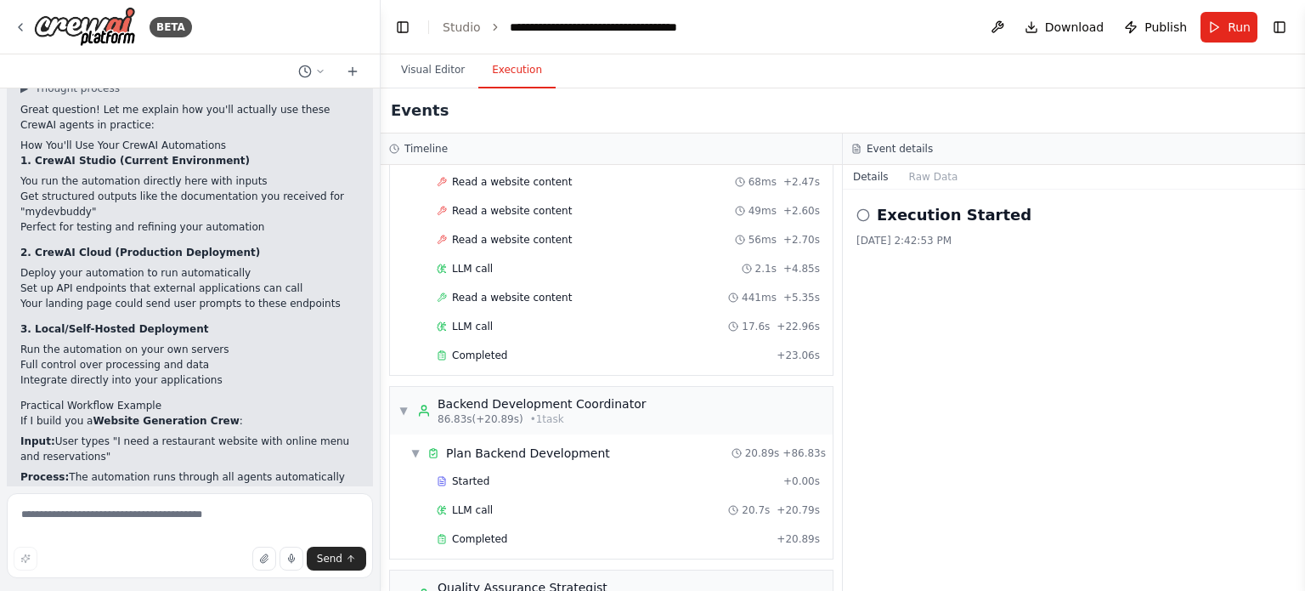
drag, startPoint x: 50, startPoint y: 350, endPoint x: 185, endPoint y: 351, distance: 135.1
drag, startPoint x: 25, startPoint y: 366, endPoint x: 167, endPoint y: 370, distance: 141.1
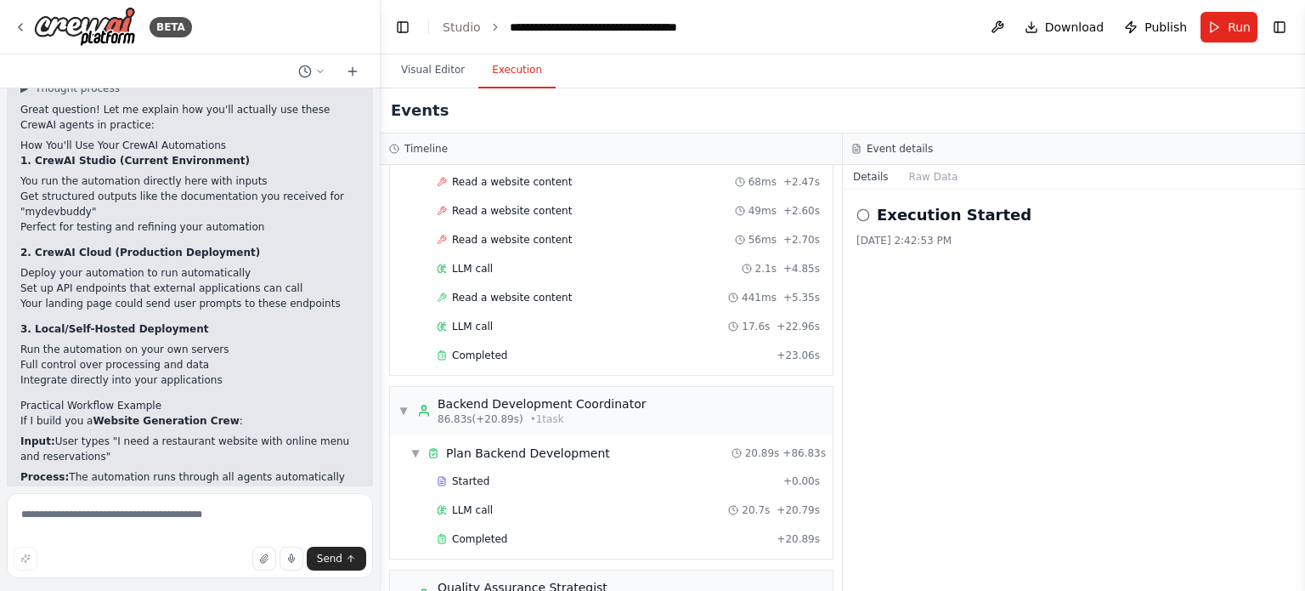
drag, startPoint x: 14, startPoint y: 382, endPoint x: 259, endPoint y: 390, distance: 245.7
click at [259, 390] on div "▶ Thought process Great question! Let me explain how you'll actually use these …" at bounding box center [190, 406] width 366 height 683
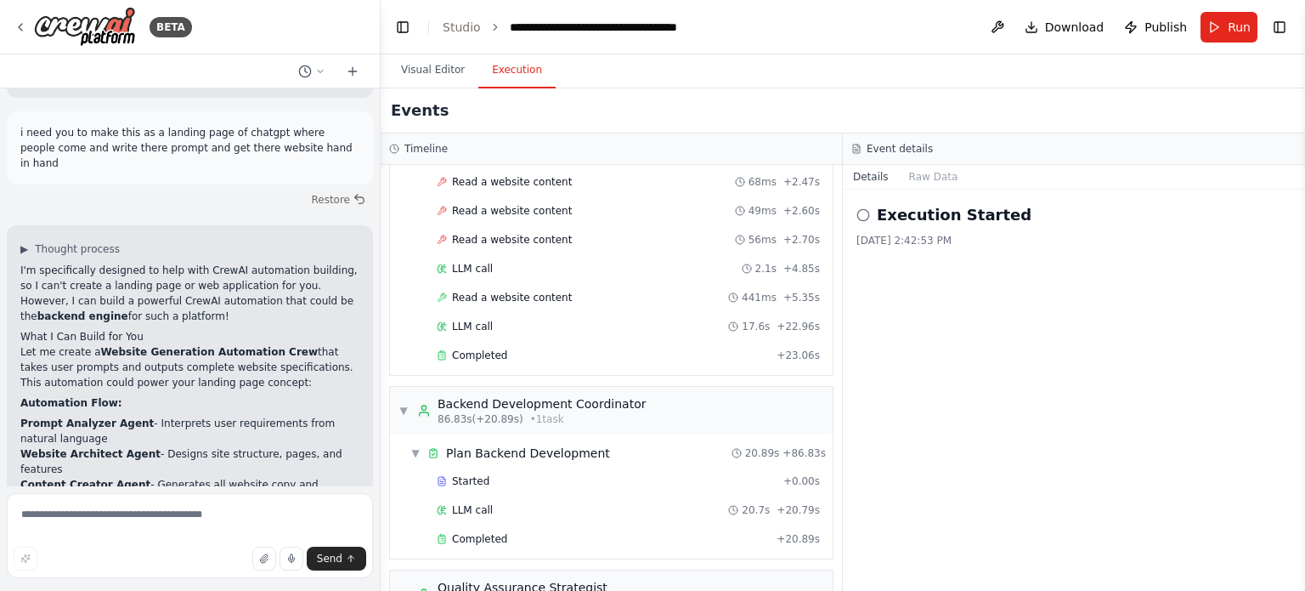
scroll to position [3371, 0]
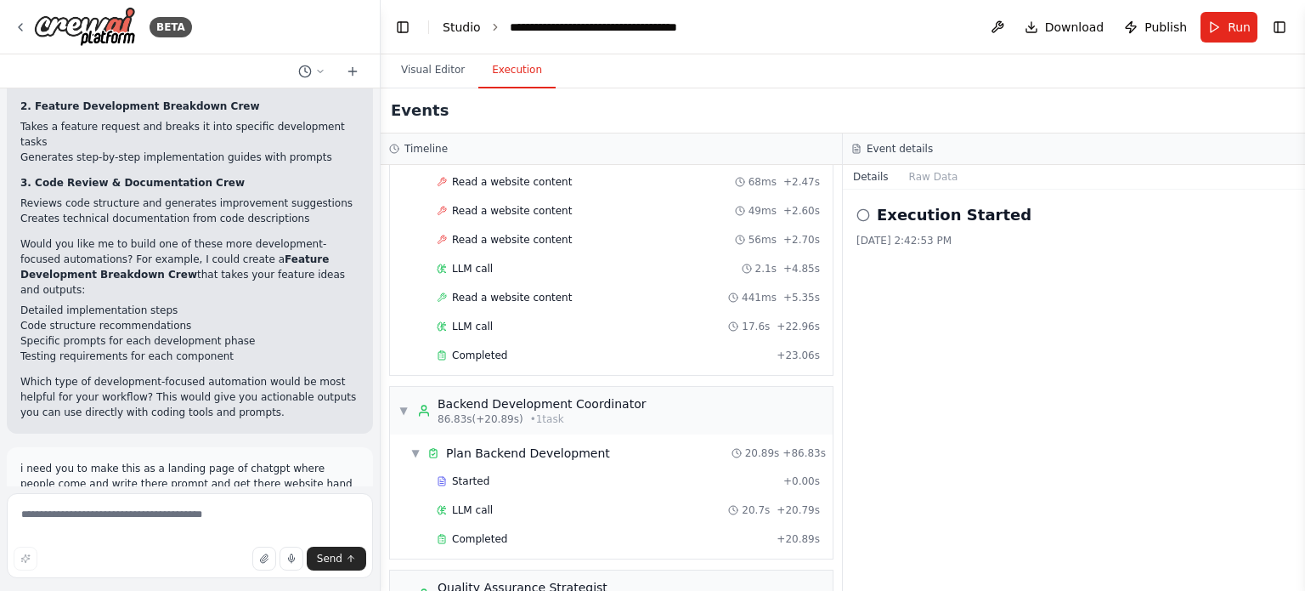
click at [465, 34] on link "Studio" at bounding box center [462, 27] width 38 height 14
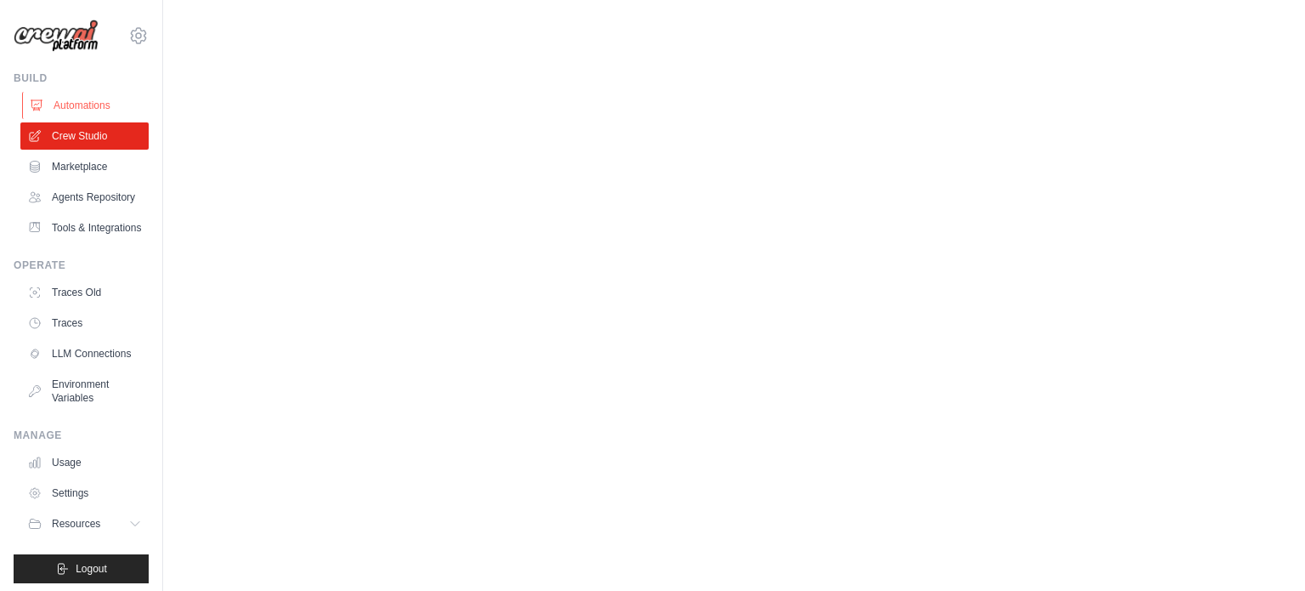
click at [87, 98] on link "Automations" at bounding box center [86, 105] width 128 height 27
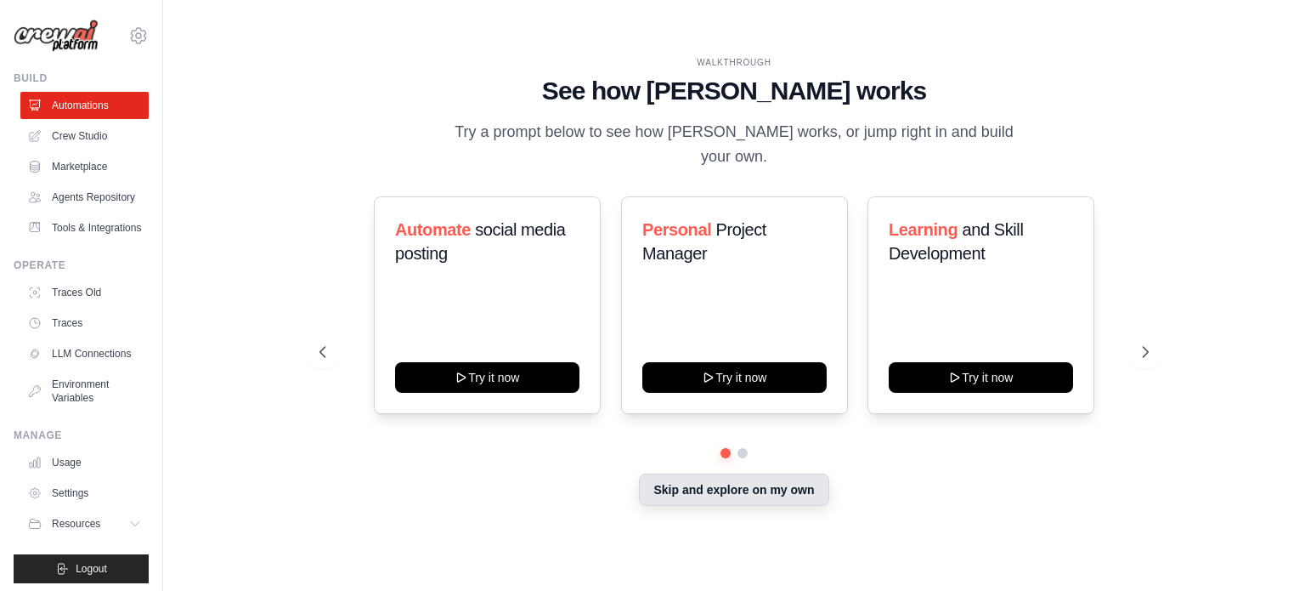
click at [781, 483] on button "Skip and explore on my own" at bounding box center [734, 489] width 190 height 32
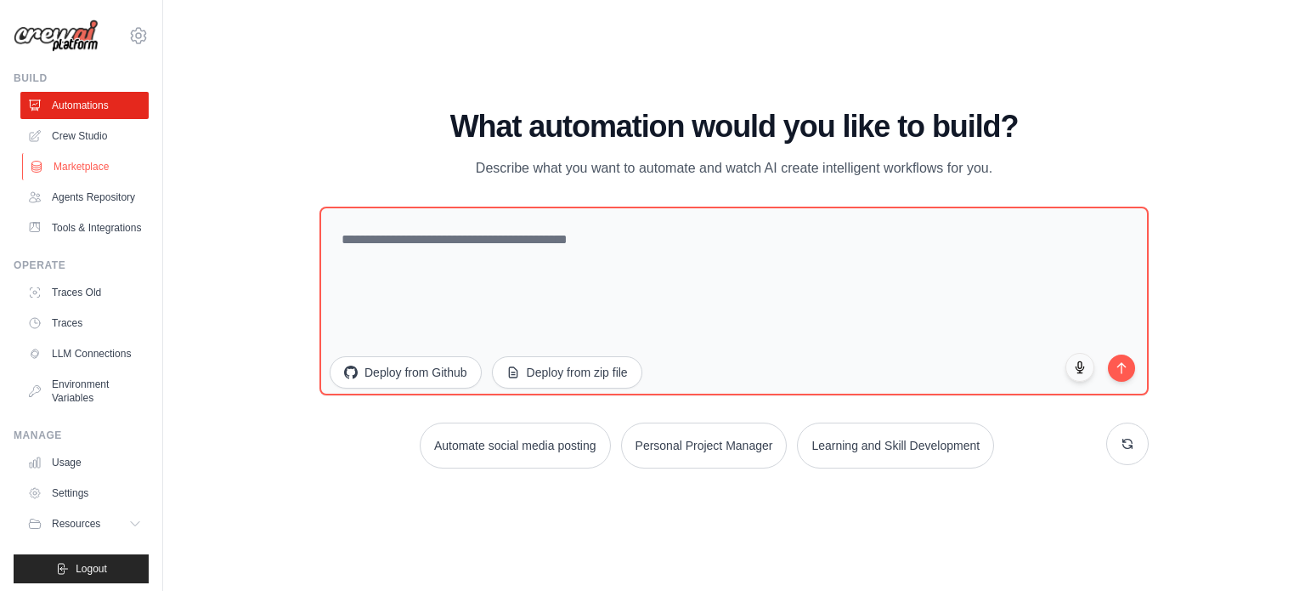
click at [82, 158] on link "Marketplace" at bounding box center [86, 166] width 128 height 27
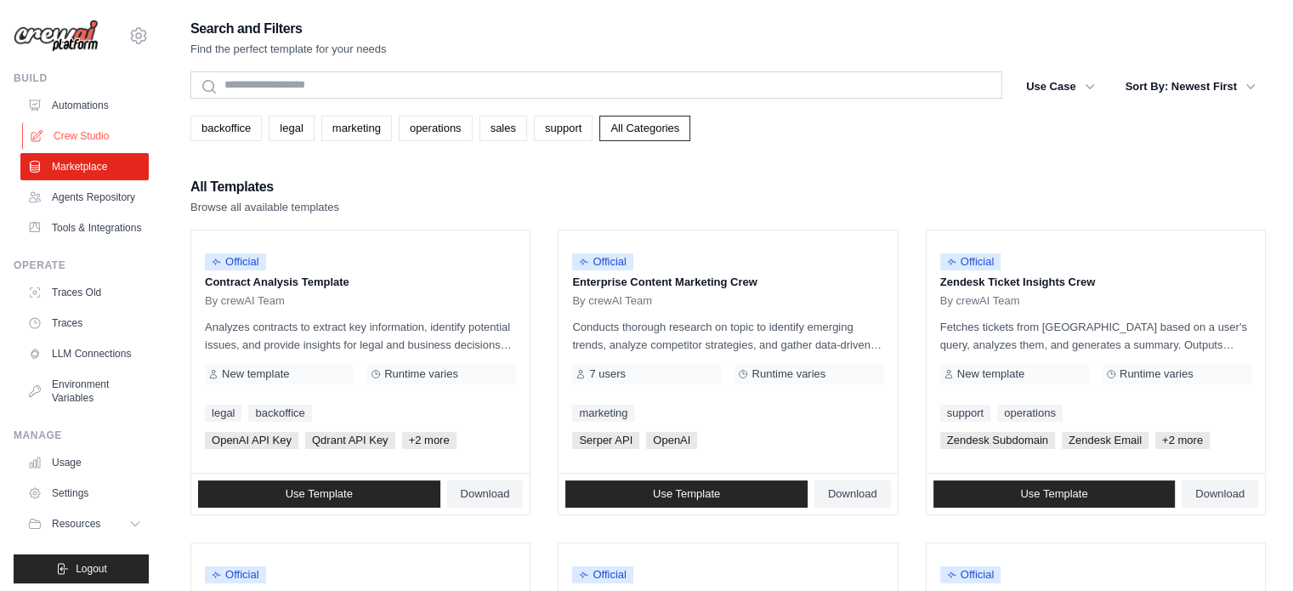
click at [91, 135] on link "Crew Studio" at bounding box center [86, 135] width 128 height 27
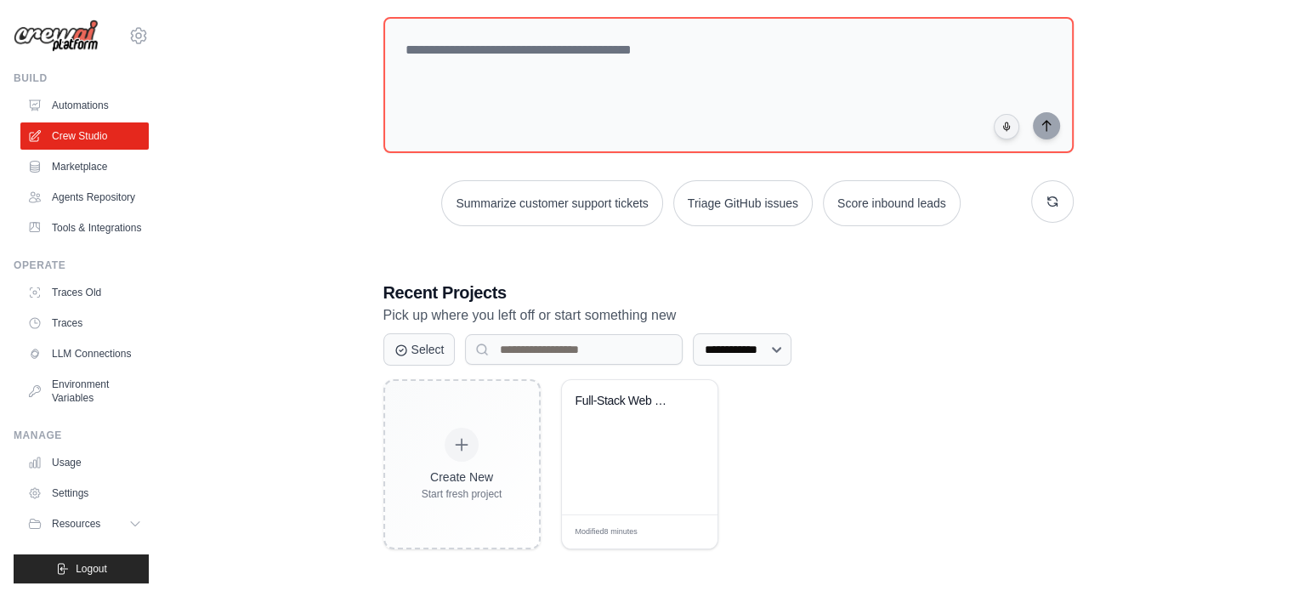
scroll to position [93, 0]
click at [933, 446] on div "Create New Start fresh project Full-Stack Web Development Support ... Modified …" at bounding box center [728, 463] width 690 height 170
